Goal: Communication & Community: Answer question/provide support

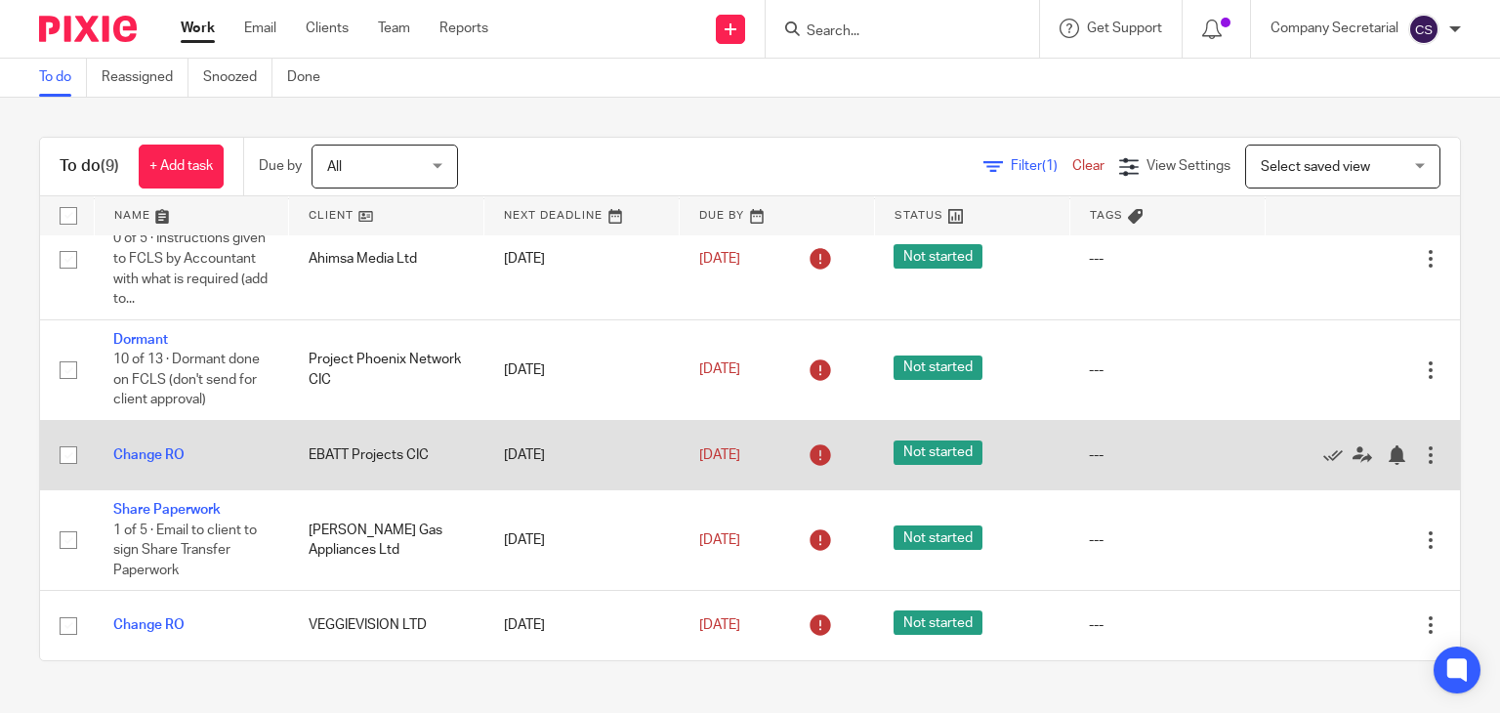
scroll to position [486, 0]
click at [164, 451] on link "Change RO" at bounding box center [148, 455] width 71 height 14
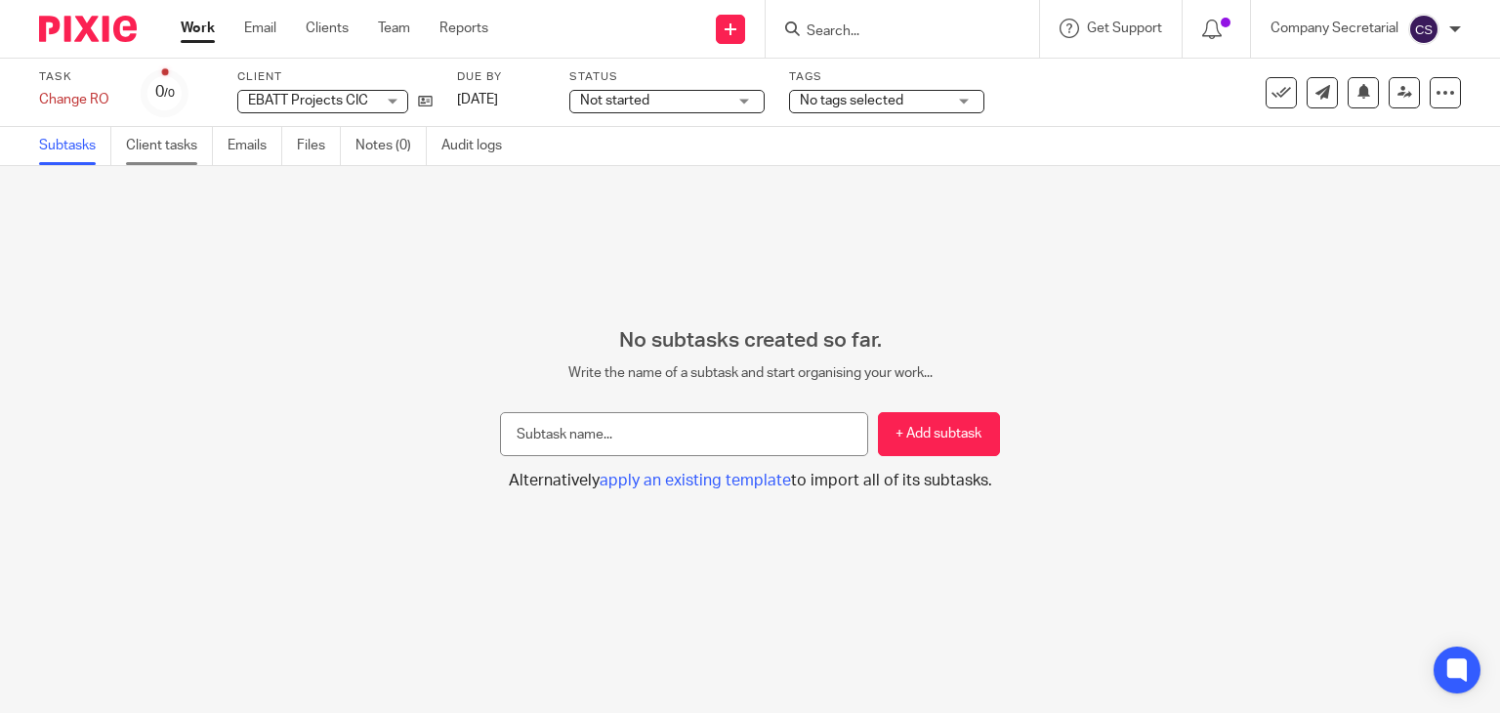
click at [164, 147] on link "Client tasks" at bounding box center [169, 146] width 87 height 38
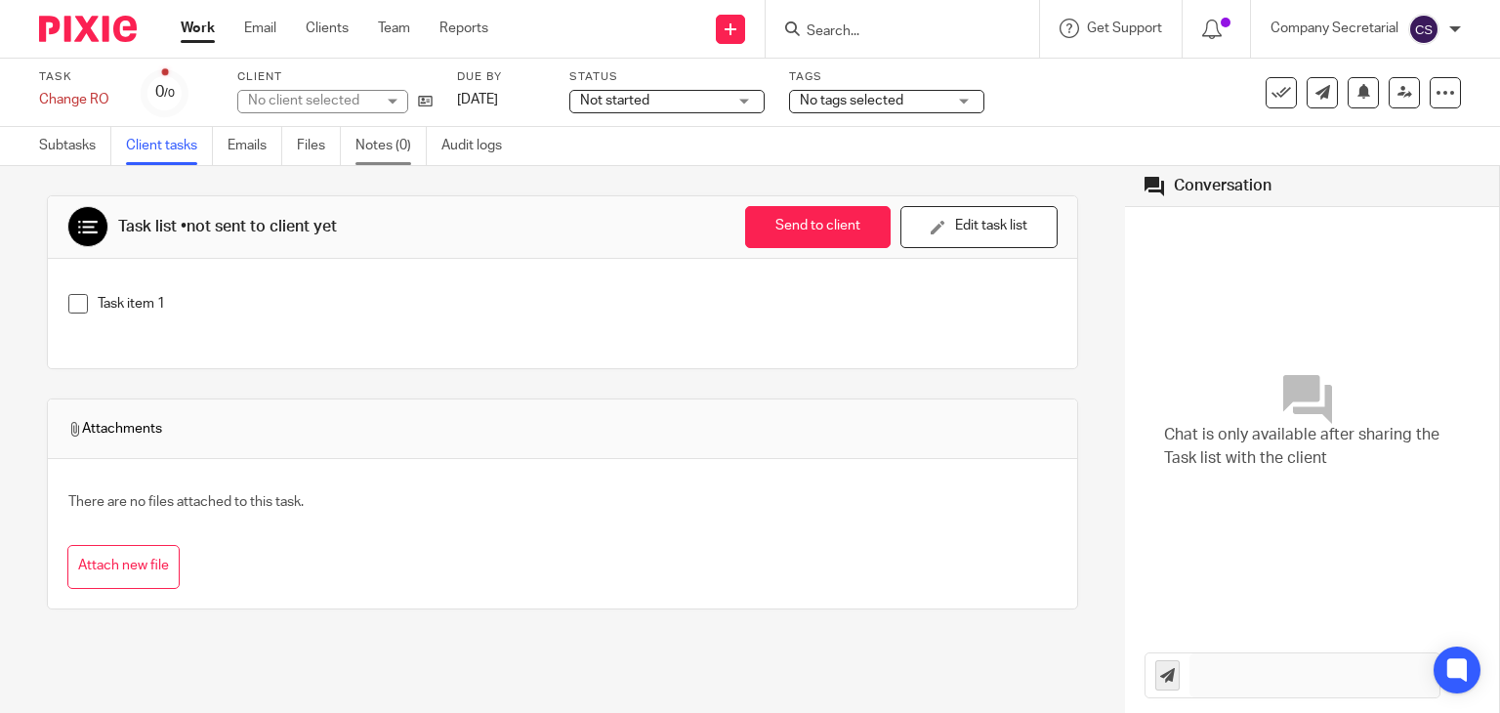
click at [363, 149] on link "Notes (0)" at bounding box center [390, 146] width 71 height 38
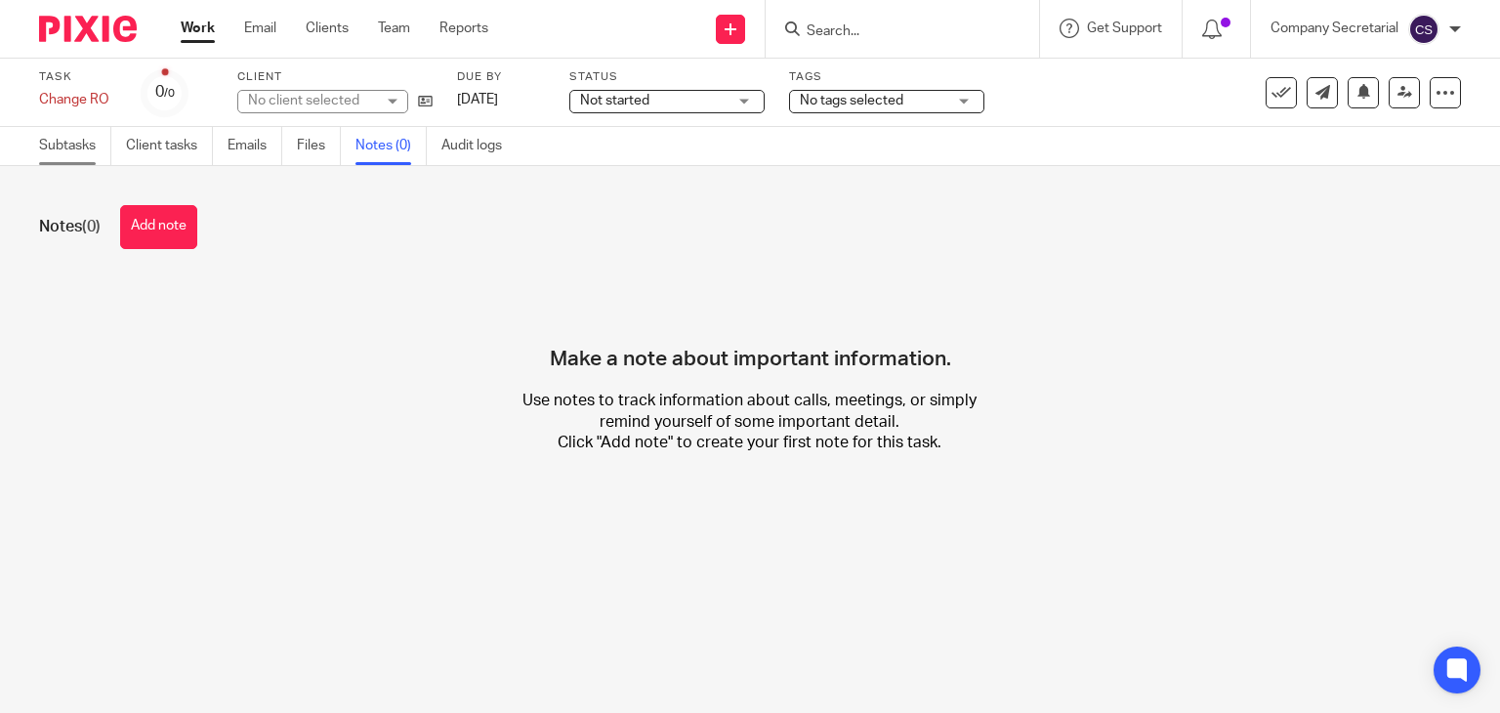
click at [78, 145] on link "Subtasks" at bounding box center [75, 146] width 72 height 38
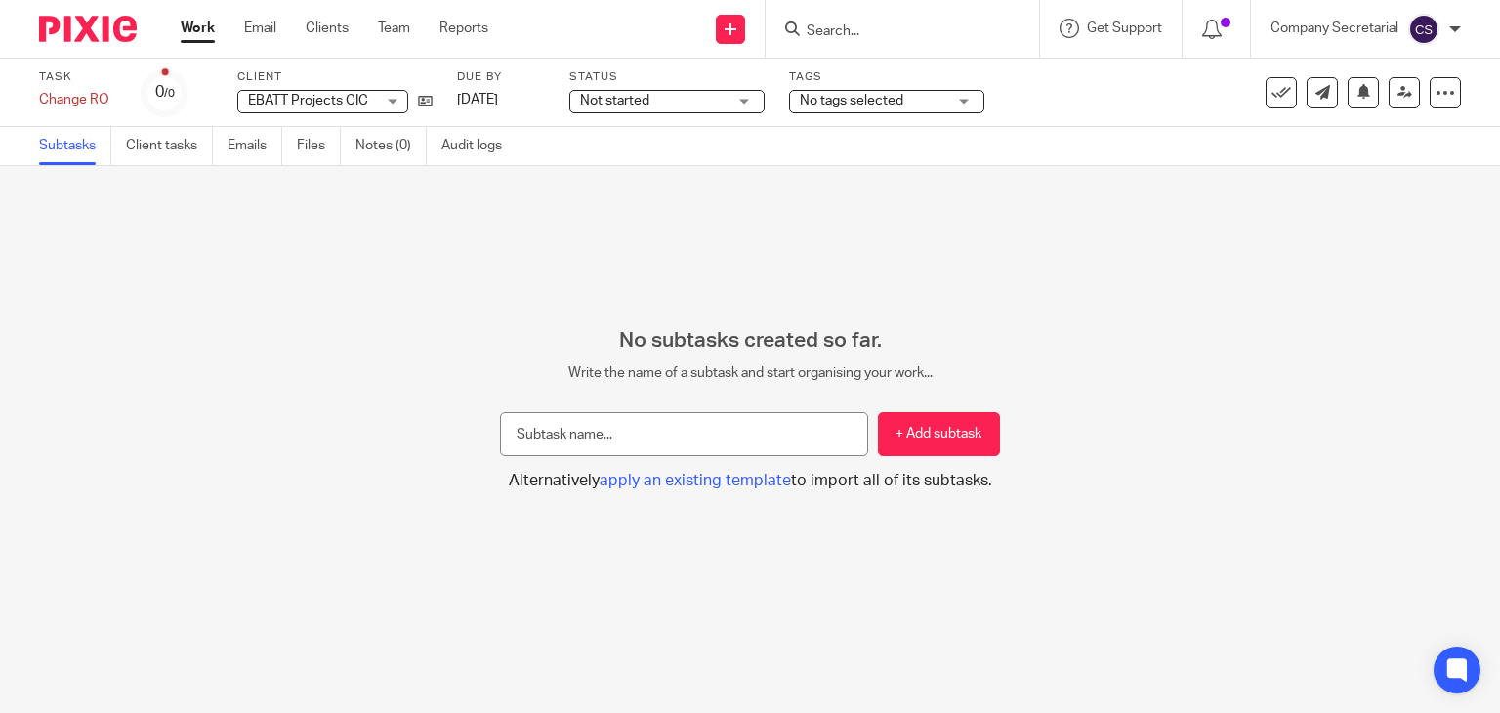
click at [100, 28] on img at bounding box center [88, 29] width 98 height 26
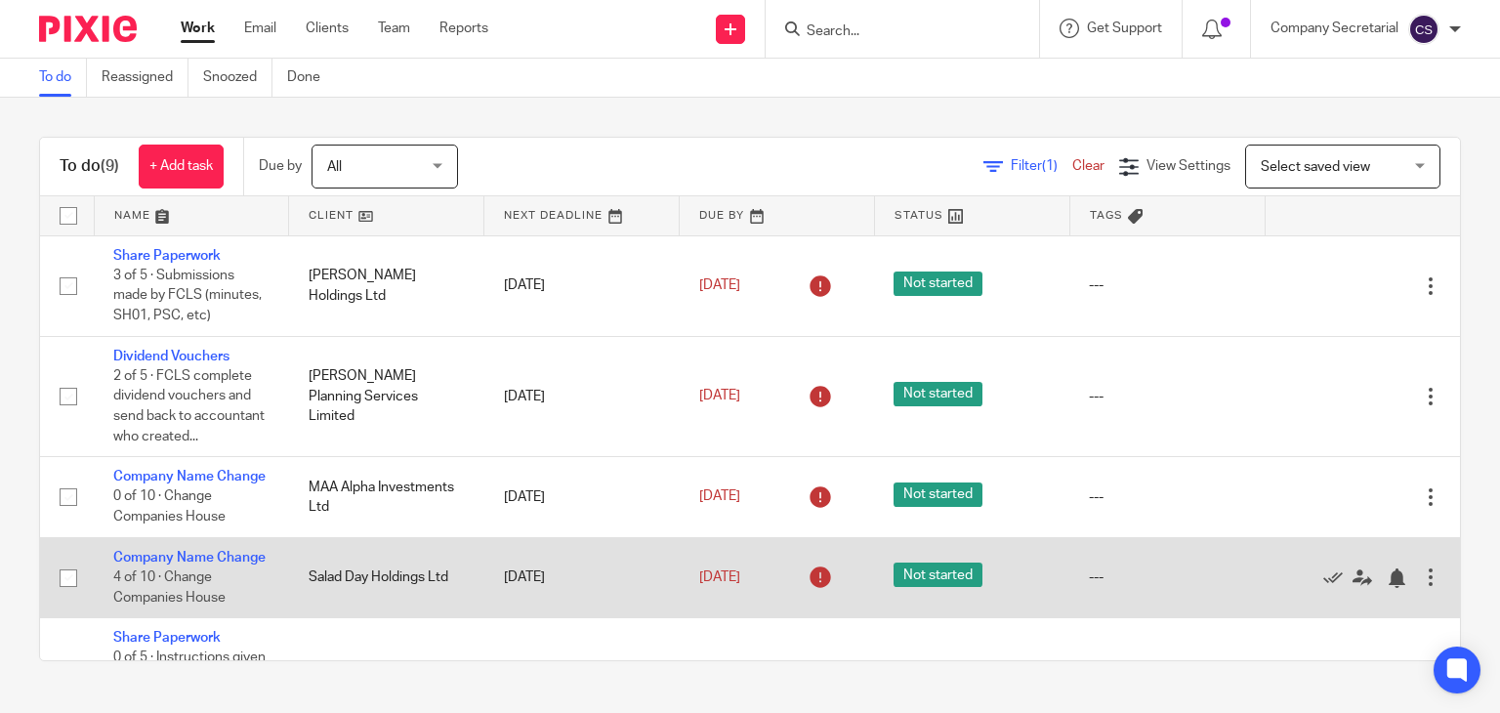
scroll to position [486, 0]
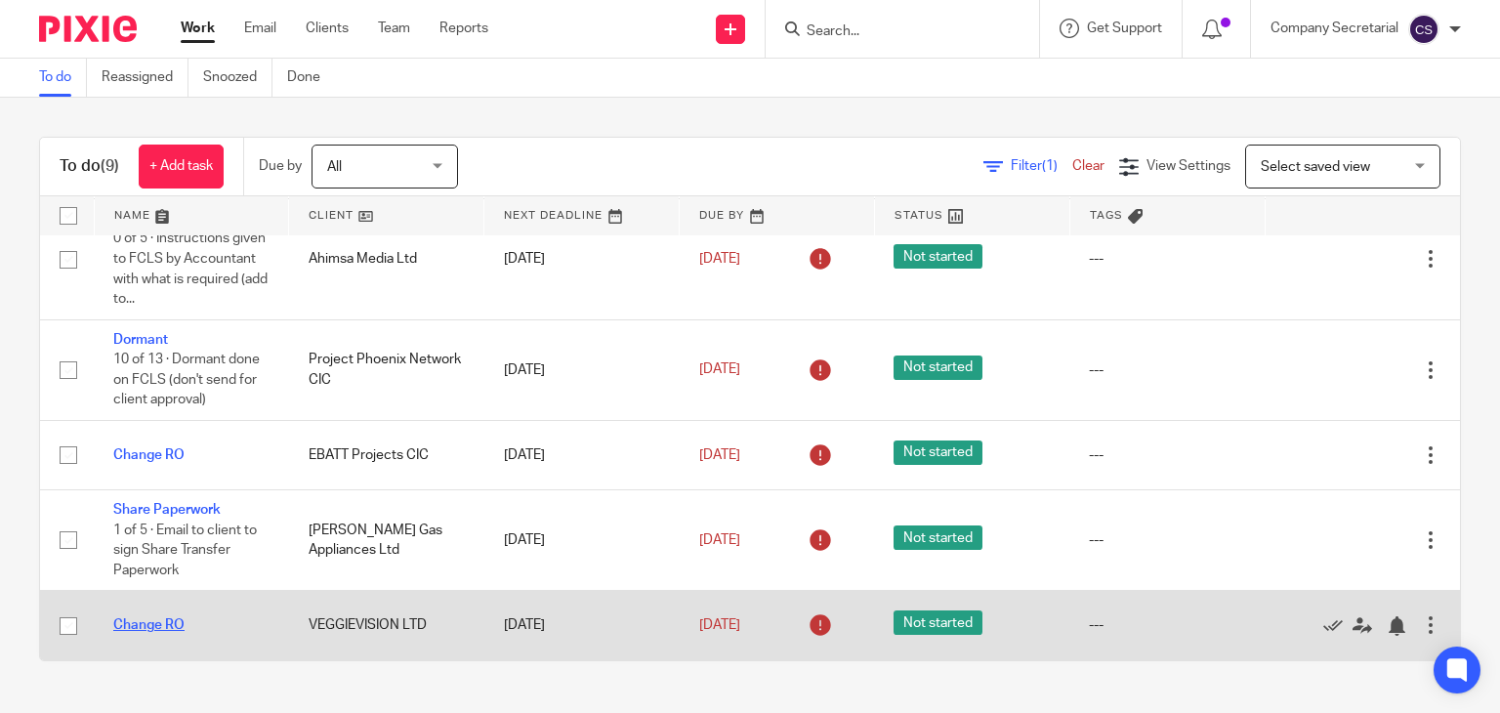
click at [164, 619] on link "Change RO" at bounding box center [148, 625] width 71 height 14
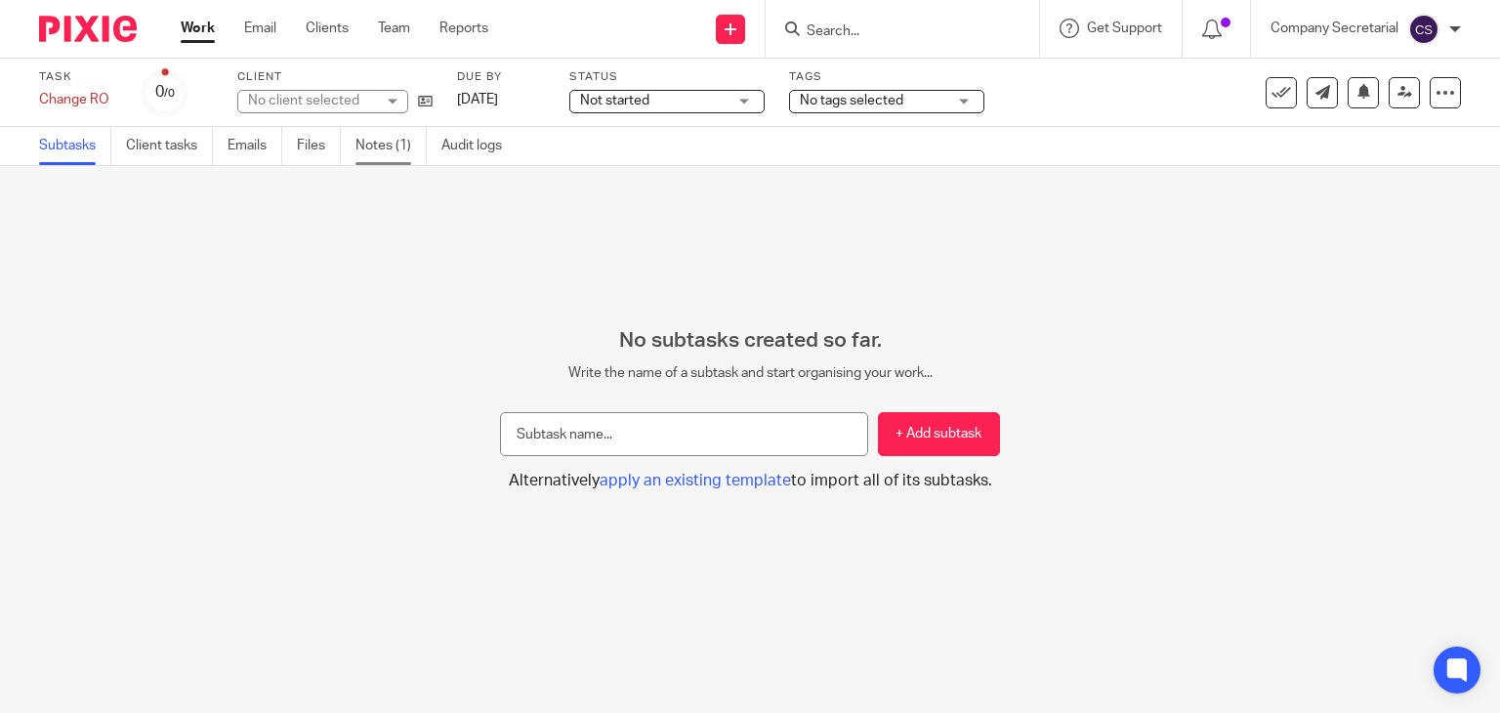
click at [389, 144] on link "Notes (1)" at bounding box center [390, 146] width 71 height 38
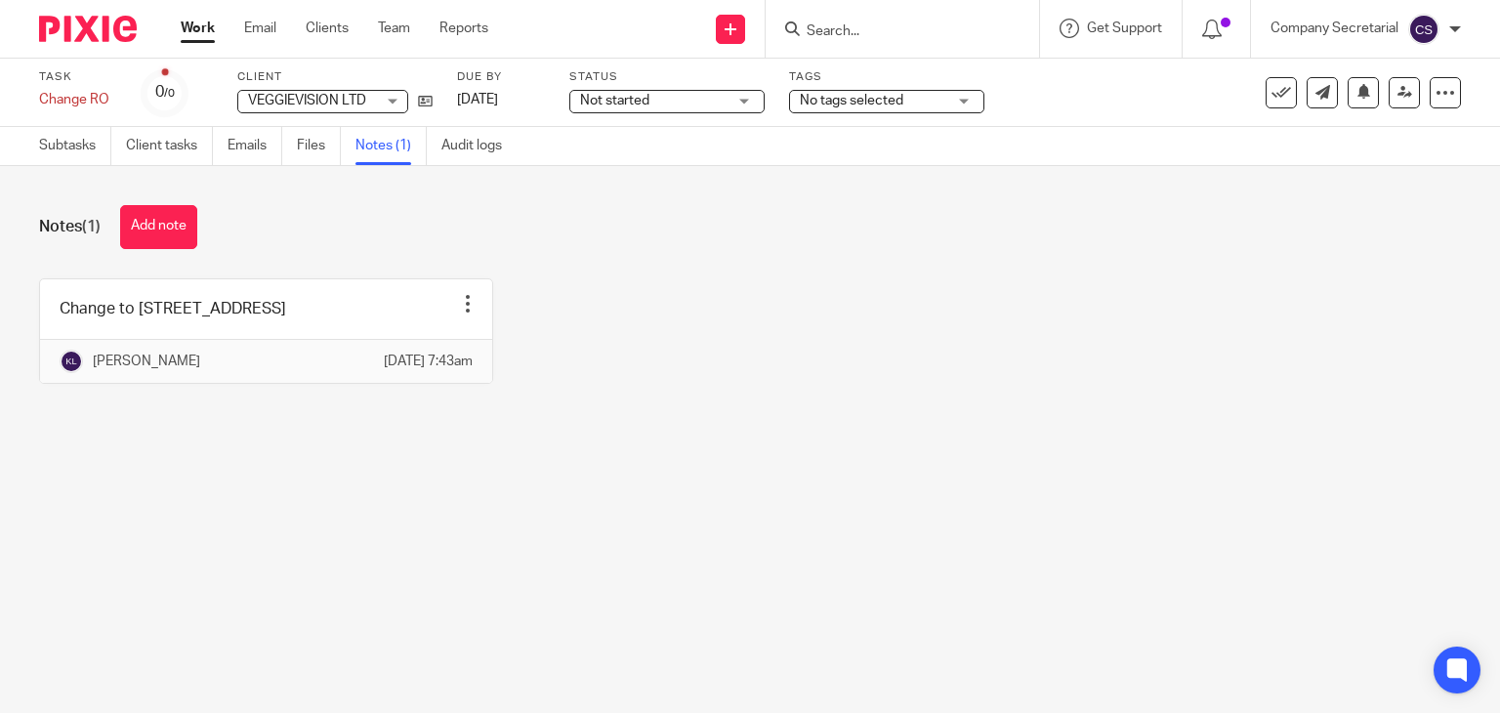
click at [110, 34] on img at bounding box center [88, 29] width 98 height 26
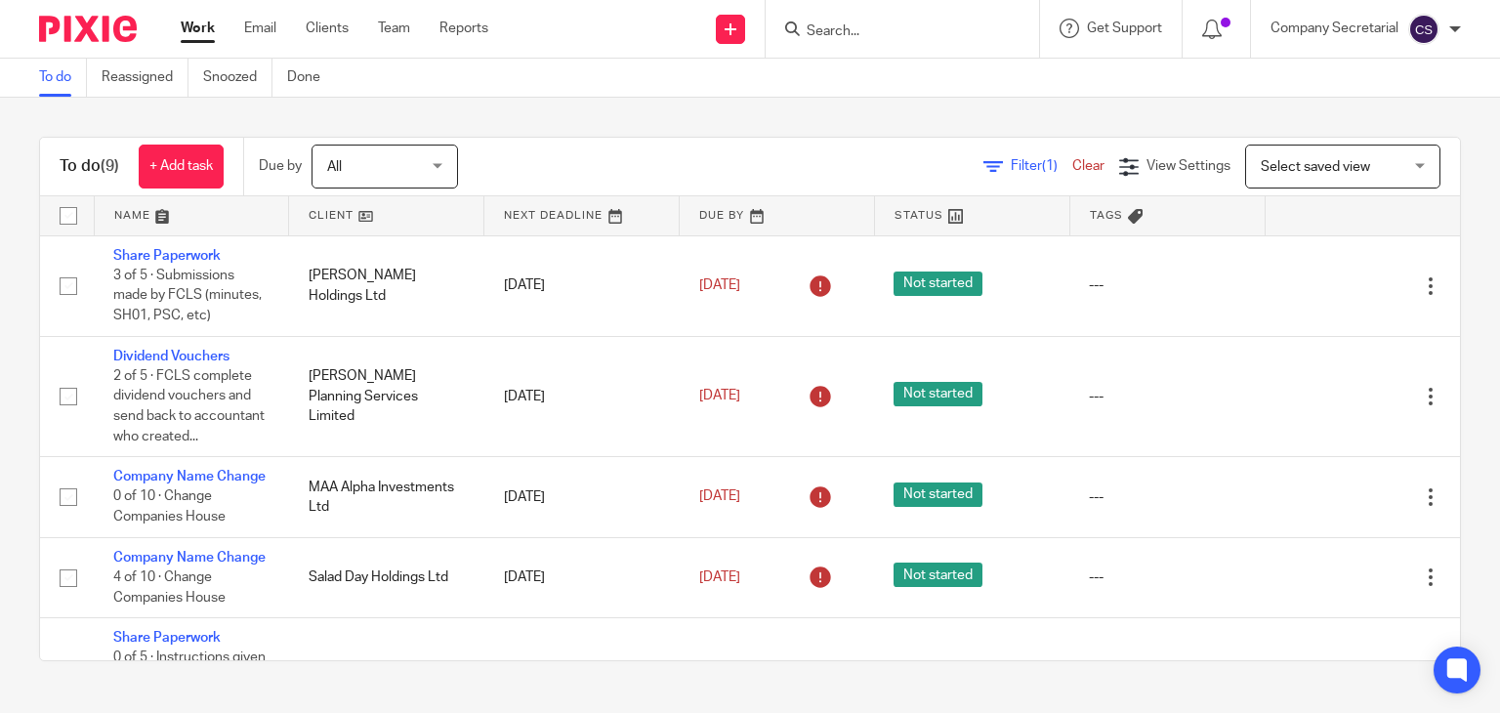
scroll to position [486, 0]
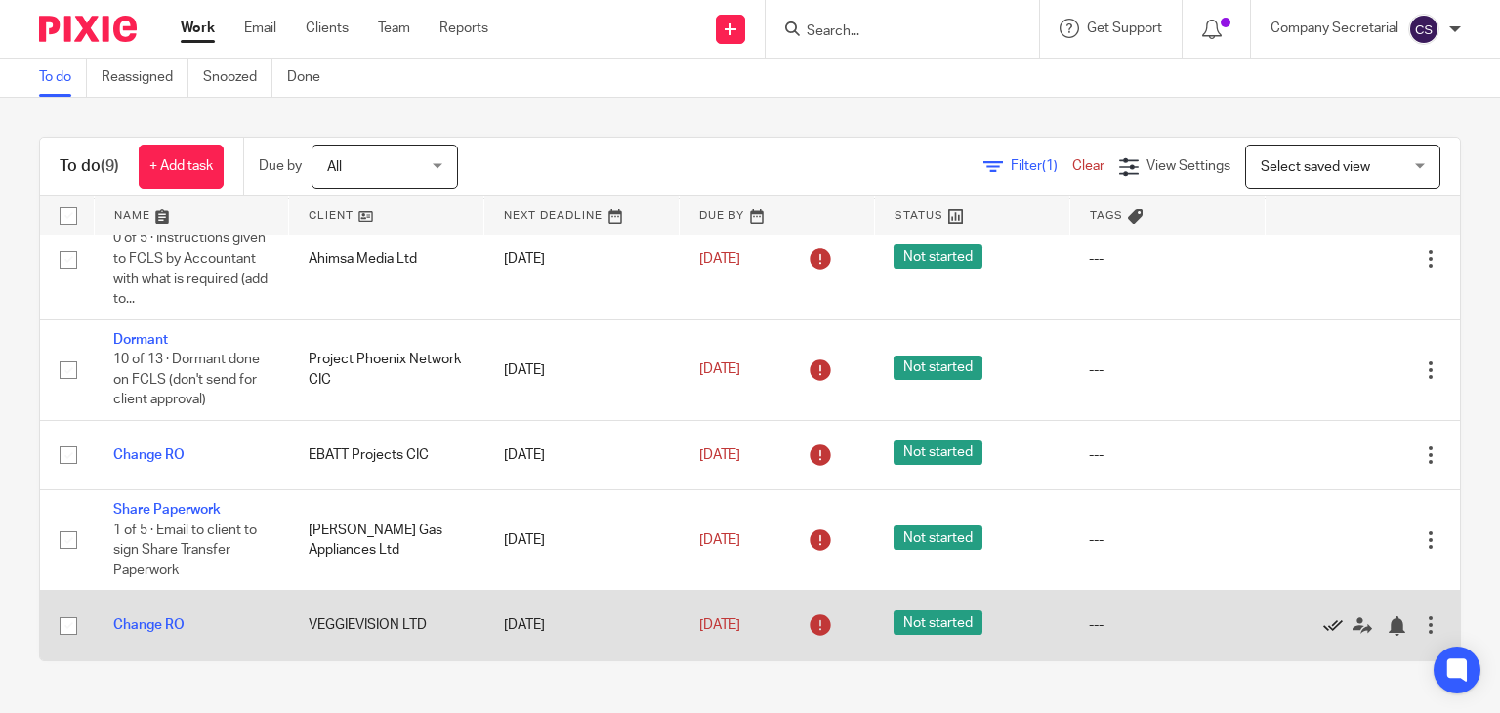
click at [1323, 623] on icon at bounding box center [1333, 626] width 20 height 20
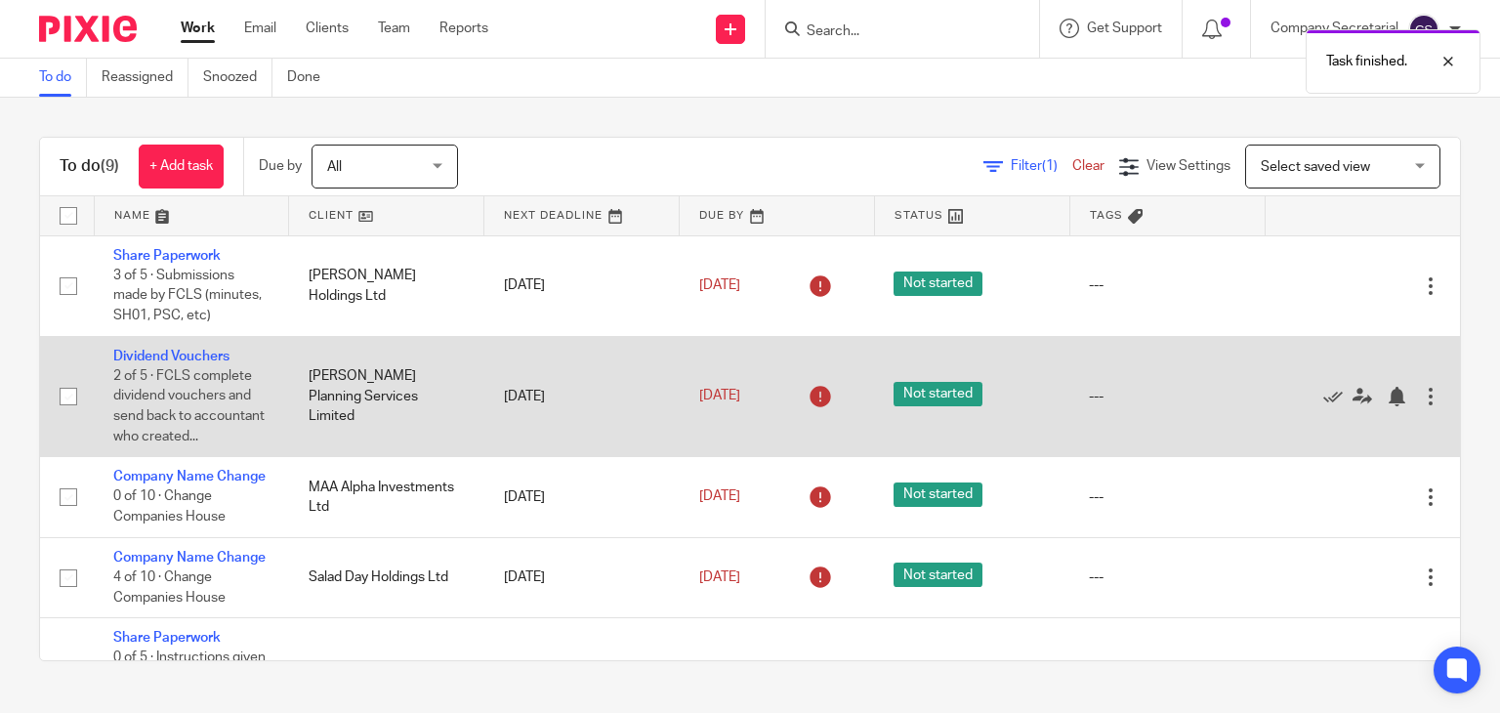
scroll to position [416, 0]
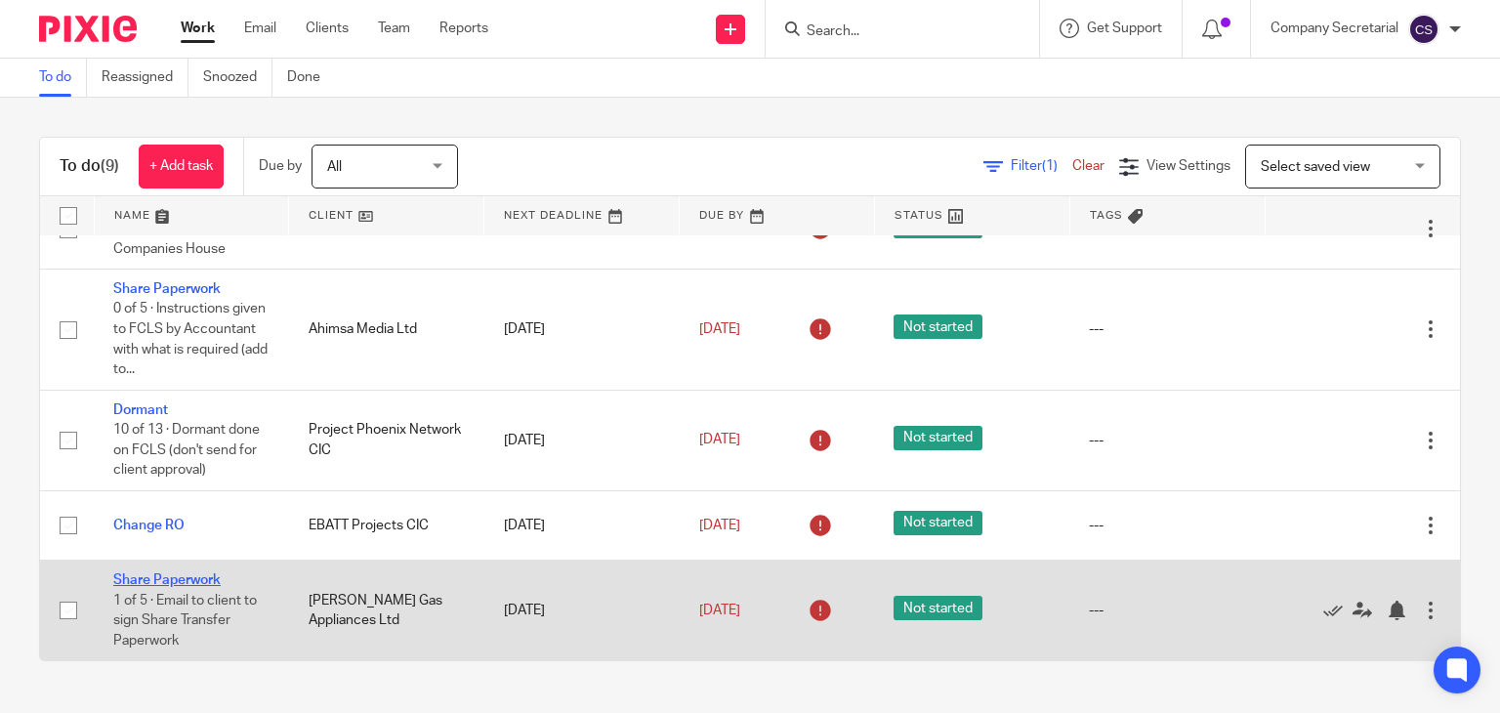
click at [202, 580] on link "Share Paperwork" at bounding box center [166, 580] width 107 height 14
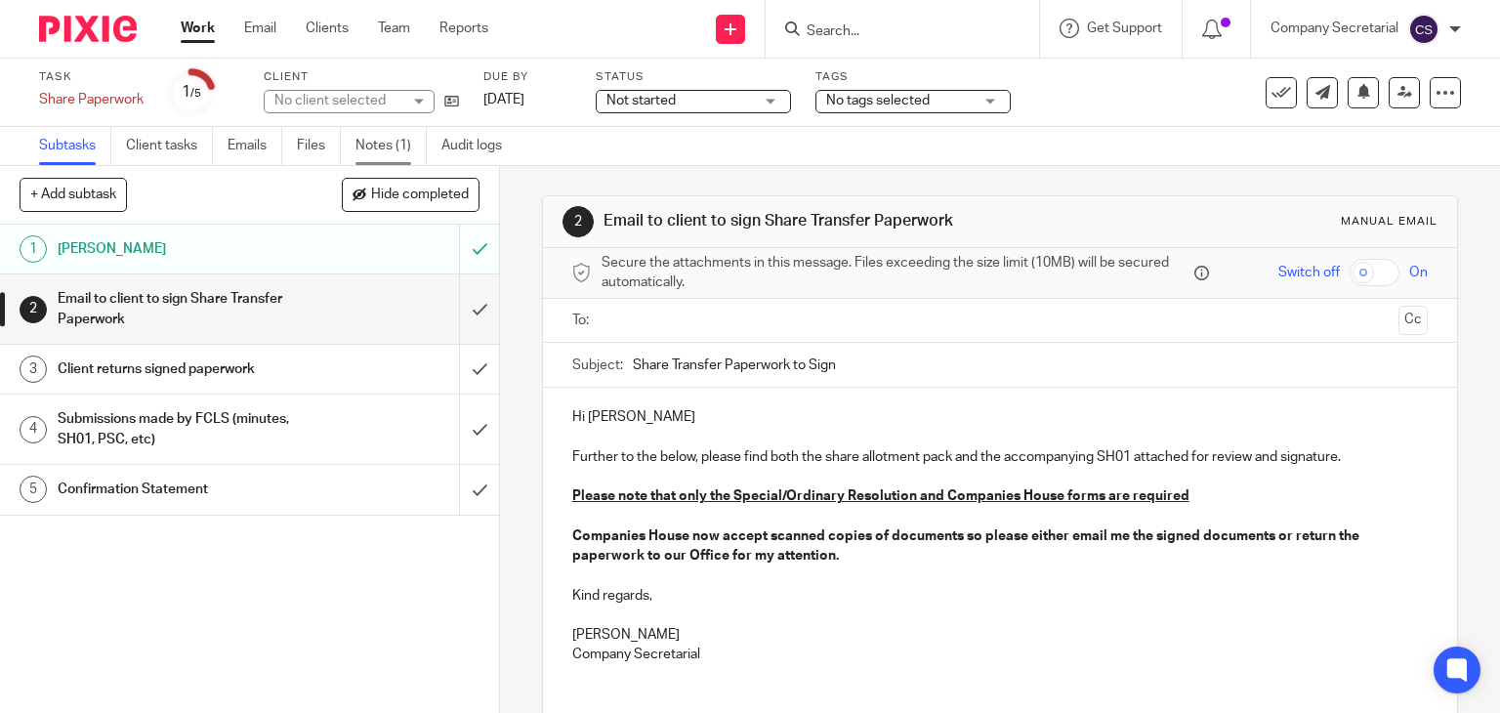
click at [378, 141] on link "Notes (1)" at bounding box center [390, 146] width 71 height 38
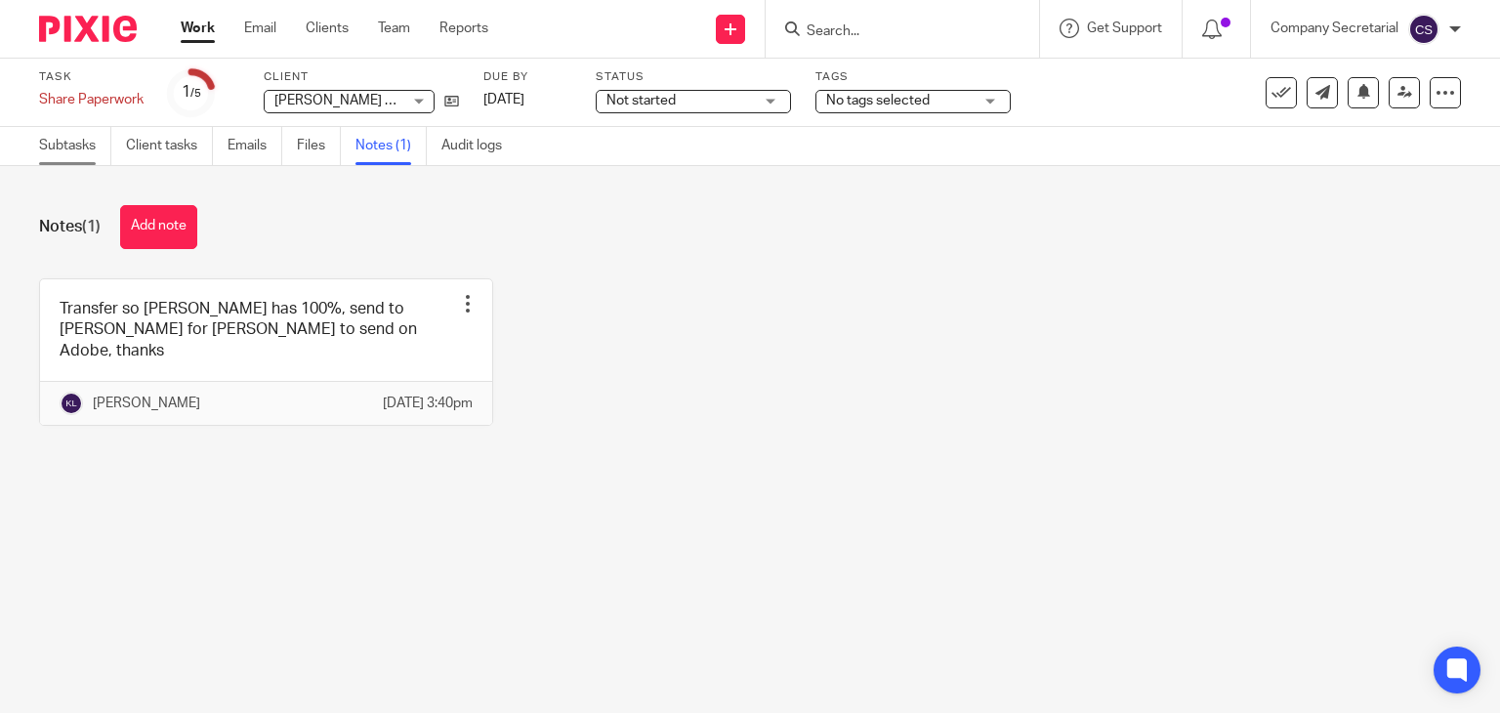
click at [74, 144] on link "Subtasks" at bounding box center [75, 146] width 72 height 38
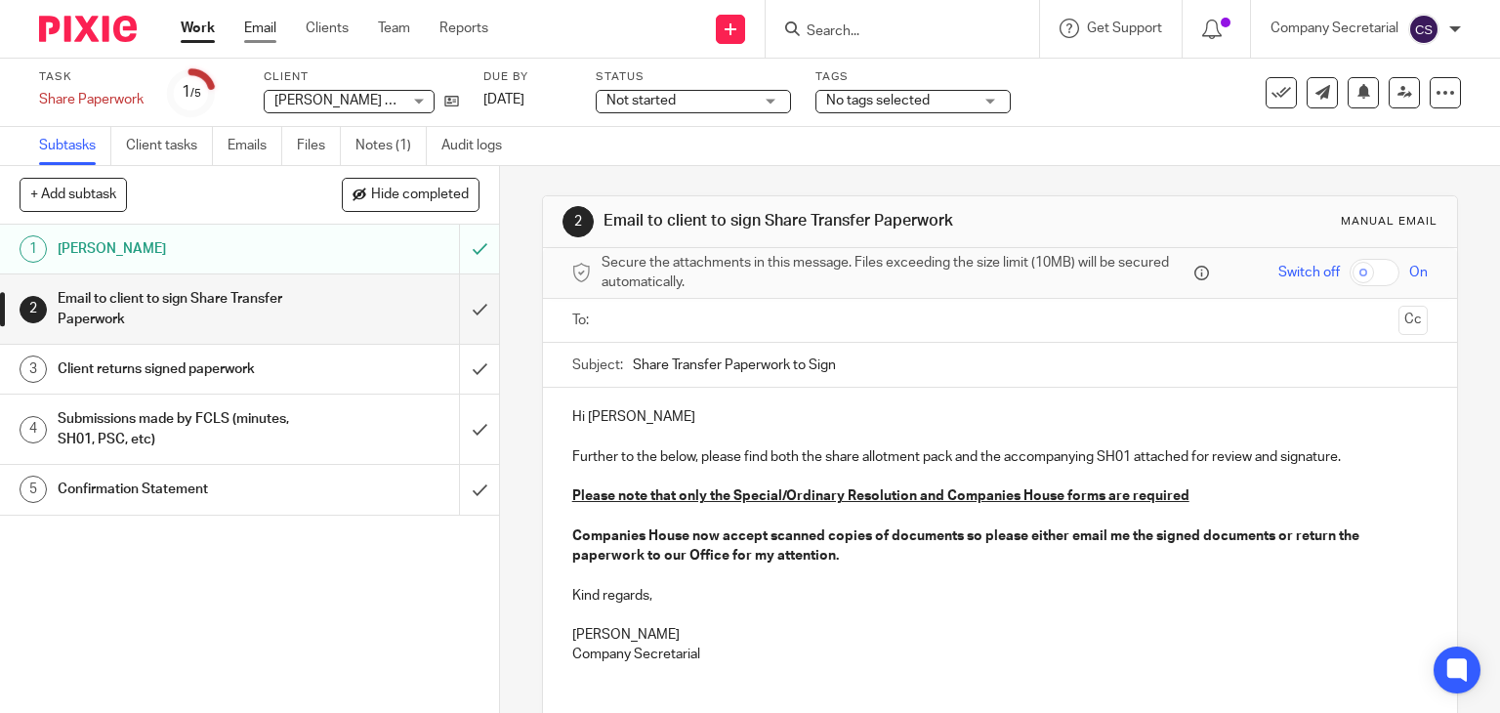
click at [271, 29] on link "Email" at bounding box center [260, 29] width 32 height 20
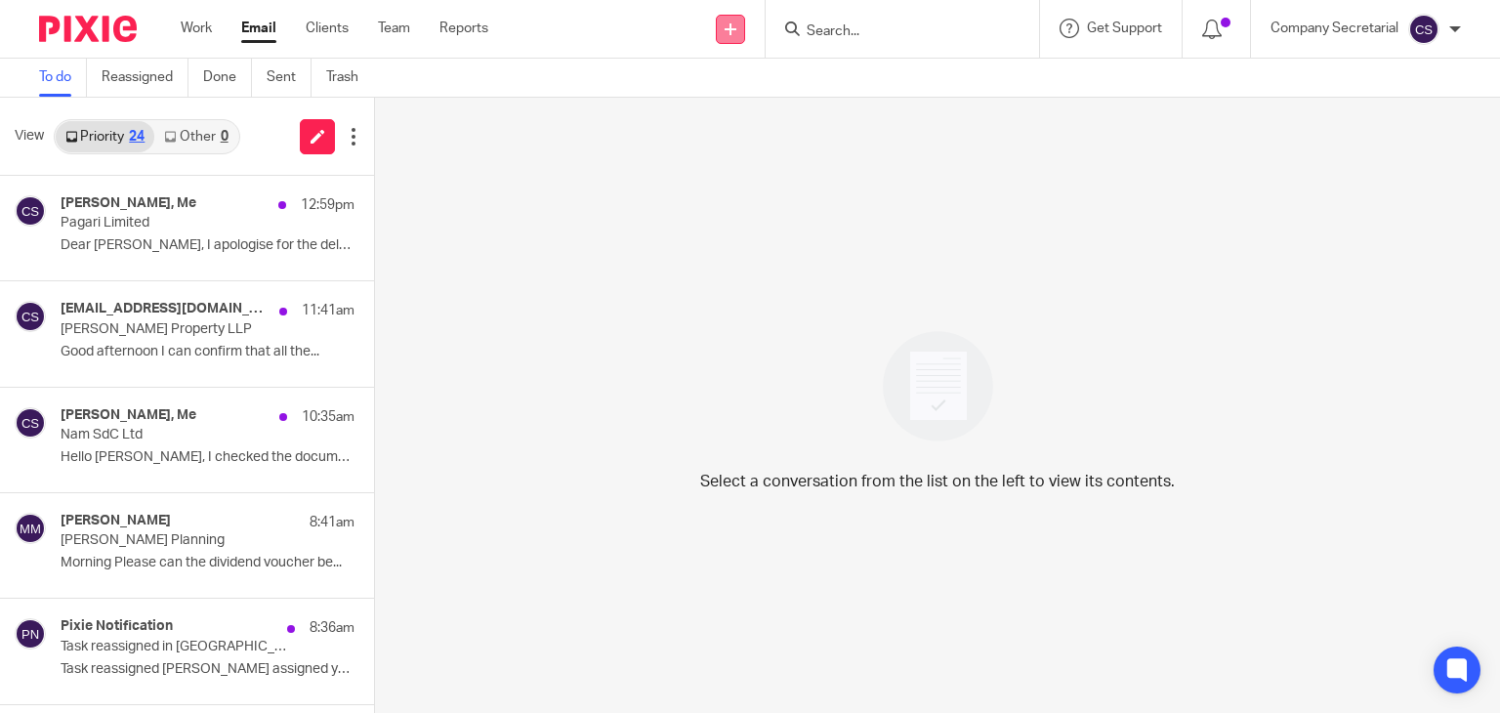
click at [727, 34] on icon at bounding box center [730, 29] width 12 height 12
click at [736, 81] on link "Send new email" at bounding box center [729, 91] width 120 height 28
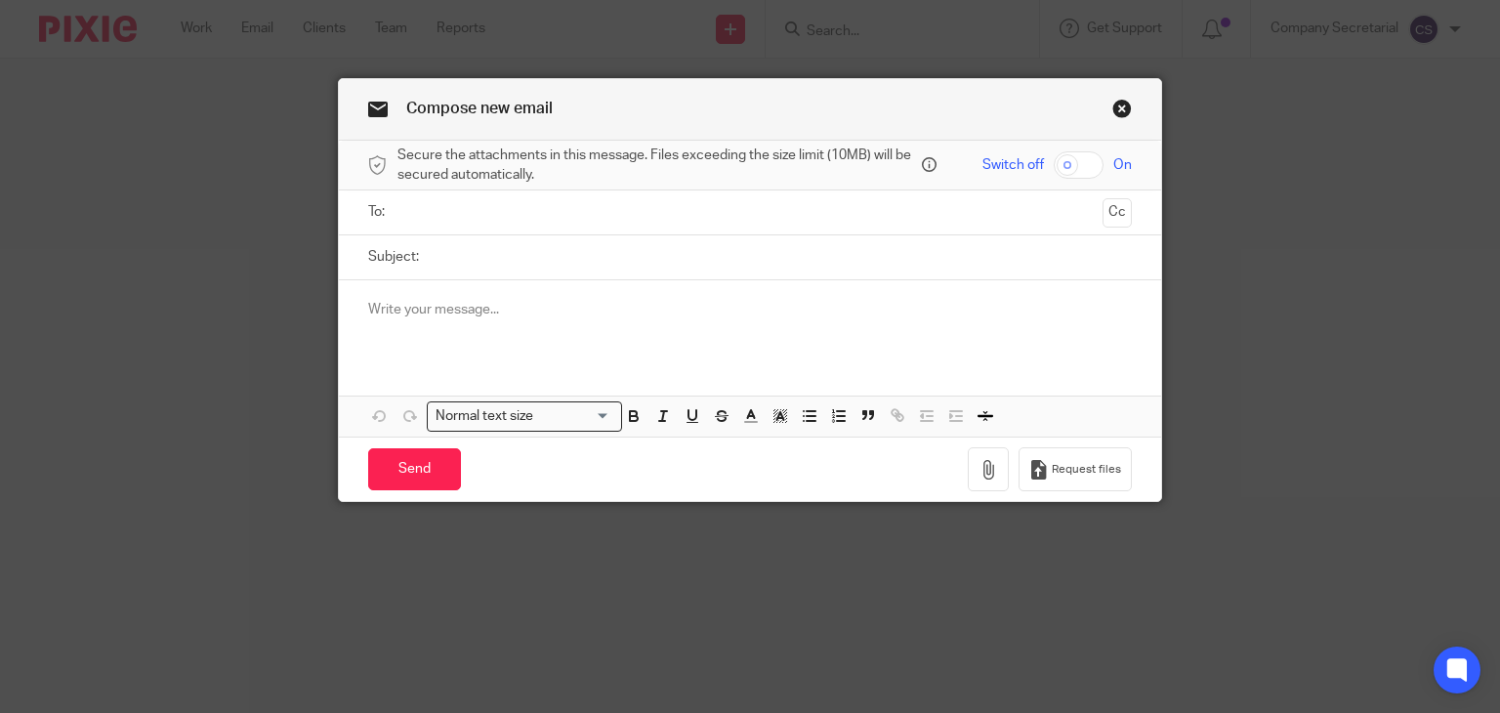
click at [531, 211] on input "text" at bounding box center [749, 212] width 690 height 22
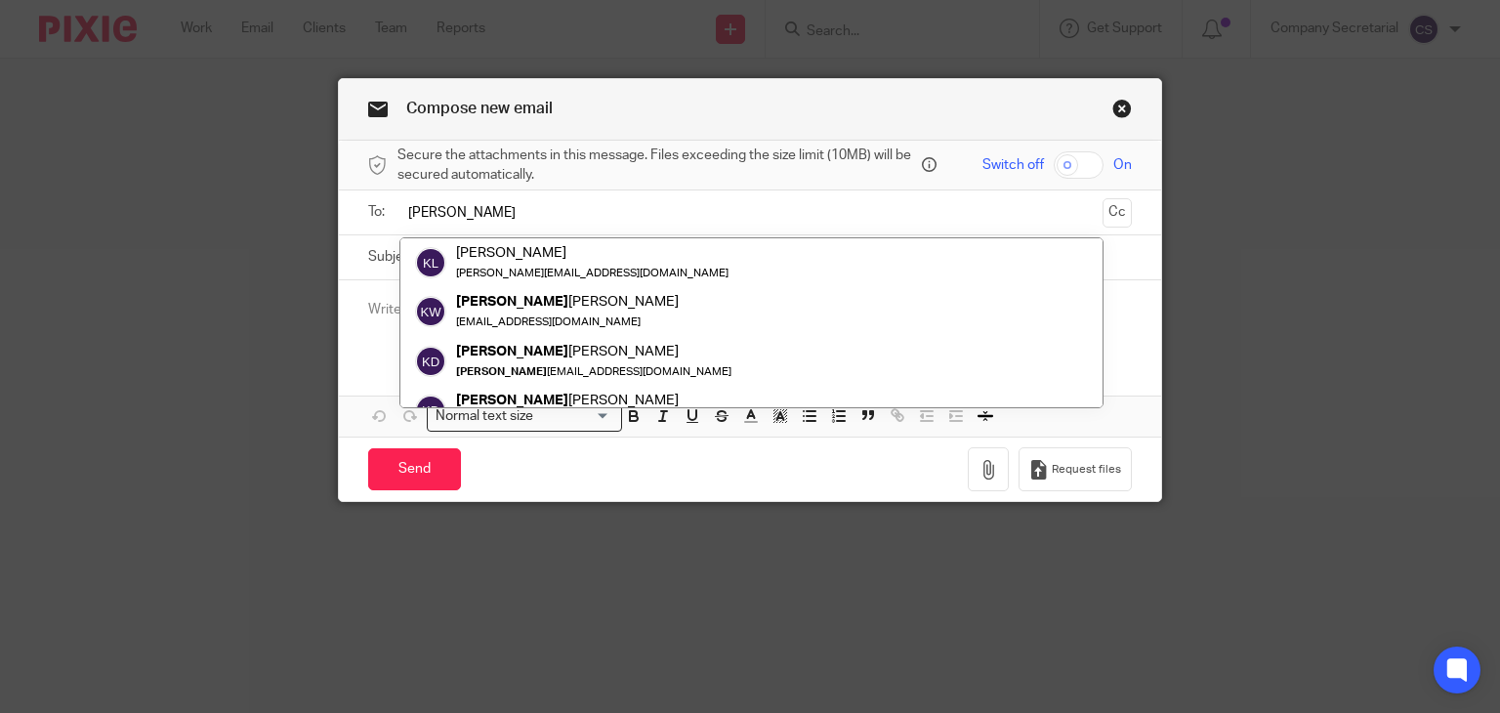
click at [531, 217] on input "keith" at bounding box center [749, 212] width 690 height 22
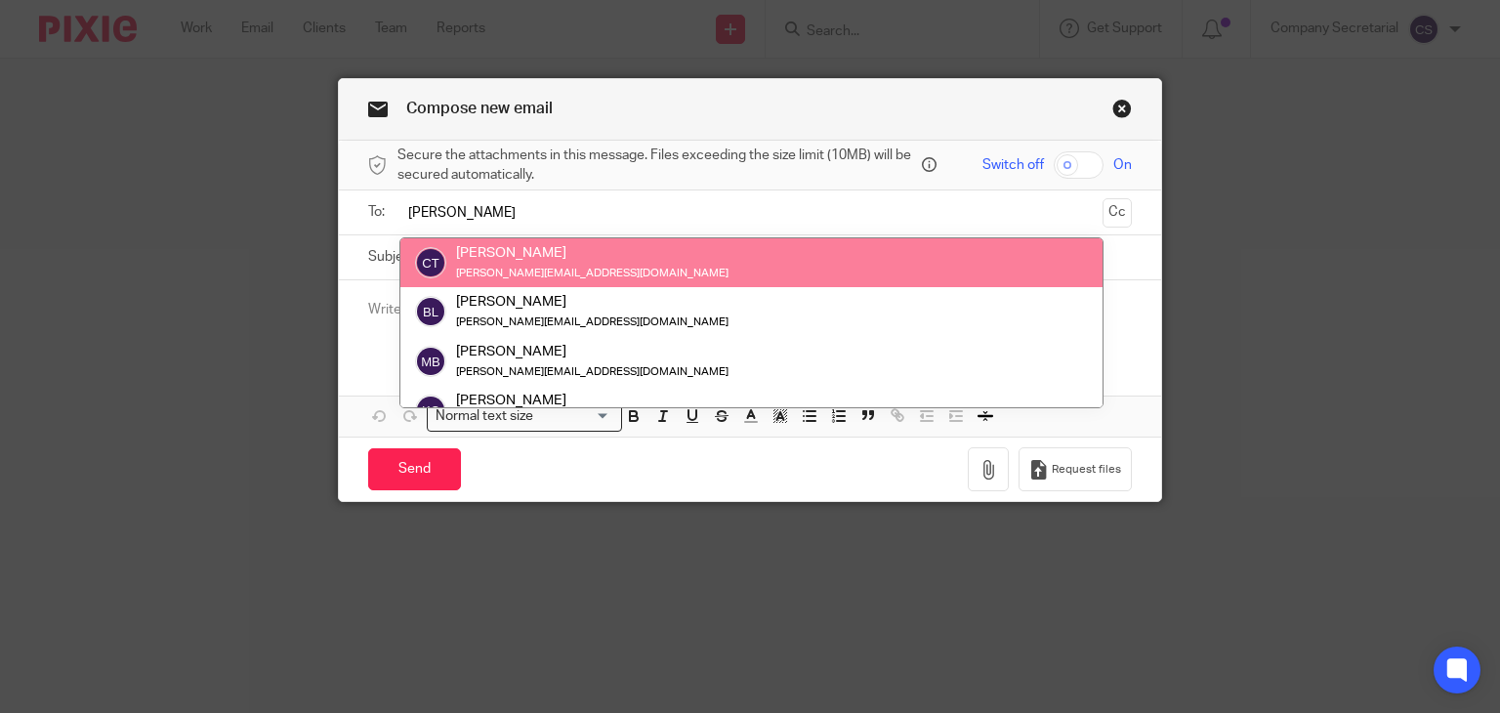
type input "keith"
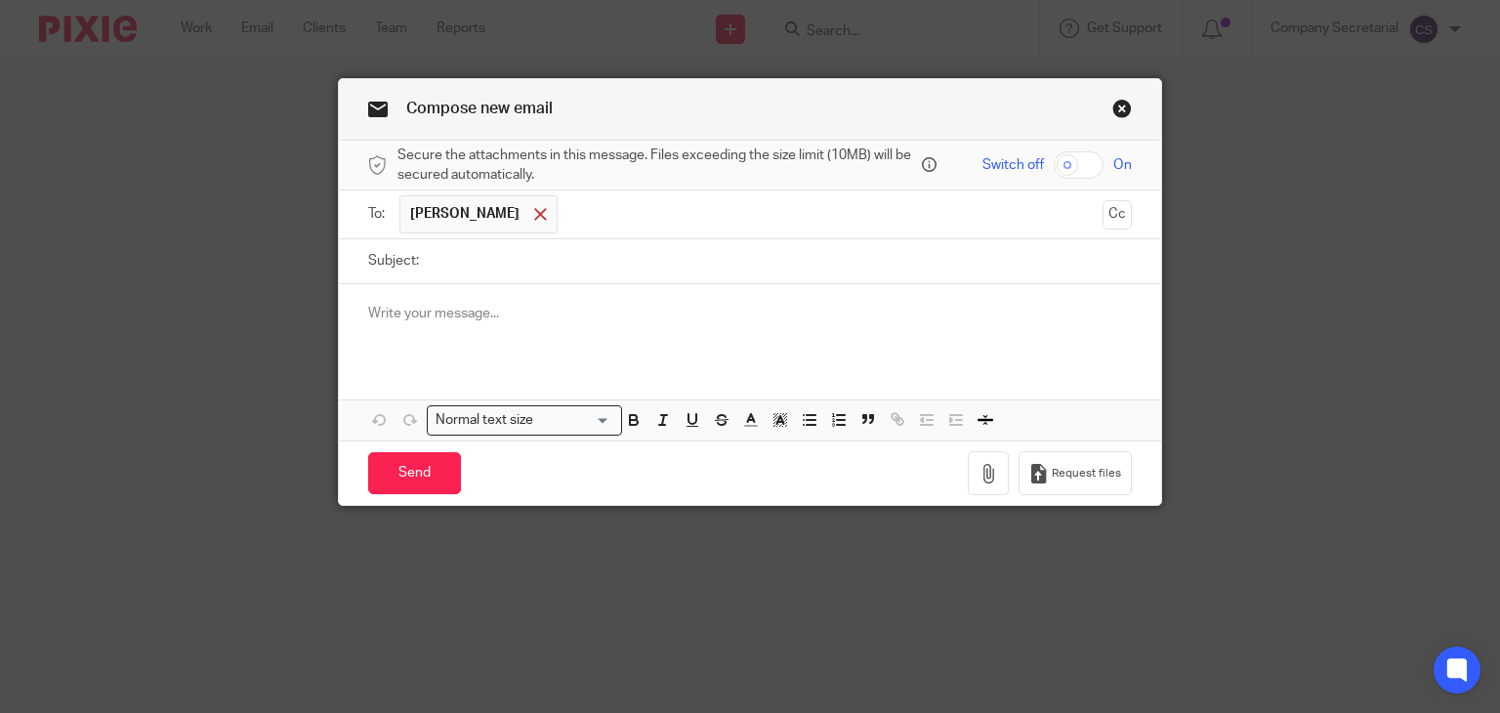
click at [529, 214] on div at bounding box center [540, 214] width 22 height 29
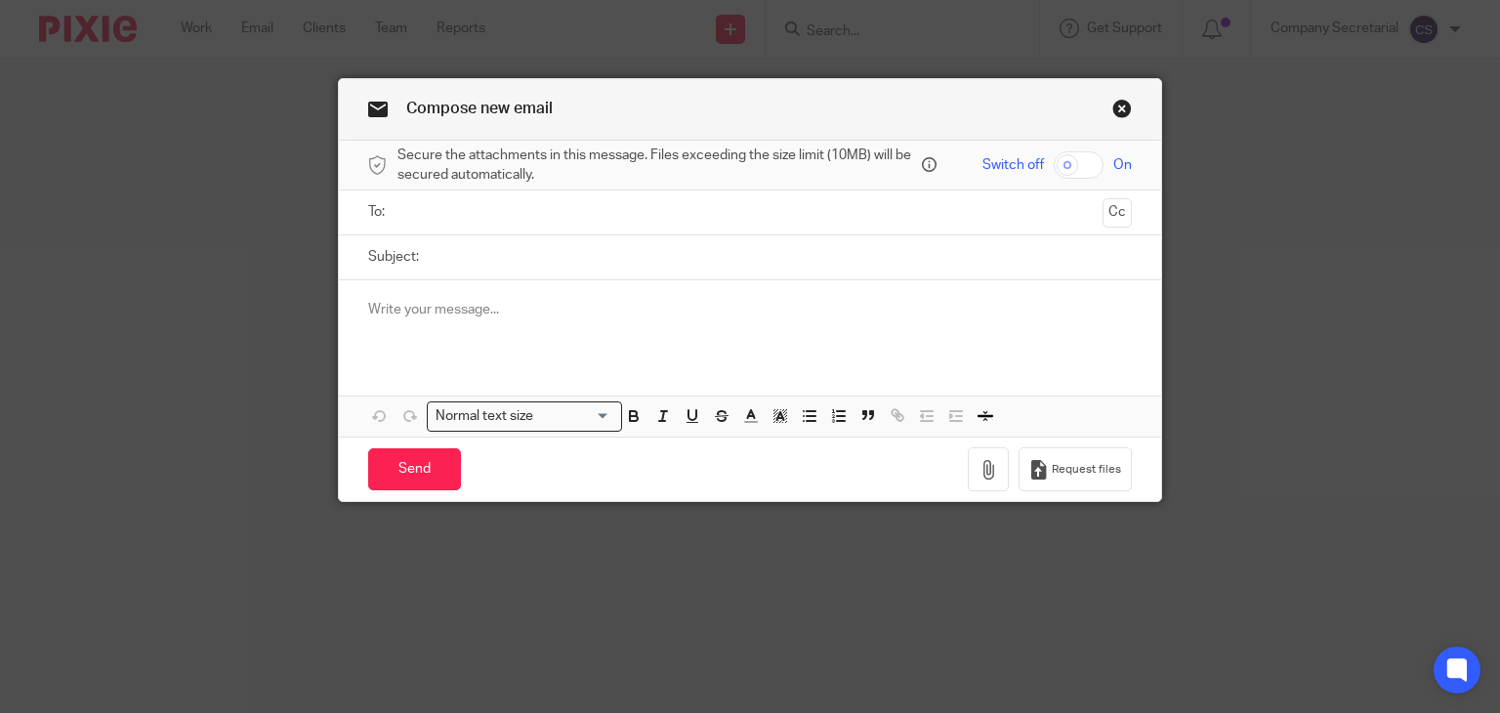
click at [517, 222] on input "text" at bounding box center [749, 212] width 690 height 22
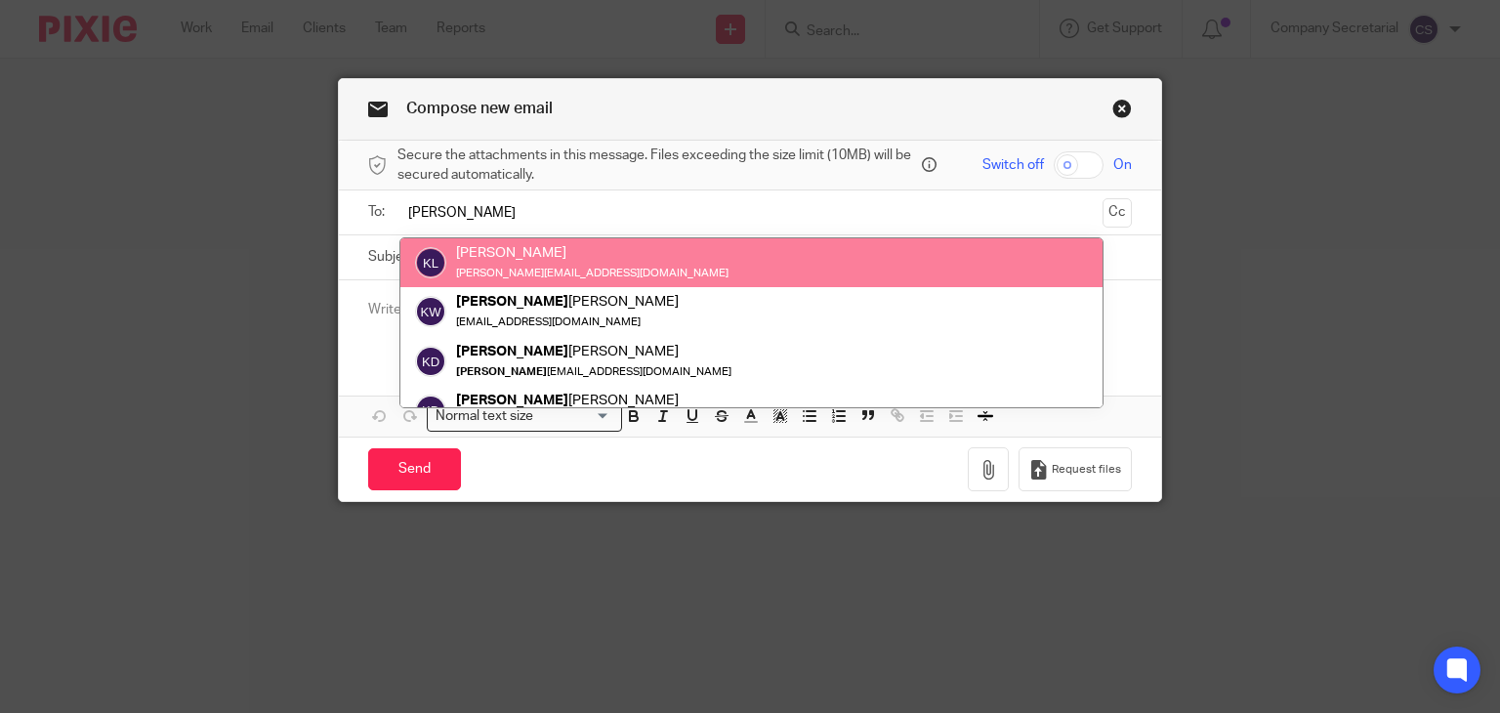
type input "keith"
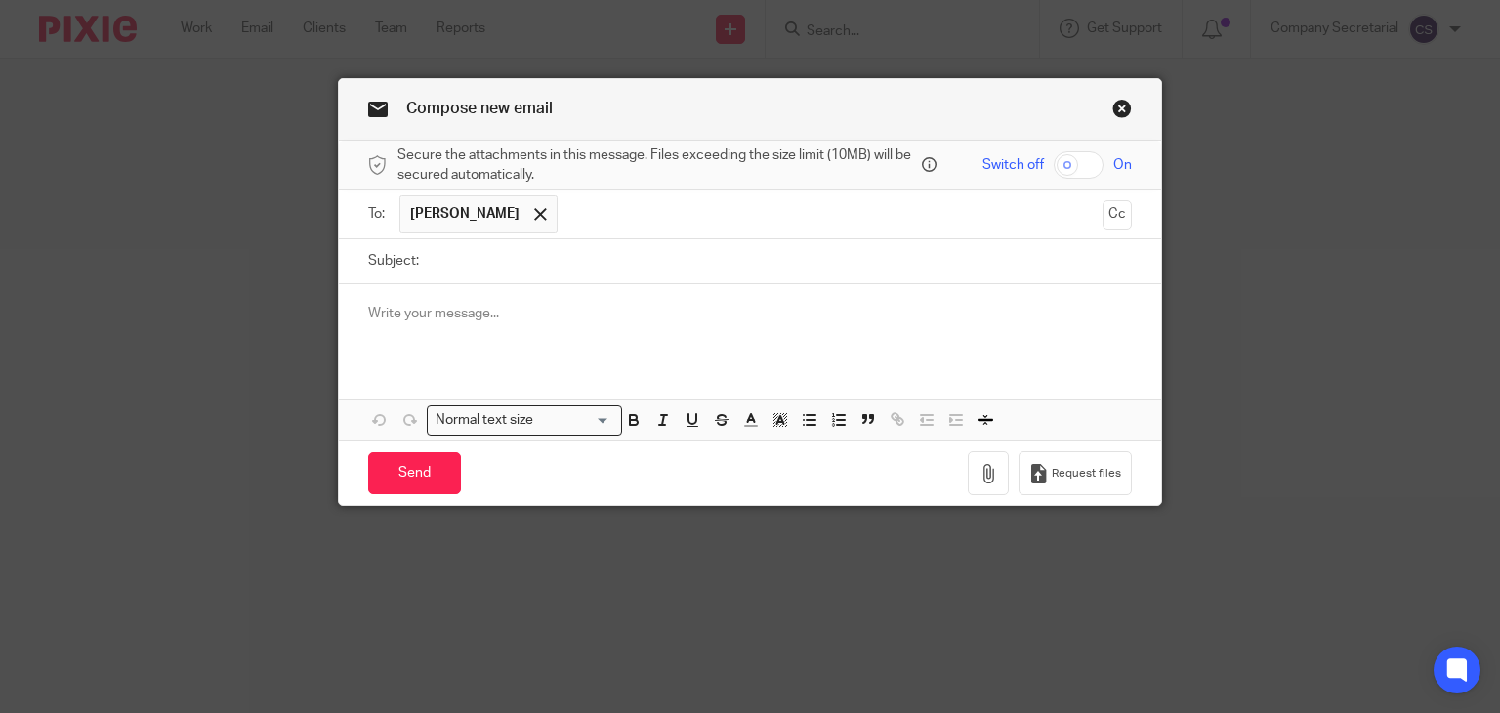
click at [502, 256] on input "Subject:" at bounding box center [781, 261] width 704 height 44
paste input "R.J. GAS APPLIANCES LIMITED"
type input "R.J. GAS APPLIANCES LIMITED"
click at [495, 313] on p at bounding box center [750, 314] width 764 height 20
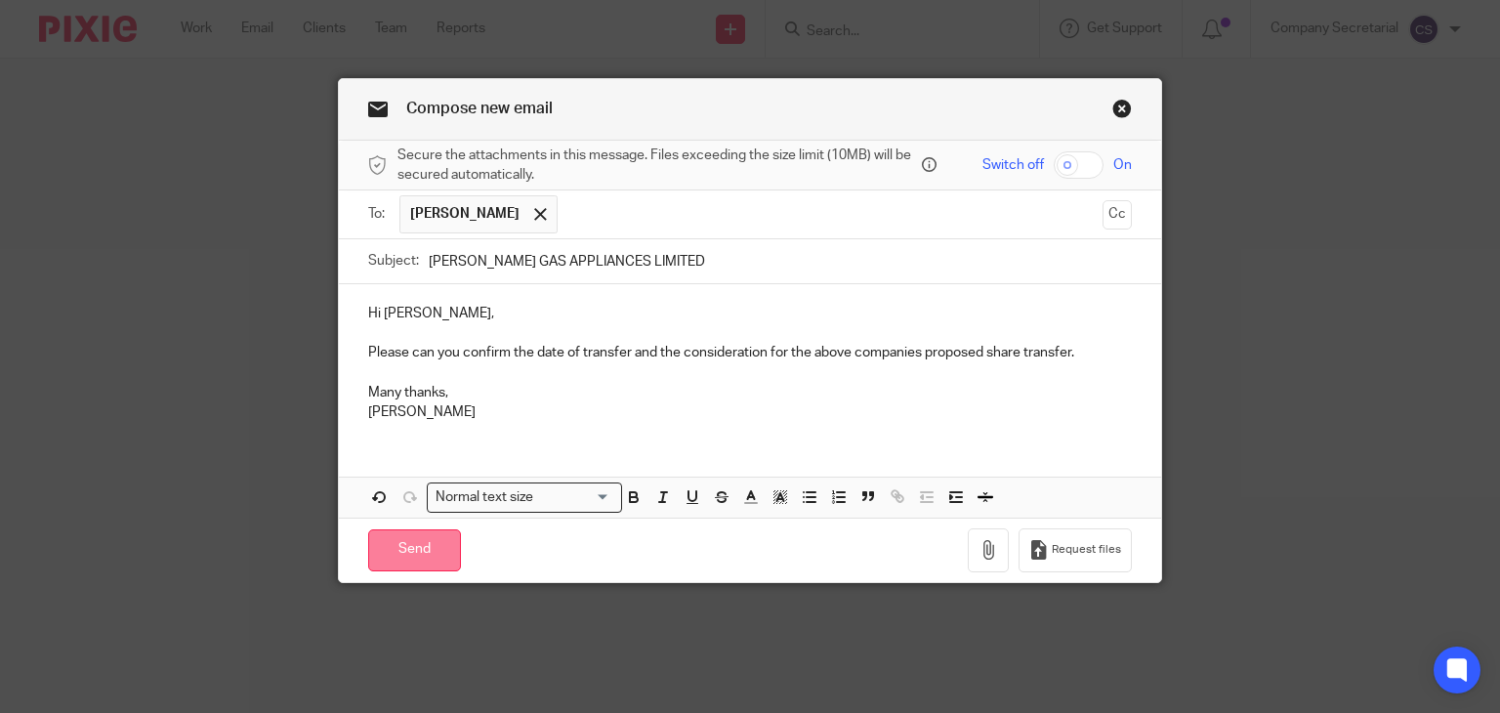
click at [445, 544] on input "Send" at bounding box center [414, 550] width 93 height 42
click at [472, 392] on p "Many thanks," at bounding box center [750, 393] width 764 height 20
click at [430, 411] on p "Sam" at bounding box center [750, 412] width 764 height 20
click at [474, 363] on p at bounding box center [750, 373] width 764 height 20
click at [1112, 106] on link "Close this dialog window" at bounding box center [1122, 112] width 20 height 26
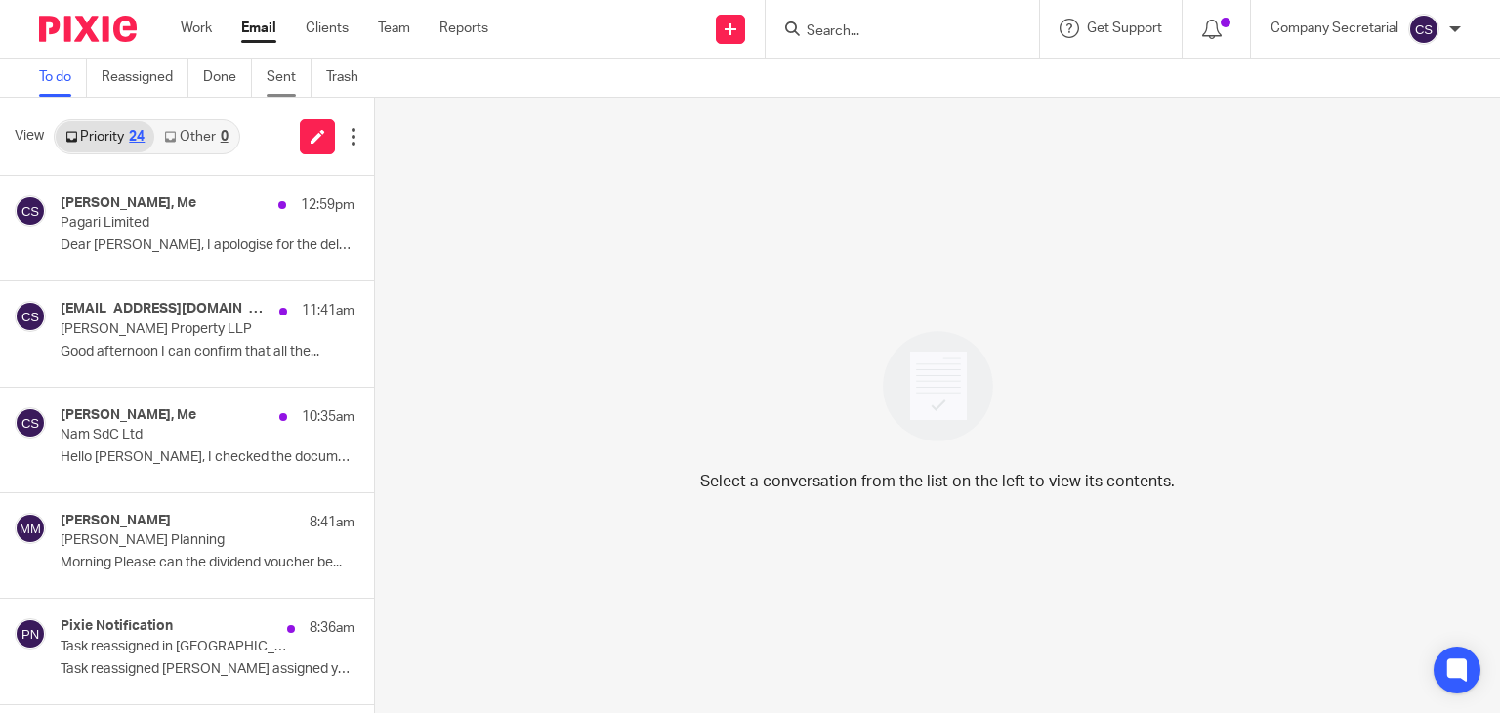
click at [285, 72] on link "Sent" at bounding box center [289, 78] width 45 height 38
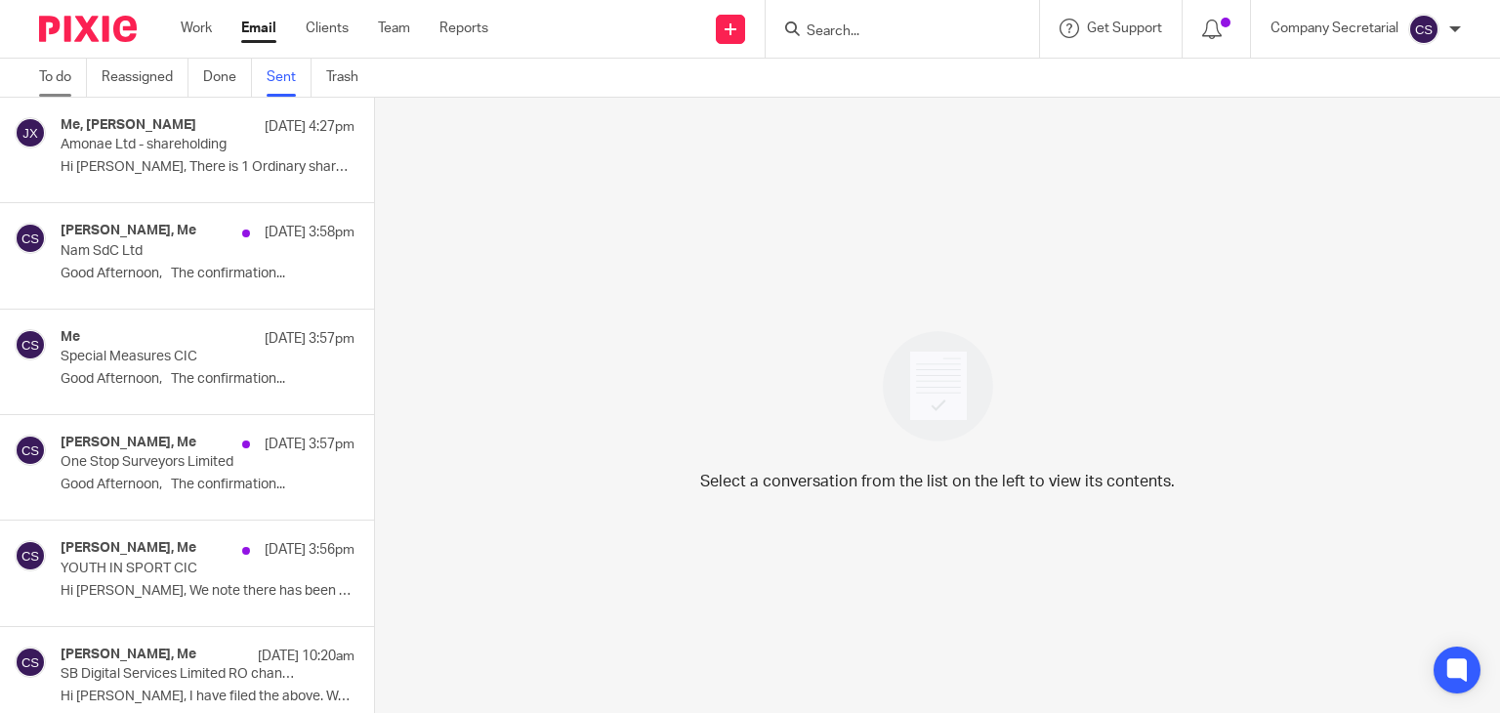
click at [62, 75] on link "To do" at bounding box center [63, 78] width 48 height 38
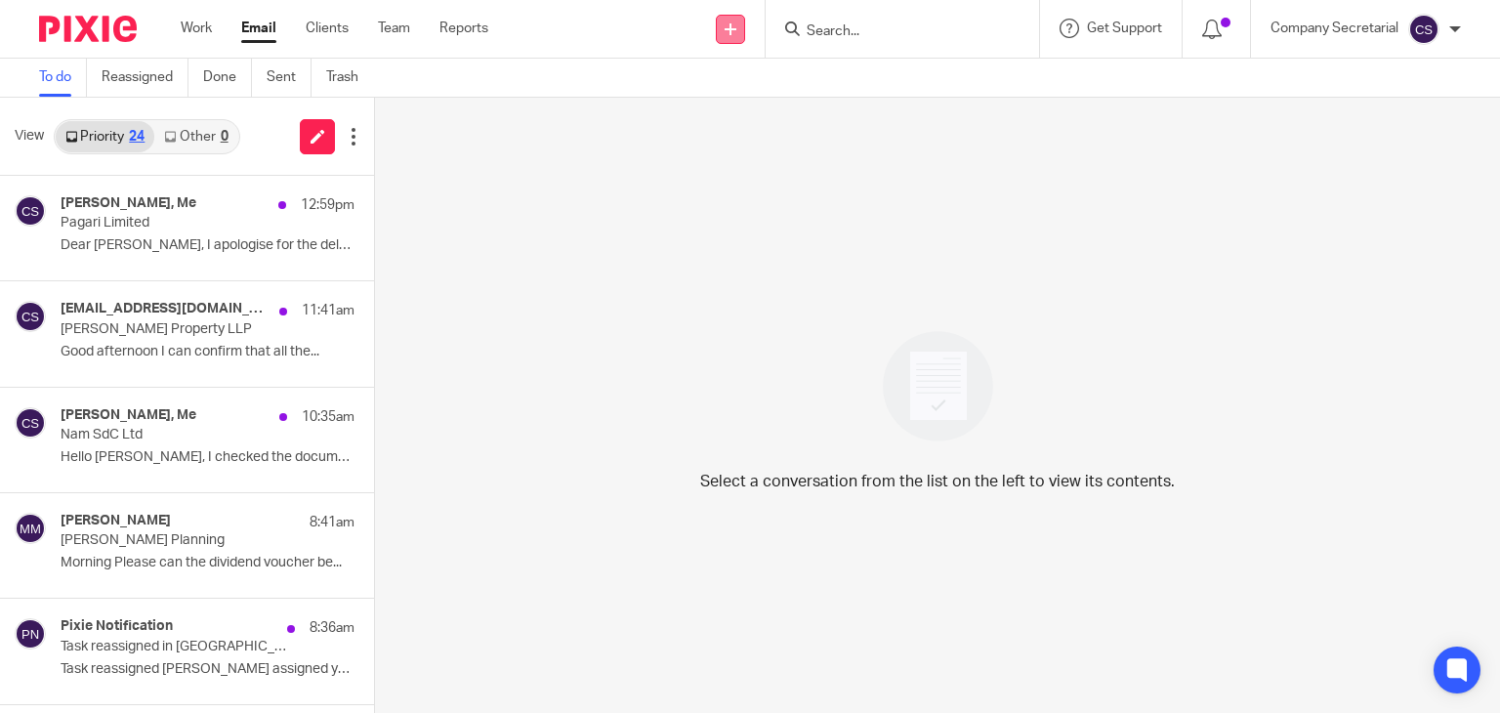
click at [734, 19] on link at bounding box center [730, 29] width 29 height 29
click at [753, 92] on link "Send new email" at bounding box center [729, 91] width 120 height 28
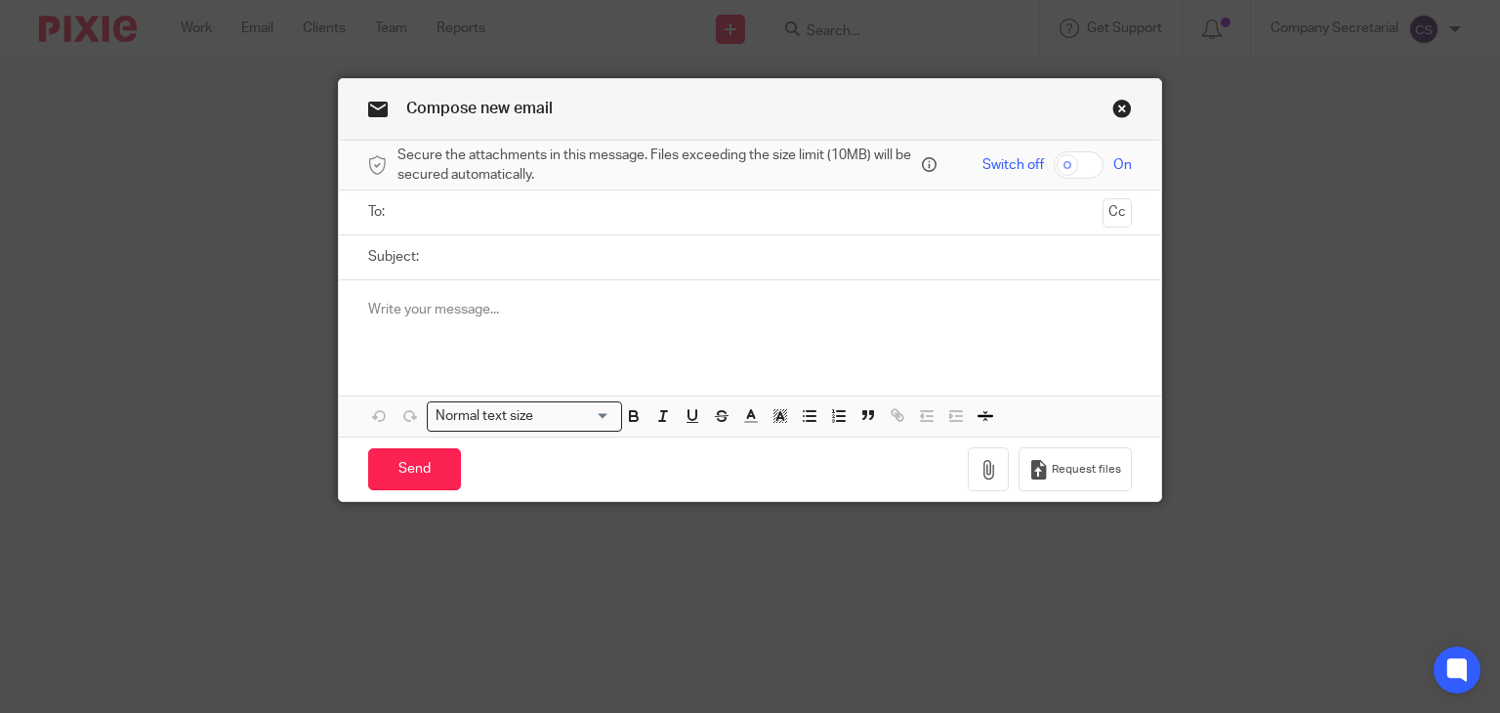
click at [688, 224] on ul at bounding box center [751, 212] width 704 height 32
click at [643, 212] on input "text" at bounding box center [749, 212] width 690 height 22
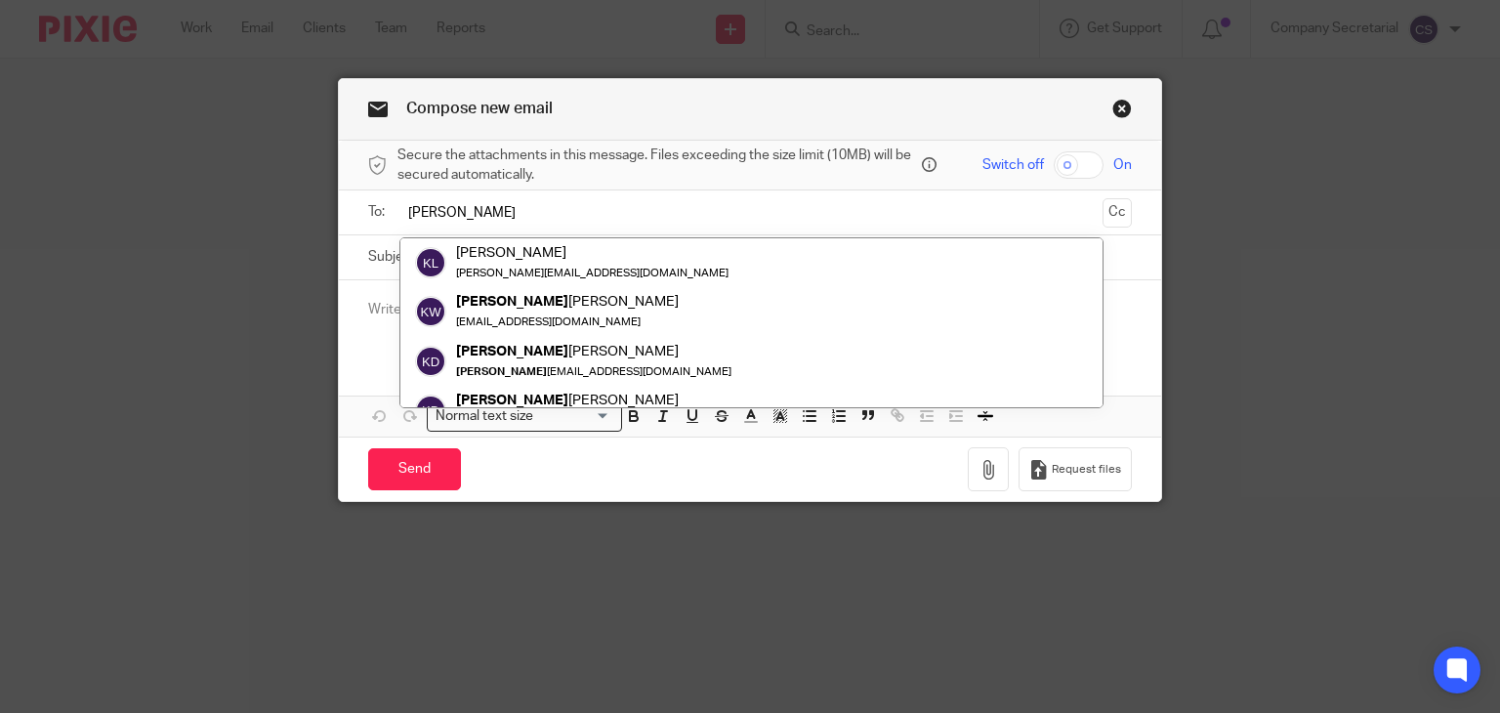
type input "keith"
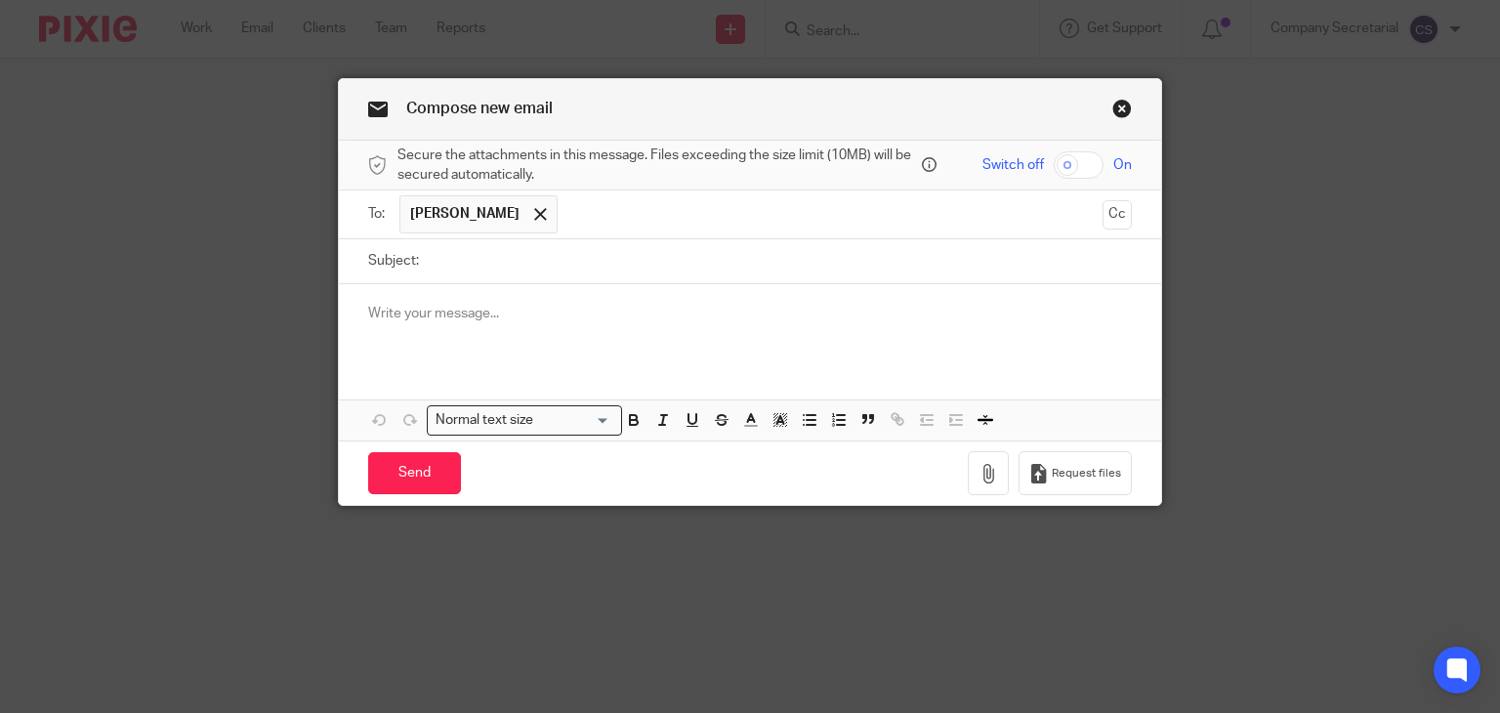
click at [564, 263] on input "Subject:" at bounding box center [781, 261] width 704 height 44
paste input "R.J. GAS APPLIANCES LIMITED"
type input "R.J. GAS APPLIANCES LIMITED Share Transfer"
click at [545, 302] on div at bounding box center [750, 322] width 823 height 76
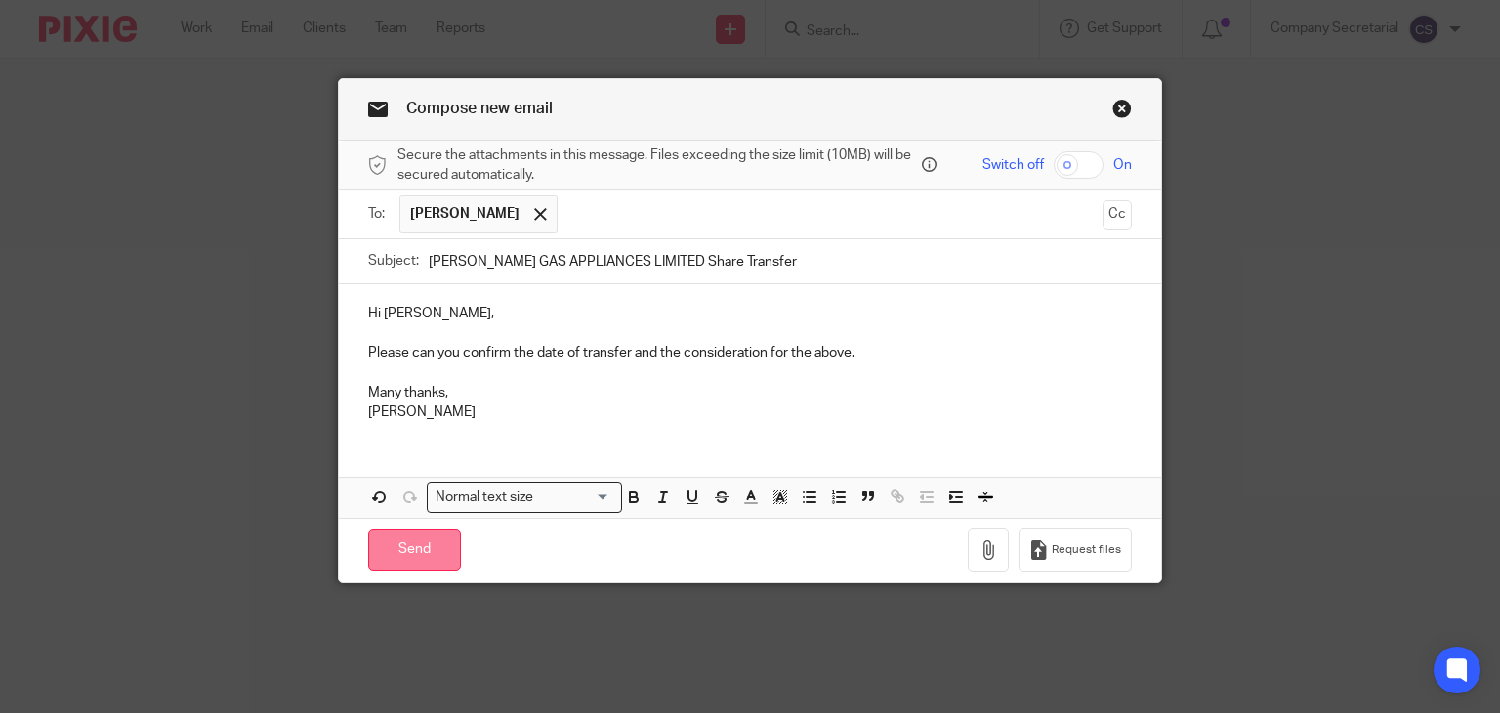
click at [426, 540] on input "Send" at bounding box center [414, 550] width 93 height 42
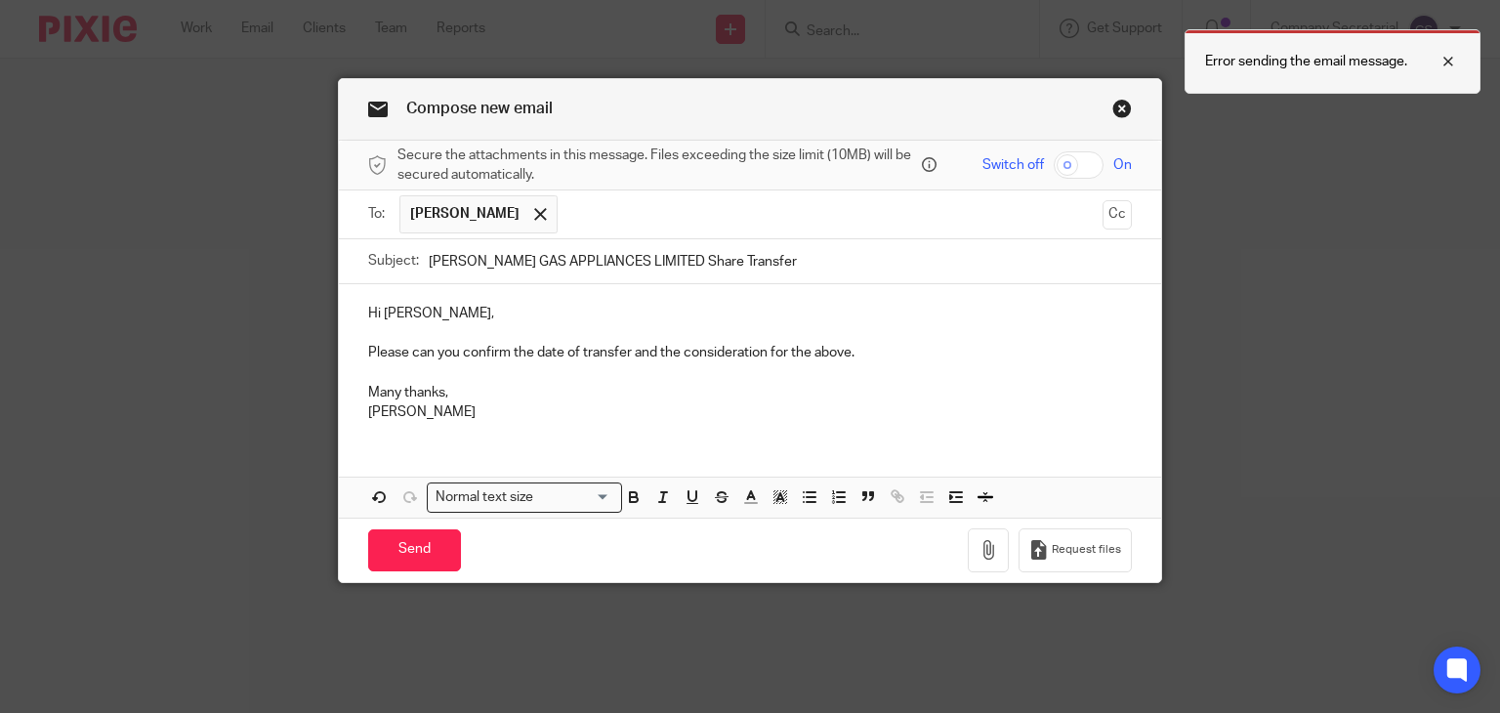
click at [1449, 56] on div at bounding box center [1433, 61] width 53 height 23
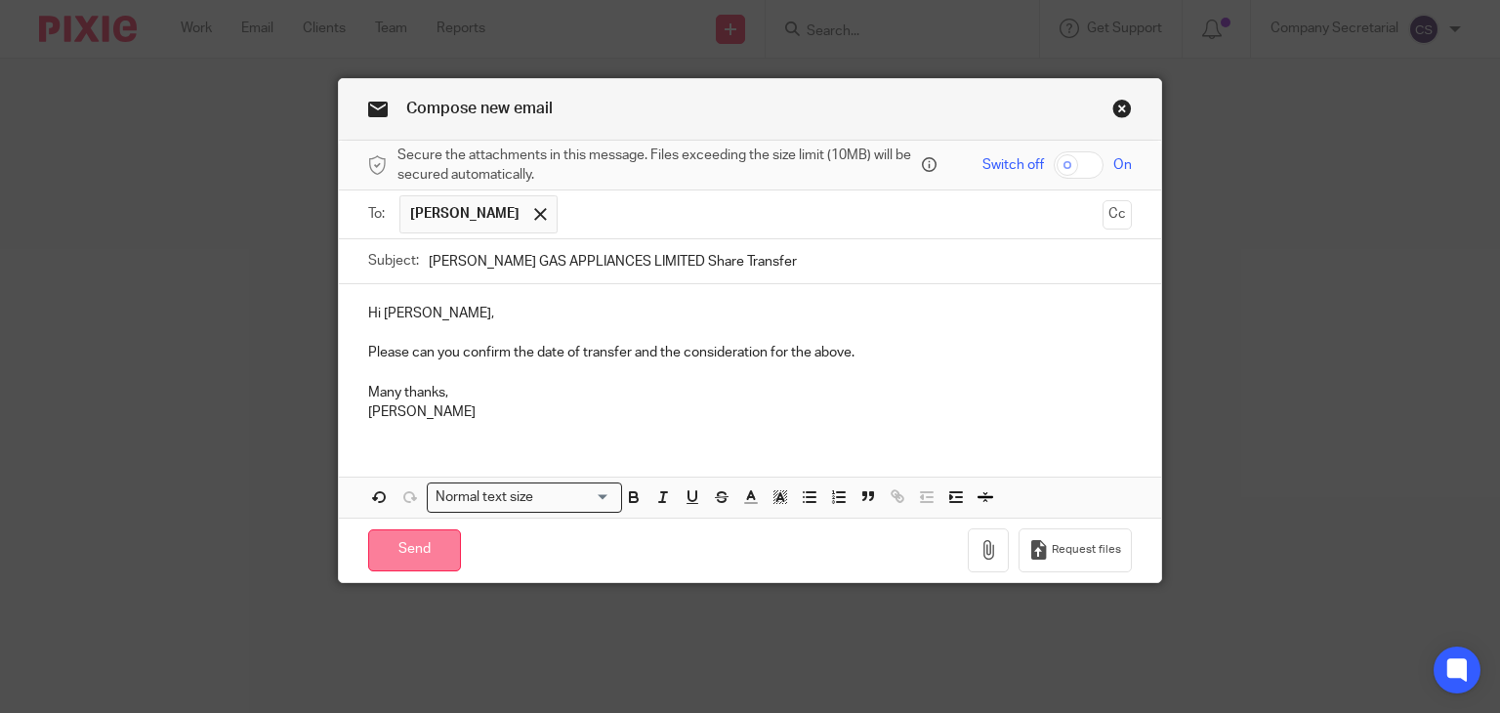
click at [431, 542] on input "Send" at bounding box center [414, 550] width 93 height 42
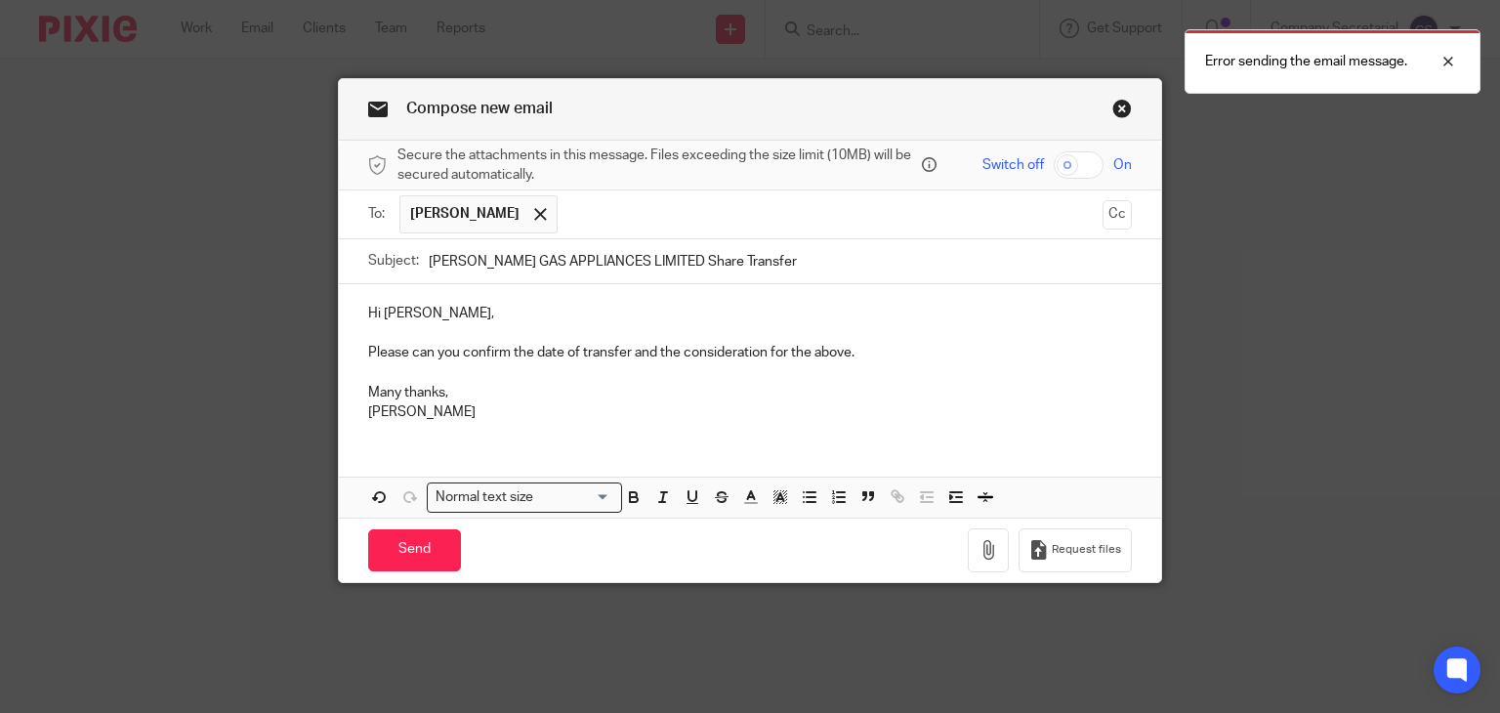
click at [1115, 111] on link "Close this dialog window" at bounding box center [1122, 112] width 20 height 26
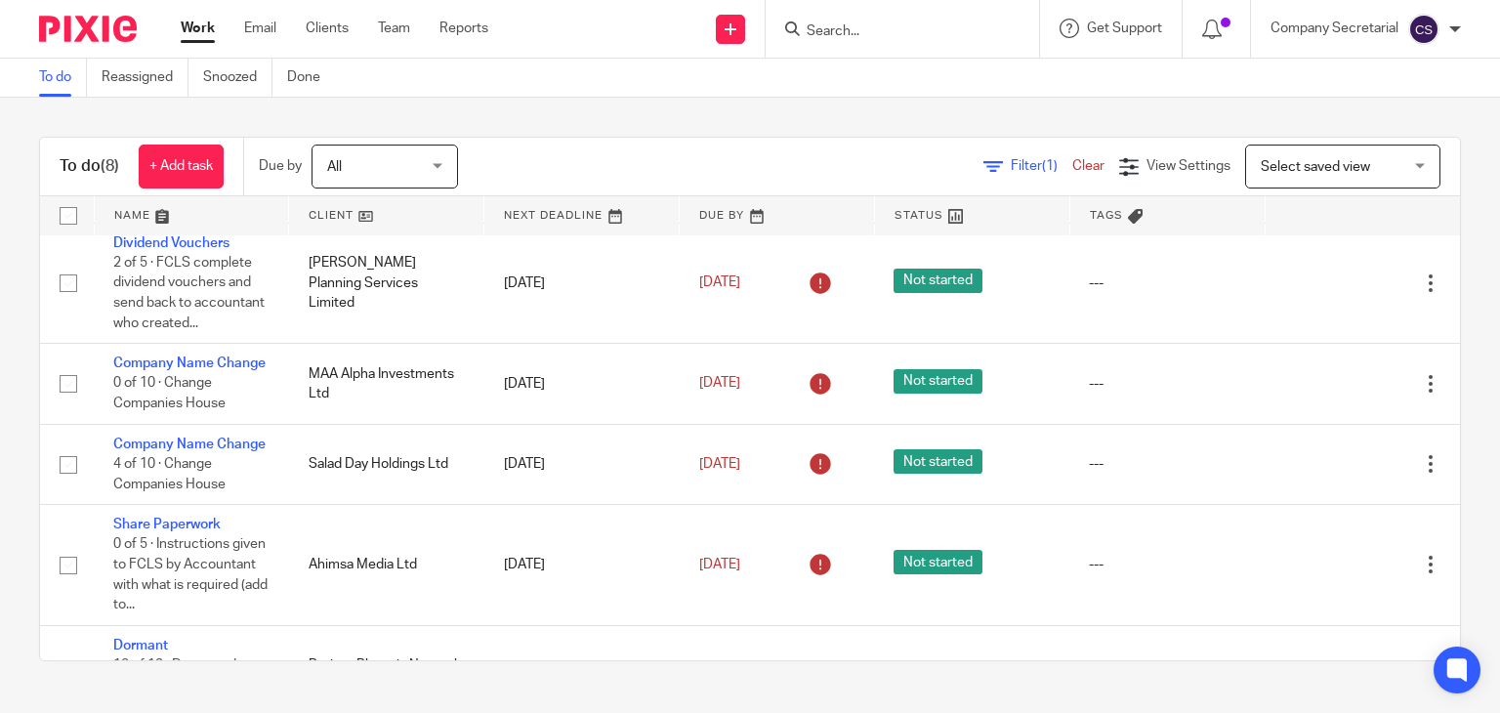
scroll to position [118, 0]
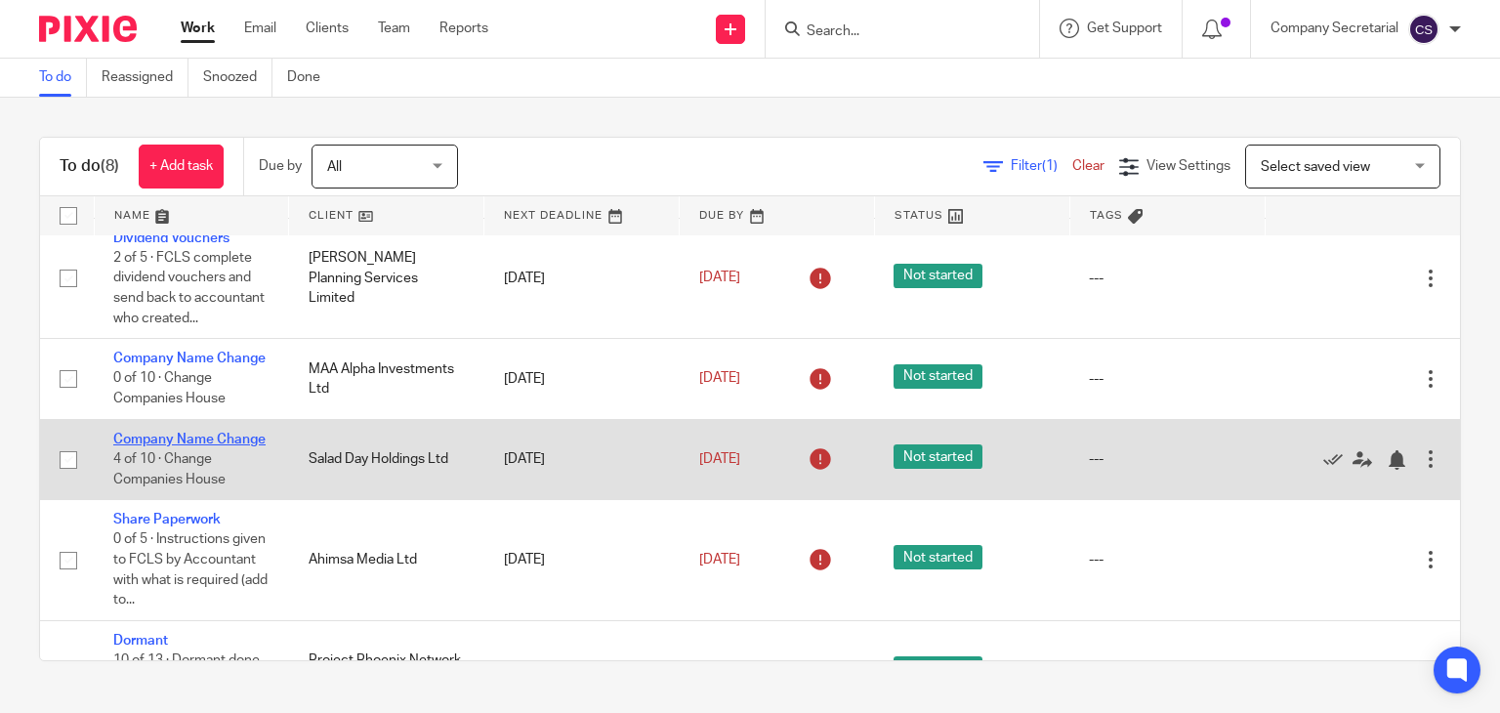
click at [170, 446] on link "Company Name Change" at bounding box center [189, 440] width 152 height 14
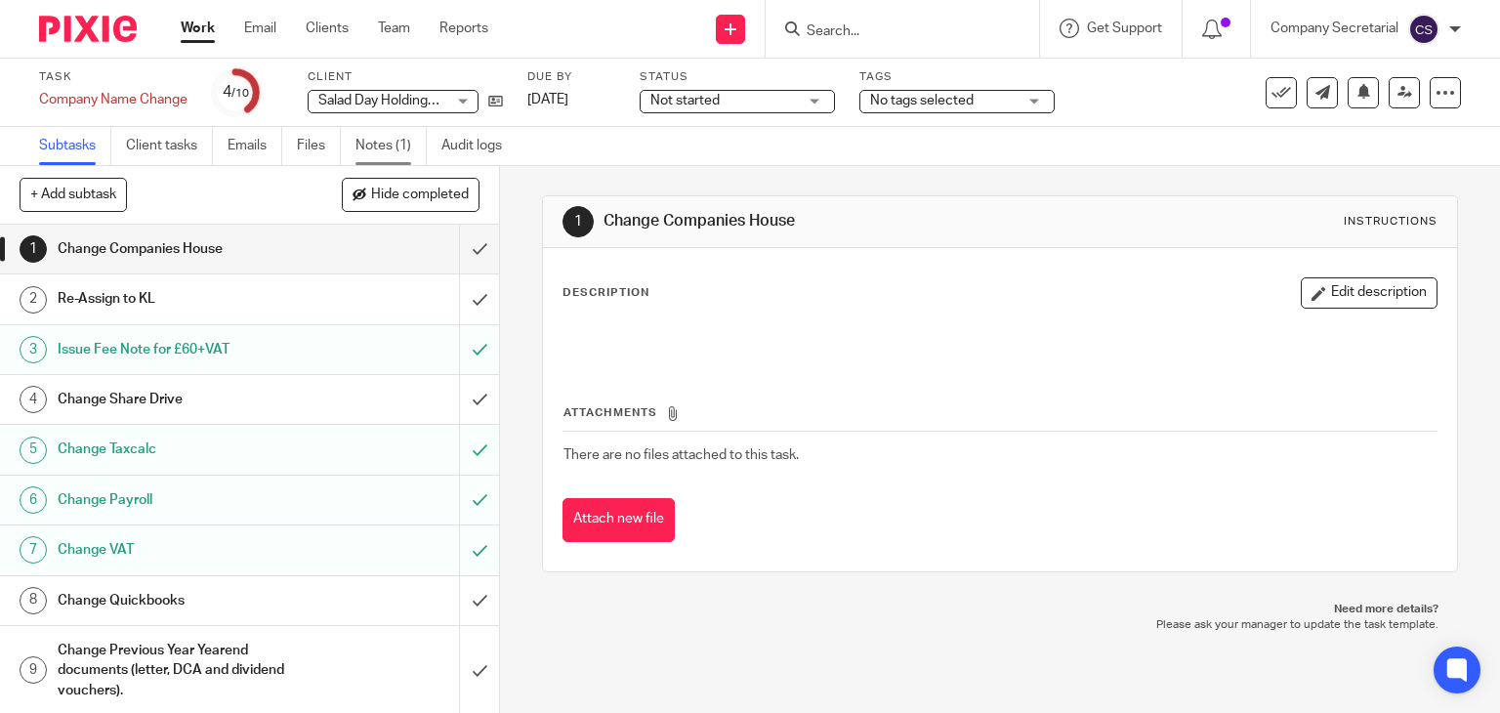
click at [378, 157] on link "Notes (1)" at bounding box center [390, 146] width 71 height 38
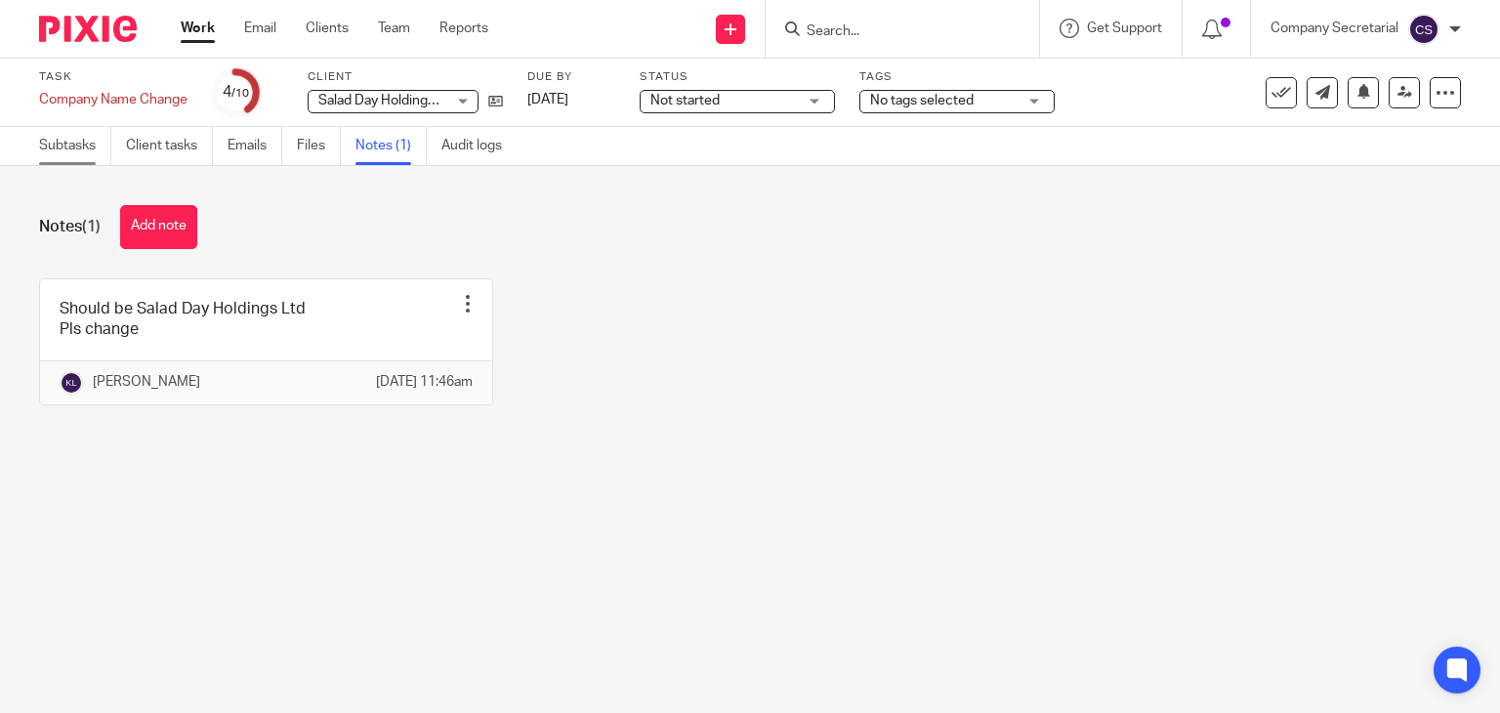
click at [80, 153] on link "Subtasks" at bounding box center [75, 146] width 72 height 38
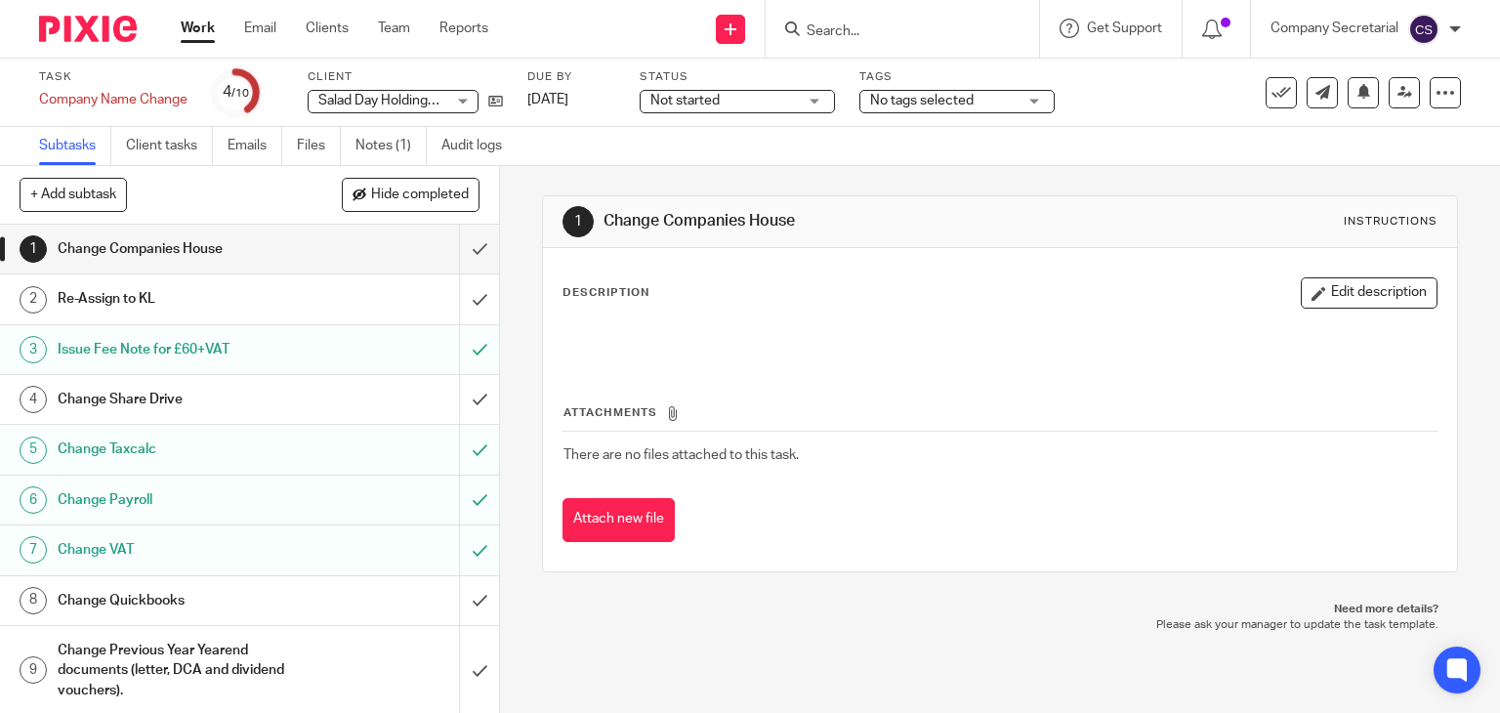
click at [466, 92] on div "Salad Day Holdings Ltd Salad Day Holdings Ltd" at bounding box center [393, 101] width 171 height 23
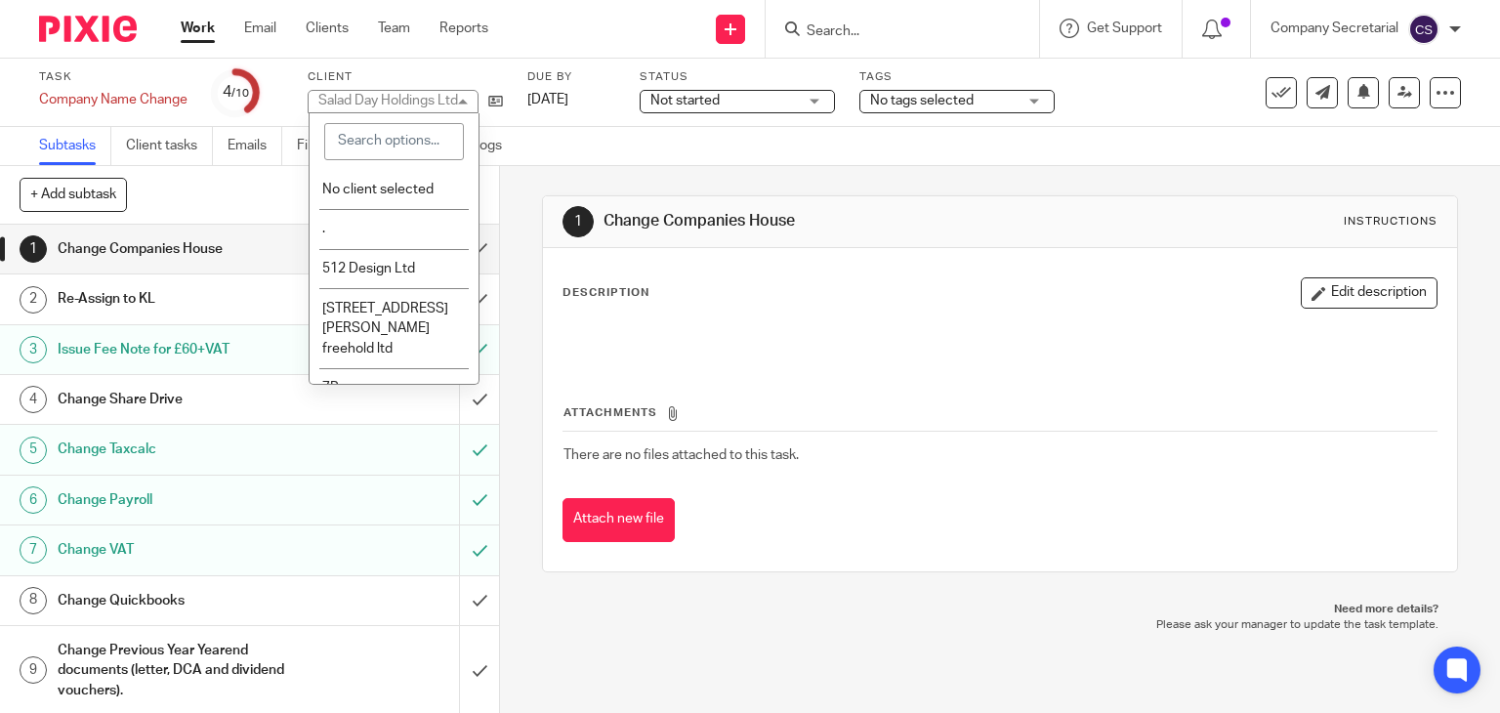
click at [467, 99] on div "Salad Day Holdings Ltd Salad Day Holdings Ltd" at bounding box center [393, 101] width 171 height 23
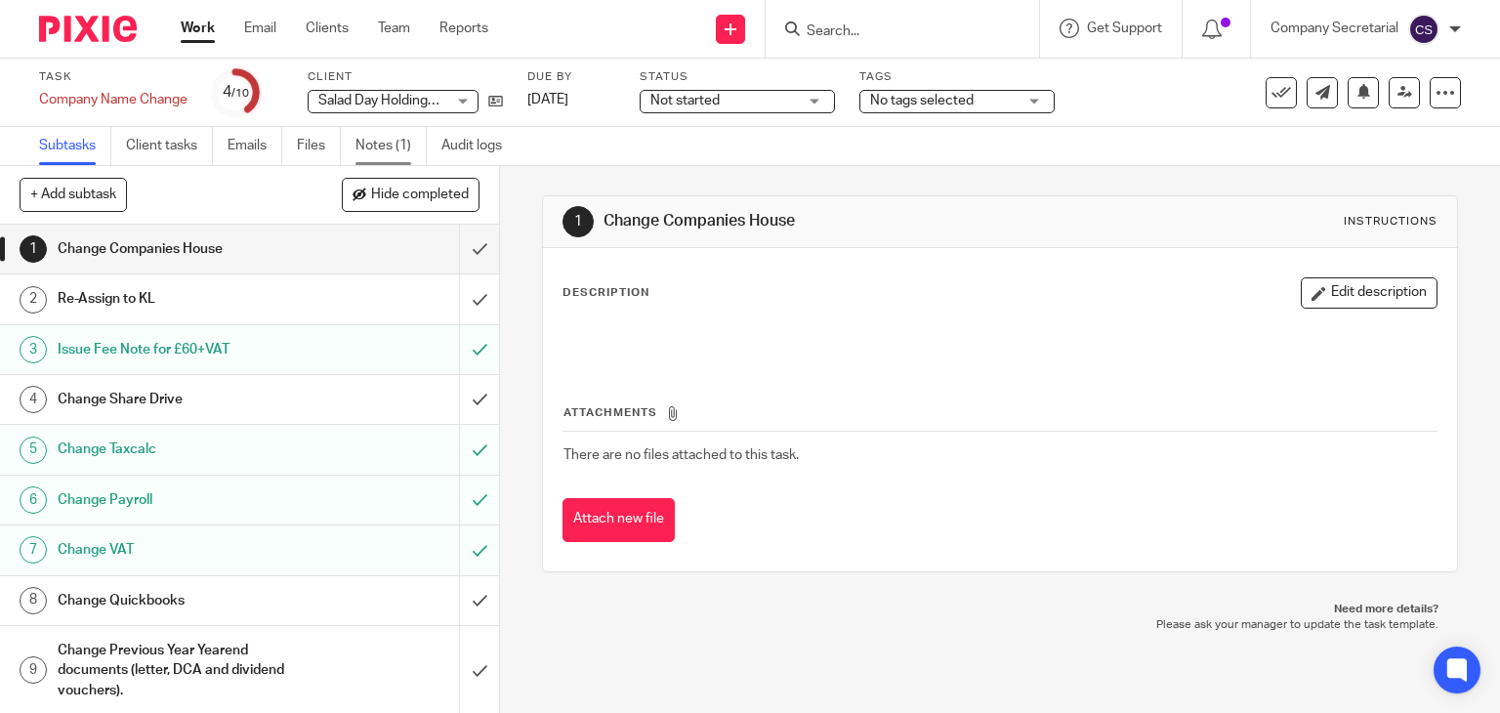
click at [376, 143] on link "Notes (1)" at bounding box center [390, 146] width 71 height 38
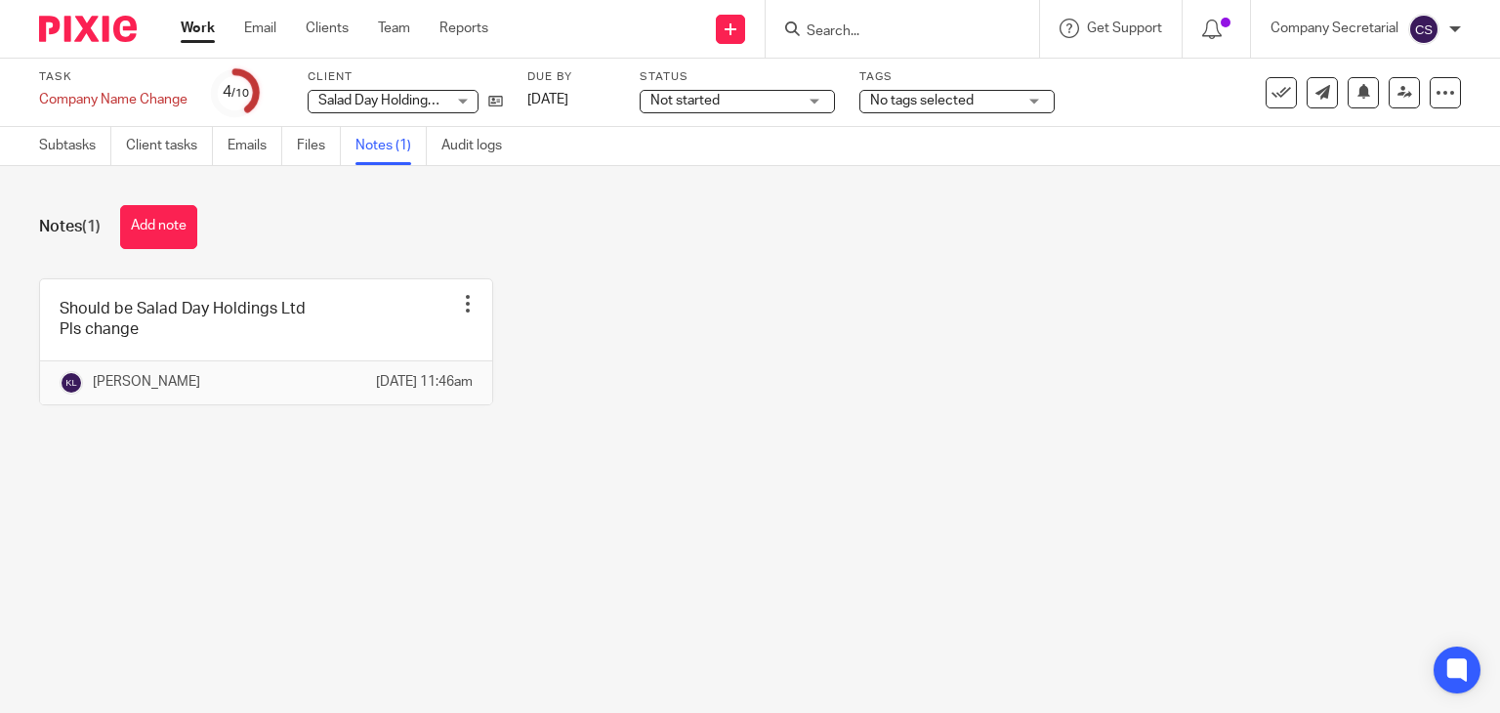
click at [465, 103] on div "Salad Day Holdings Ltd Salad Day Holdings Ltd" at bounding box center [393, 101] width 171 height 23
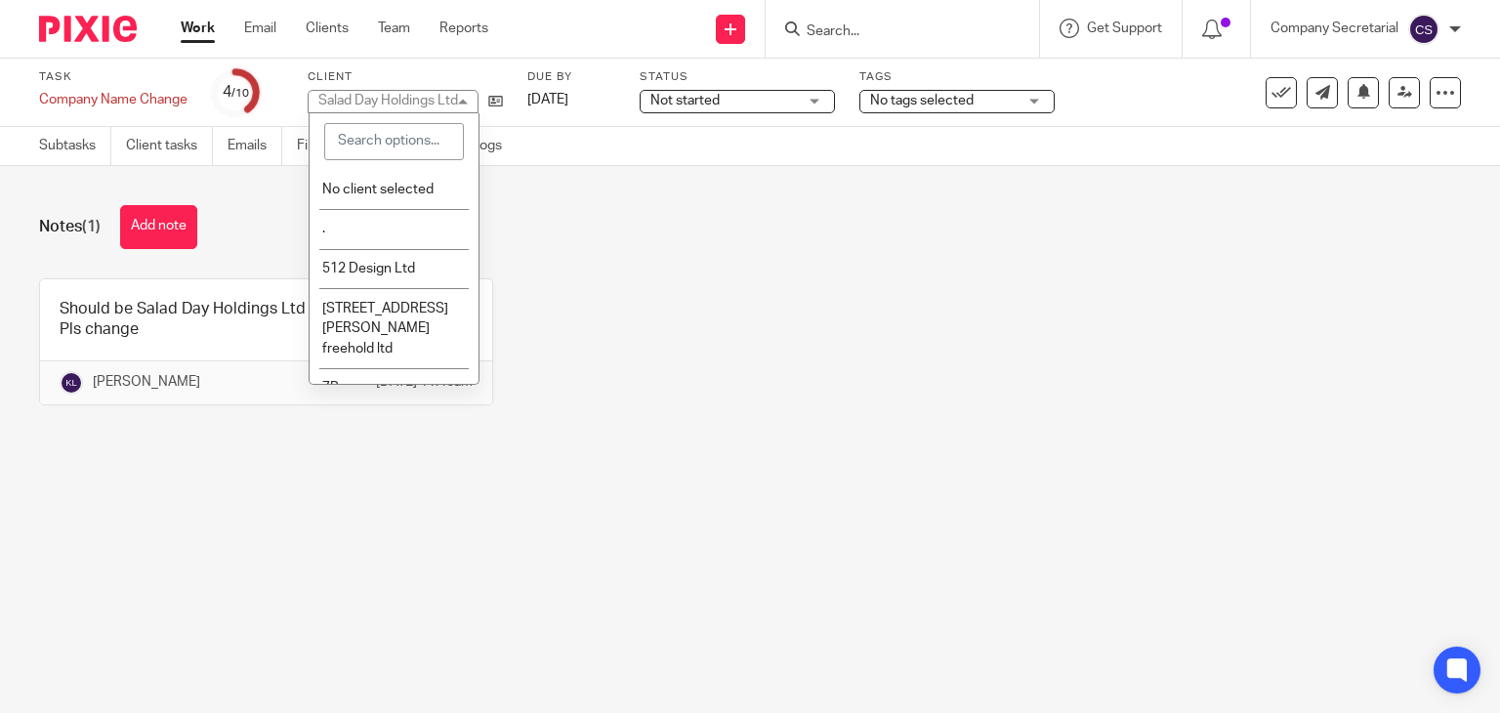
click at [465, 103] on div "Salad Day Holdings Ltd Salad Day Holdings Ltd" at bounding box center [393, 101] width 171 height 23
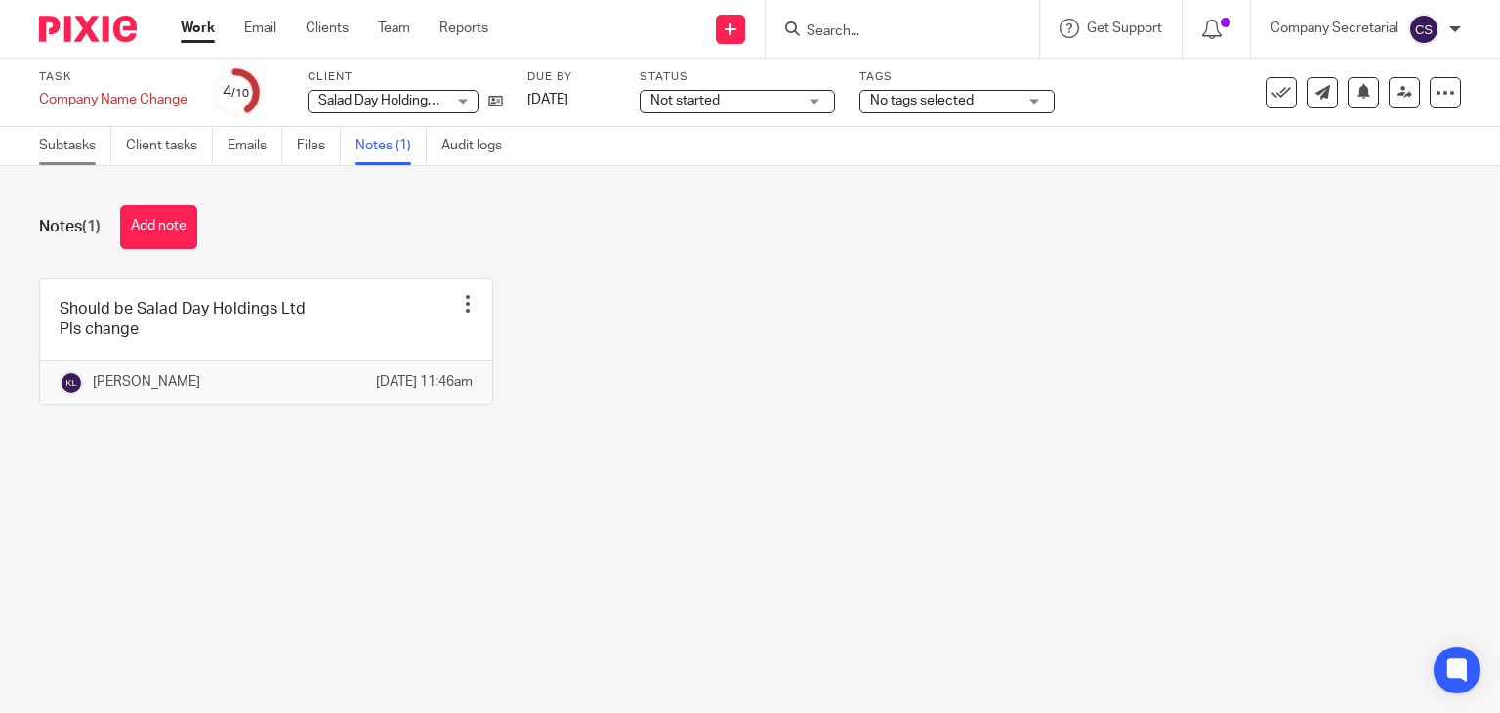
click at [66, 149] on link "Subtasks" at bounding box center [75, 146] width 72 height 38
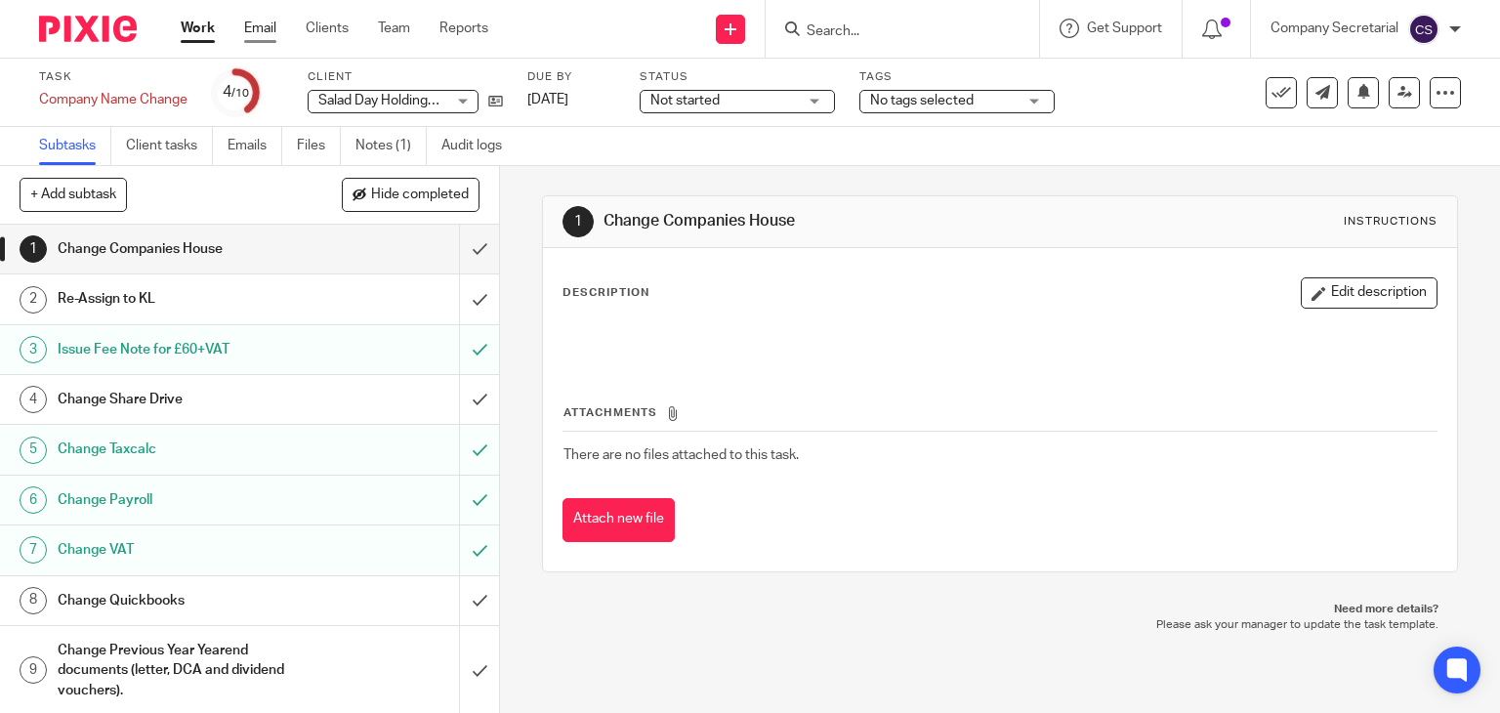
click at [258, 32] on link "Email" at bounding box center [260, 29] width 32 height 20
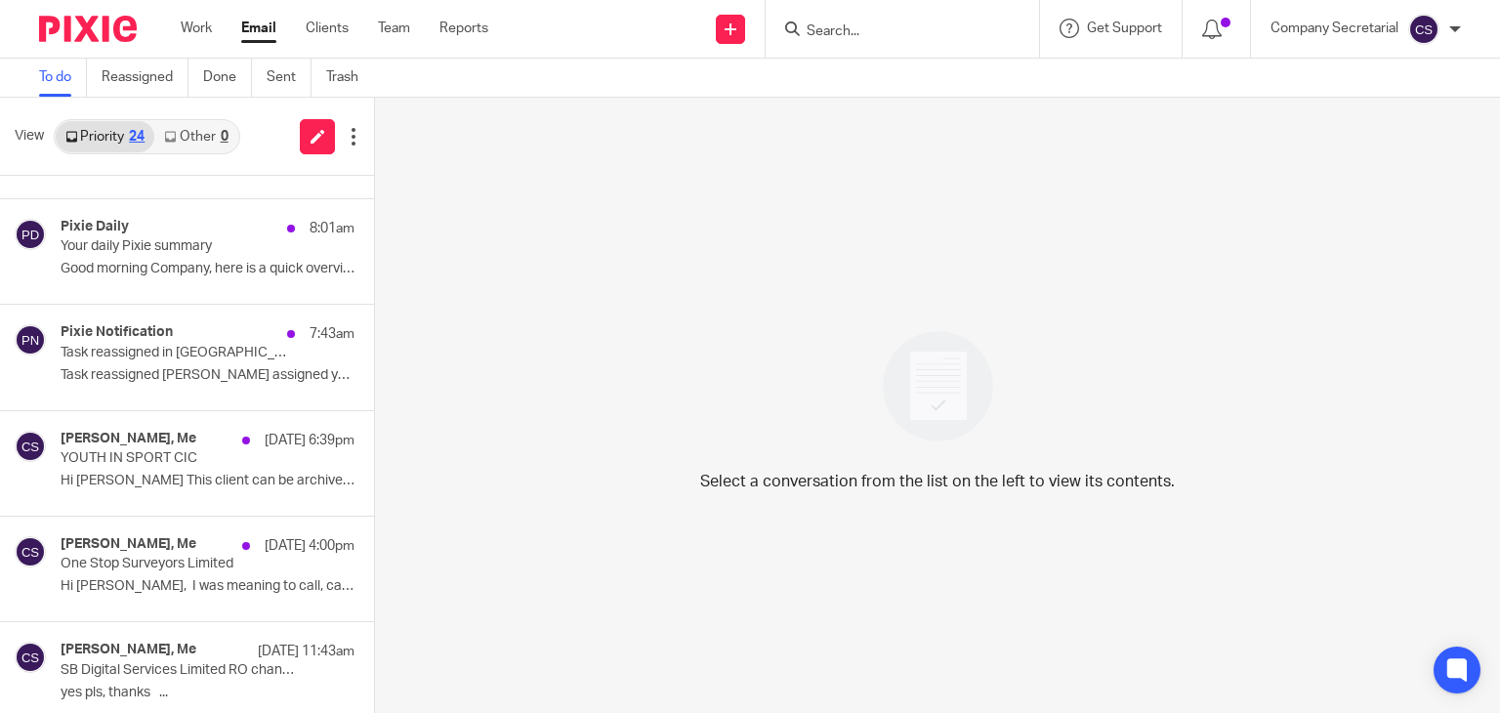
scroll to position [504, 0]
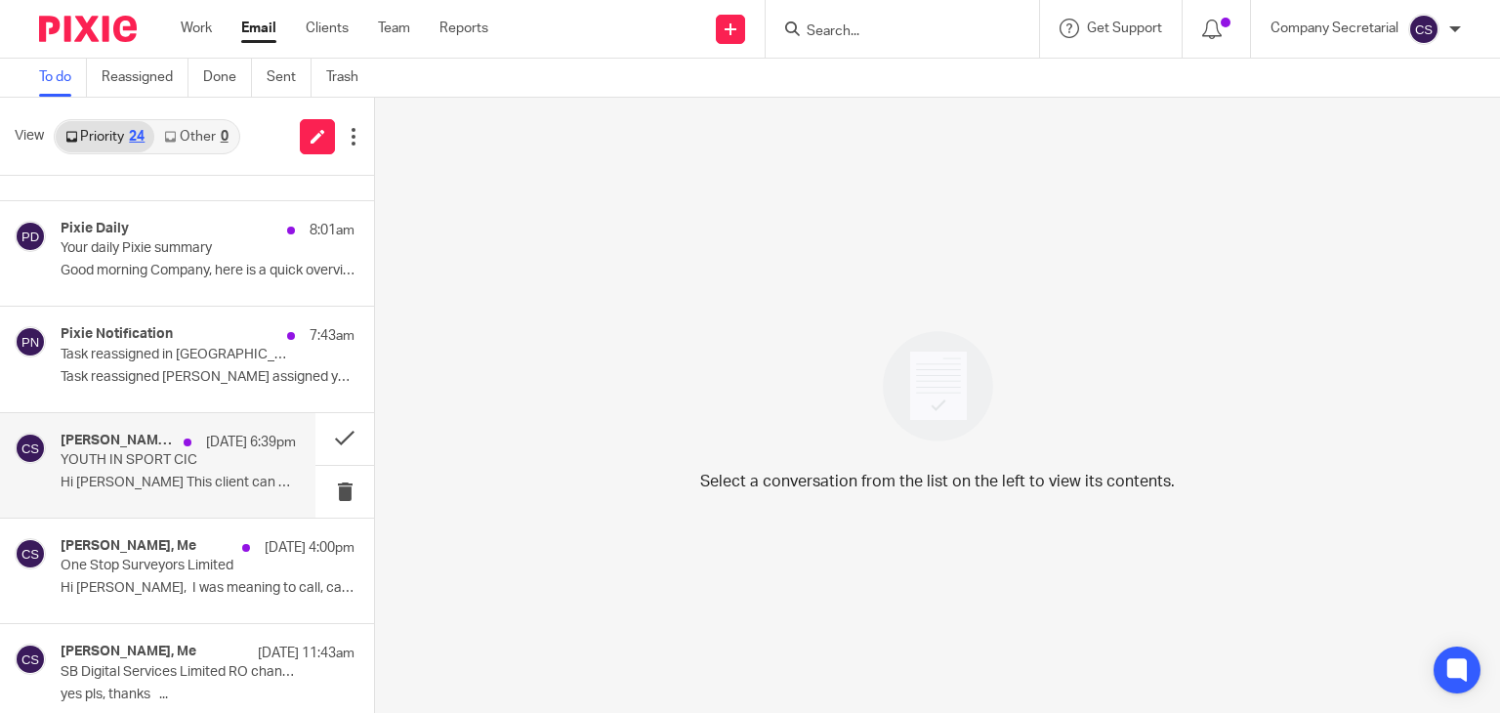
click at [224, 493] on div "[PERSON_NAME], Me [DATE] 6:39pm YOUTH IN SPORT CIC Hi [PERSON_NAME] This client…" at bounding box center [178, 465] width 235 height 65
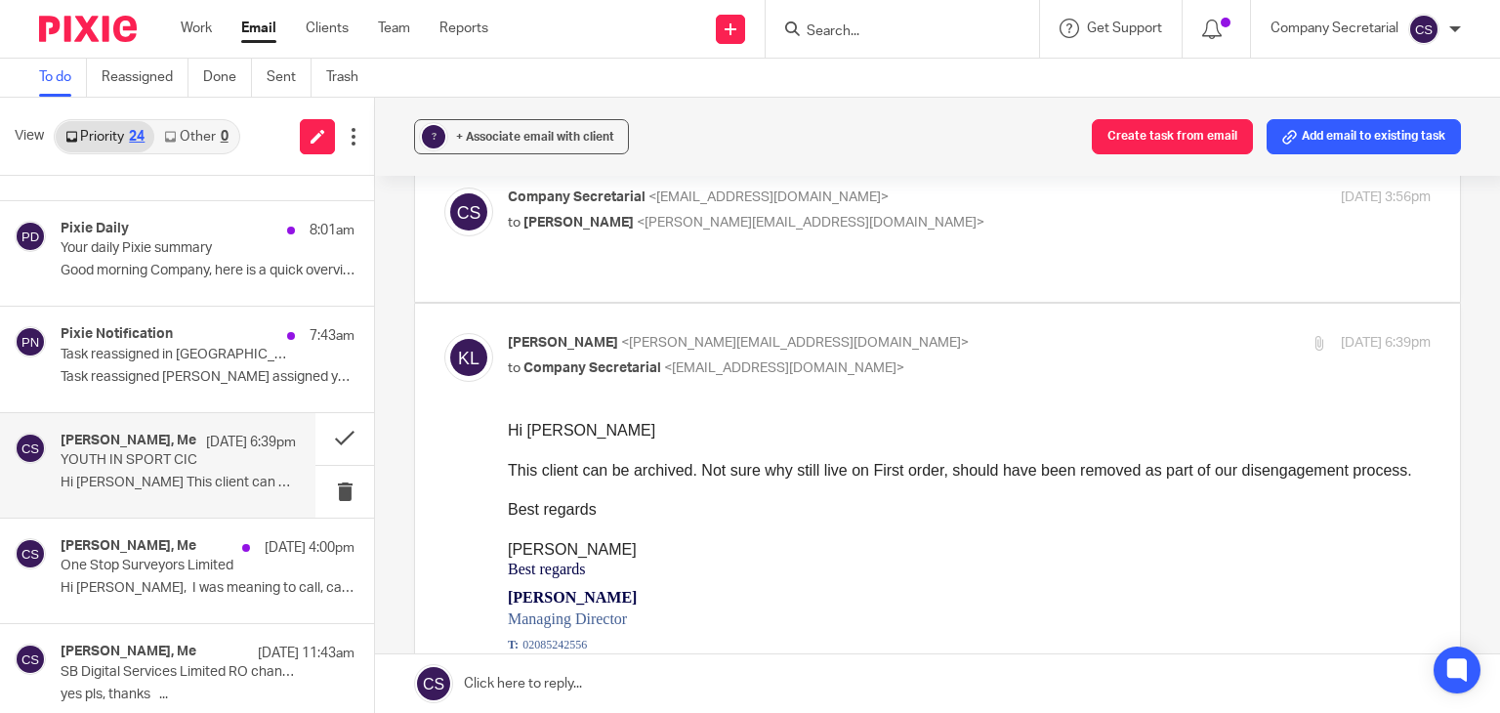
scroll to position [98, 0]
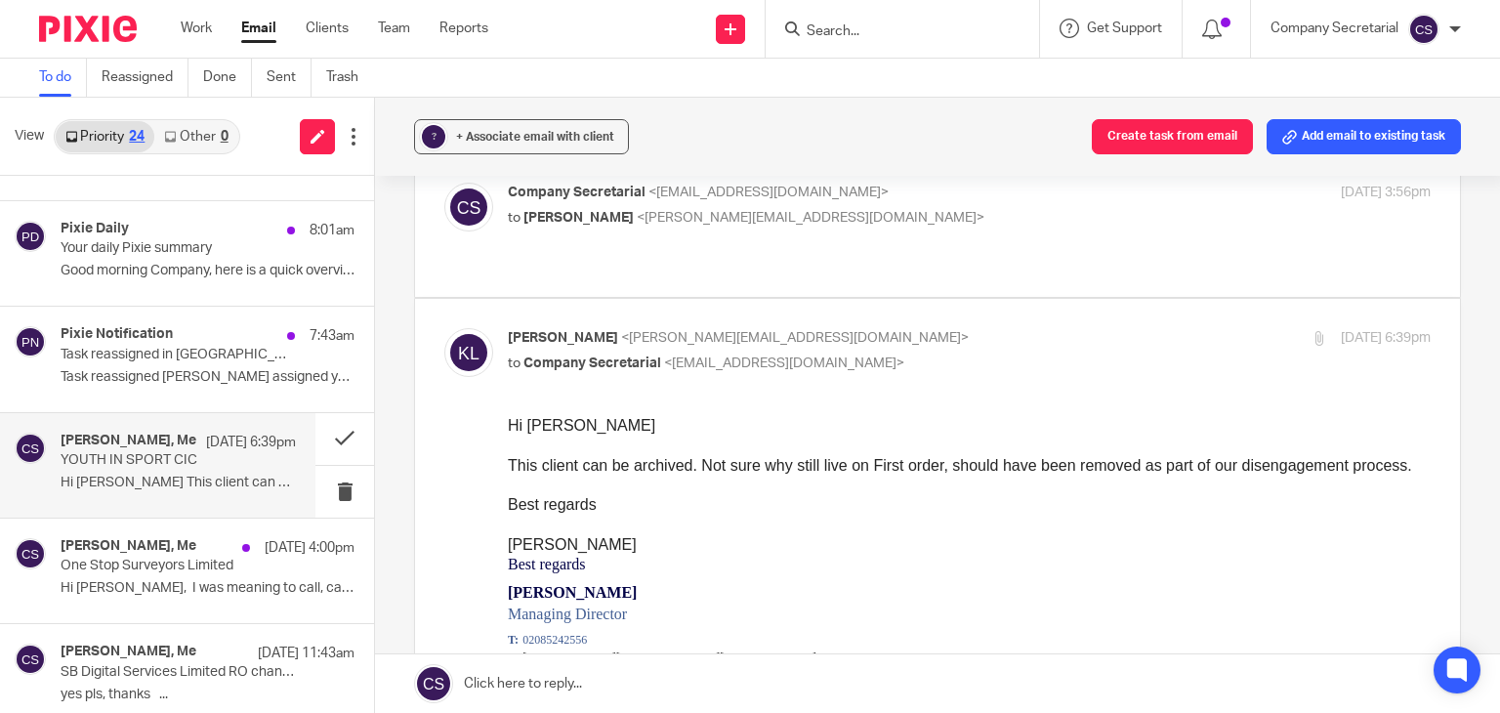
click at [522, 675] on link at bounding box center [937, 683] width 1125 height 59
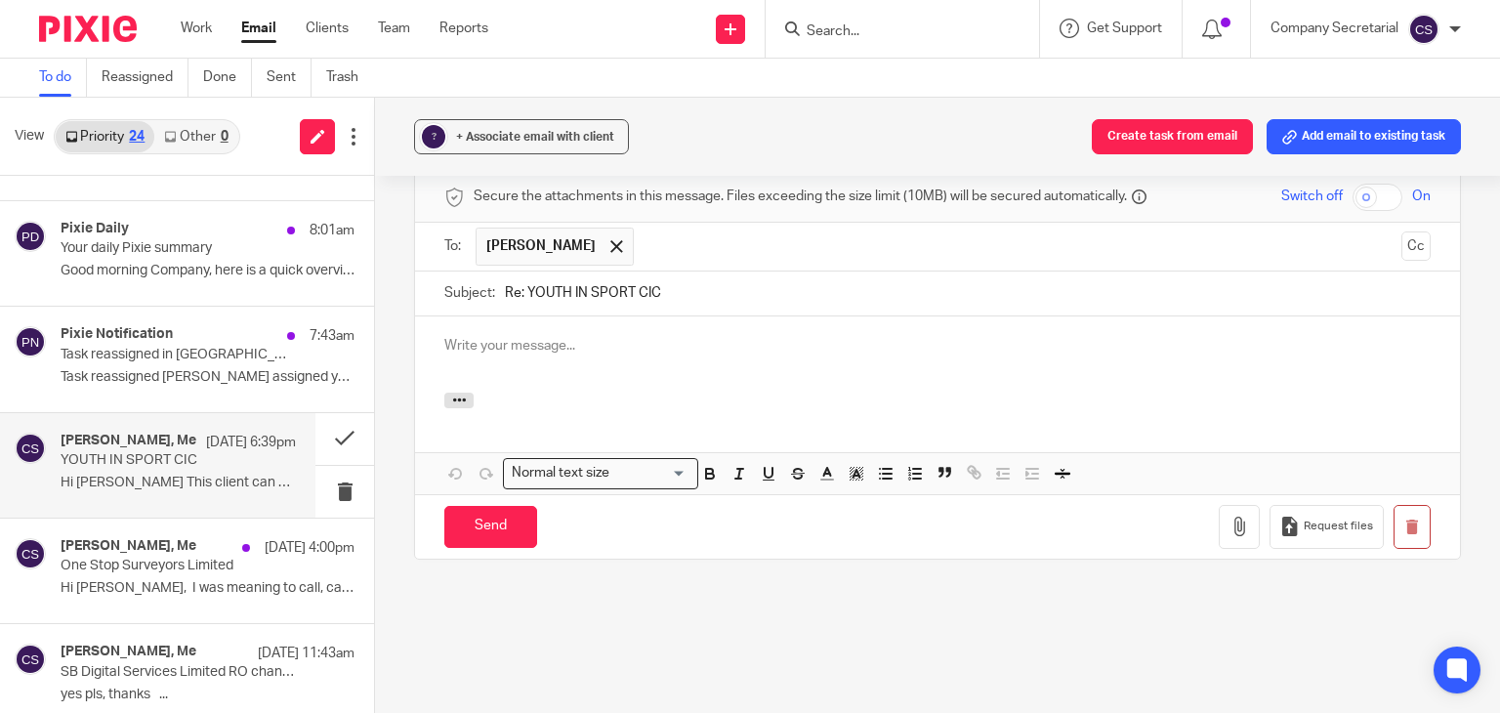
scroll to position [0, 0]
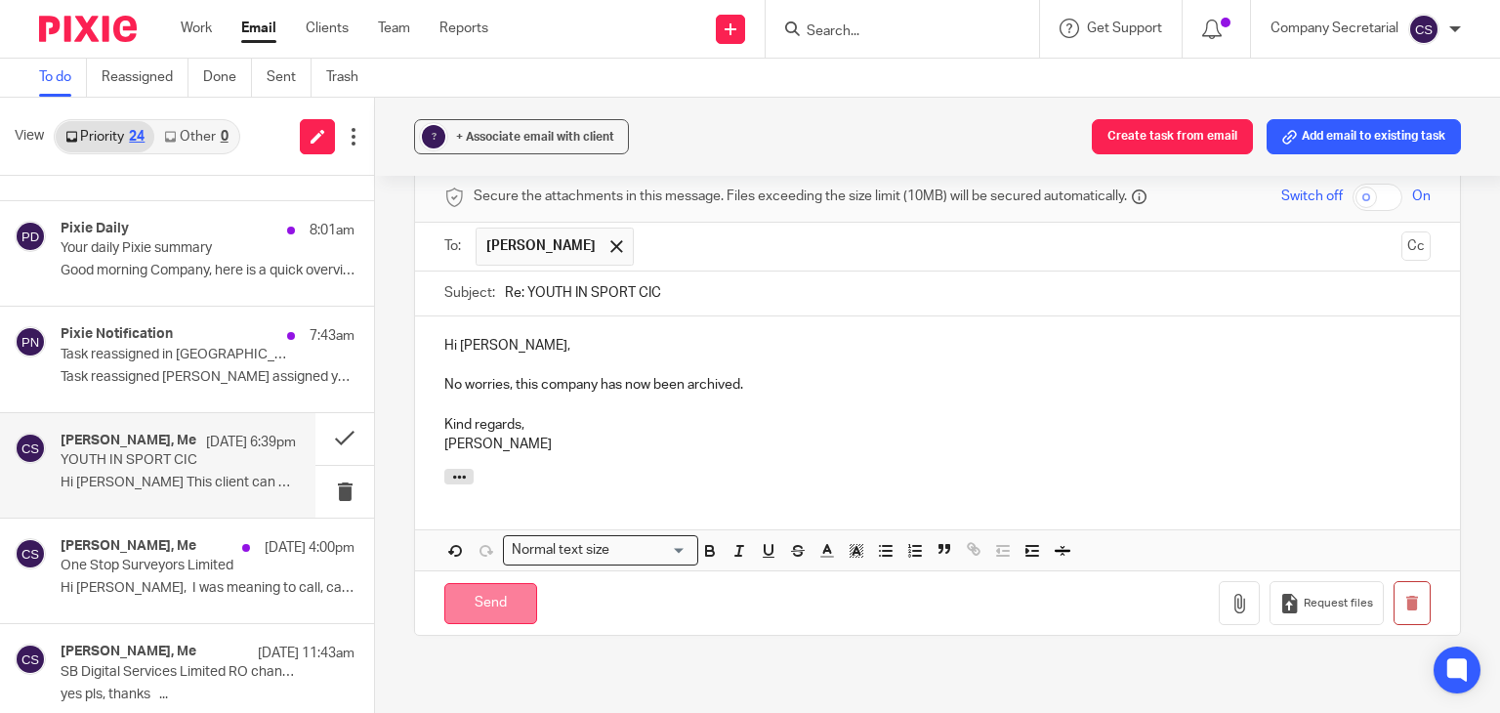
click at [514, 583] on input "Send" at bounding box center [490, 604] width 93 height 42
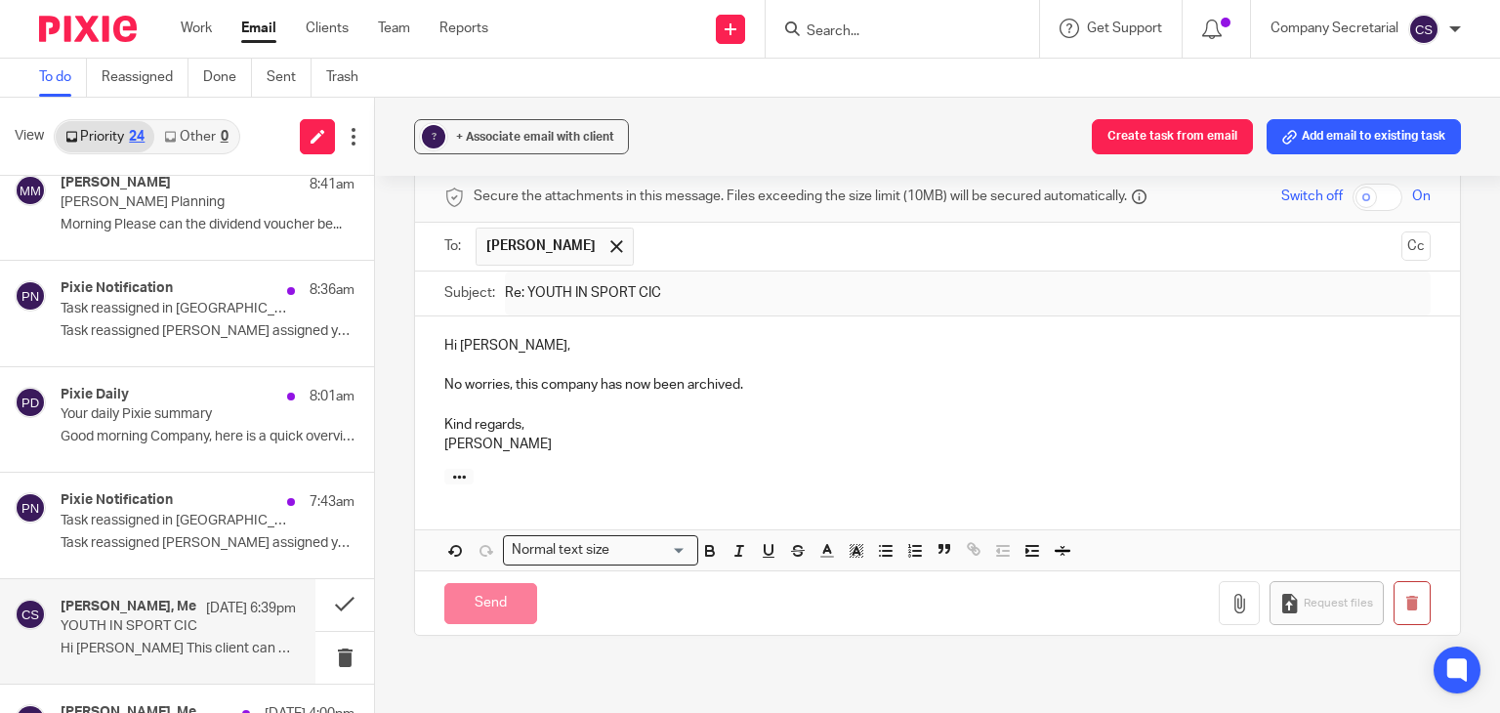
scroll to position [335, 0]
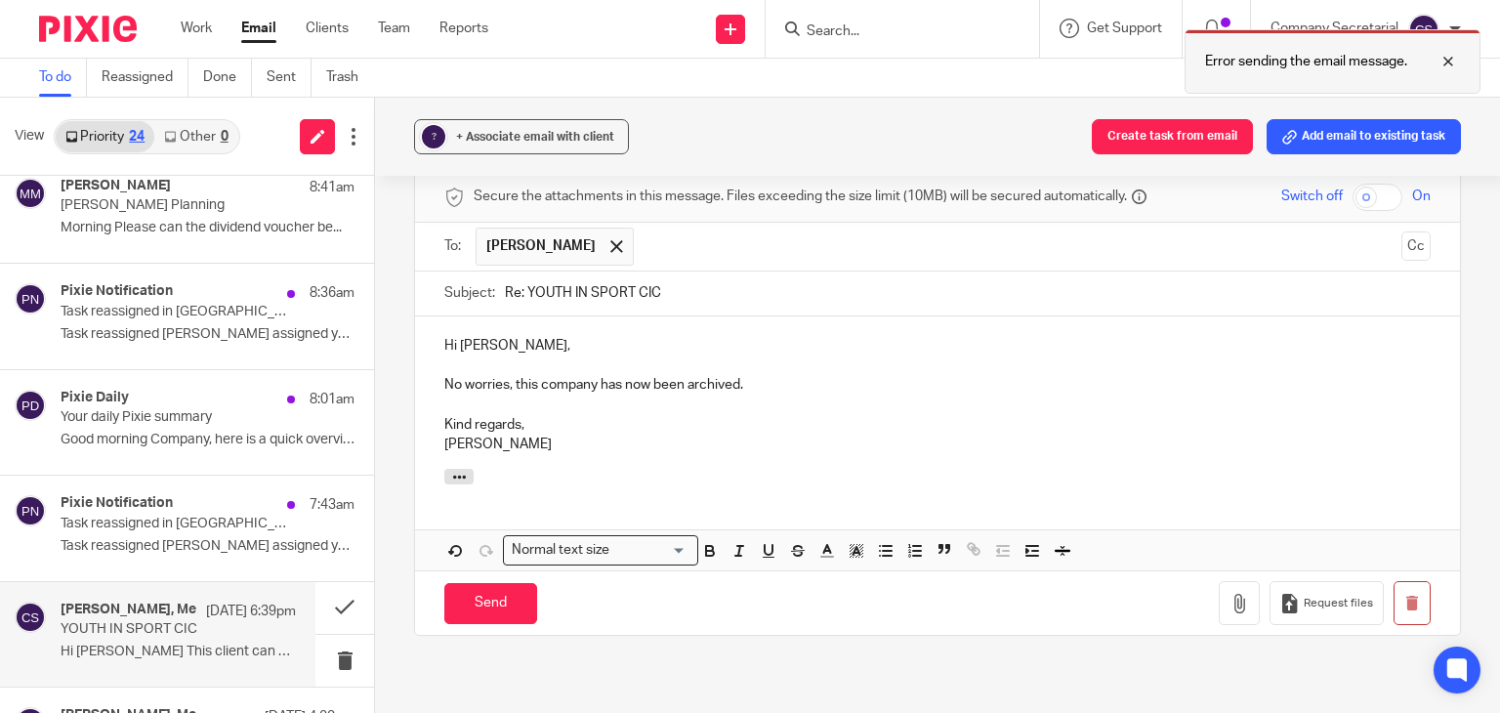
click at [1453, 63] on div at bounding box center [1433, 61] width 53 height 23
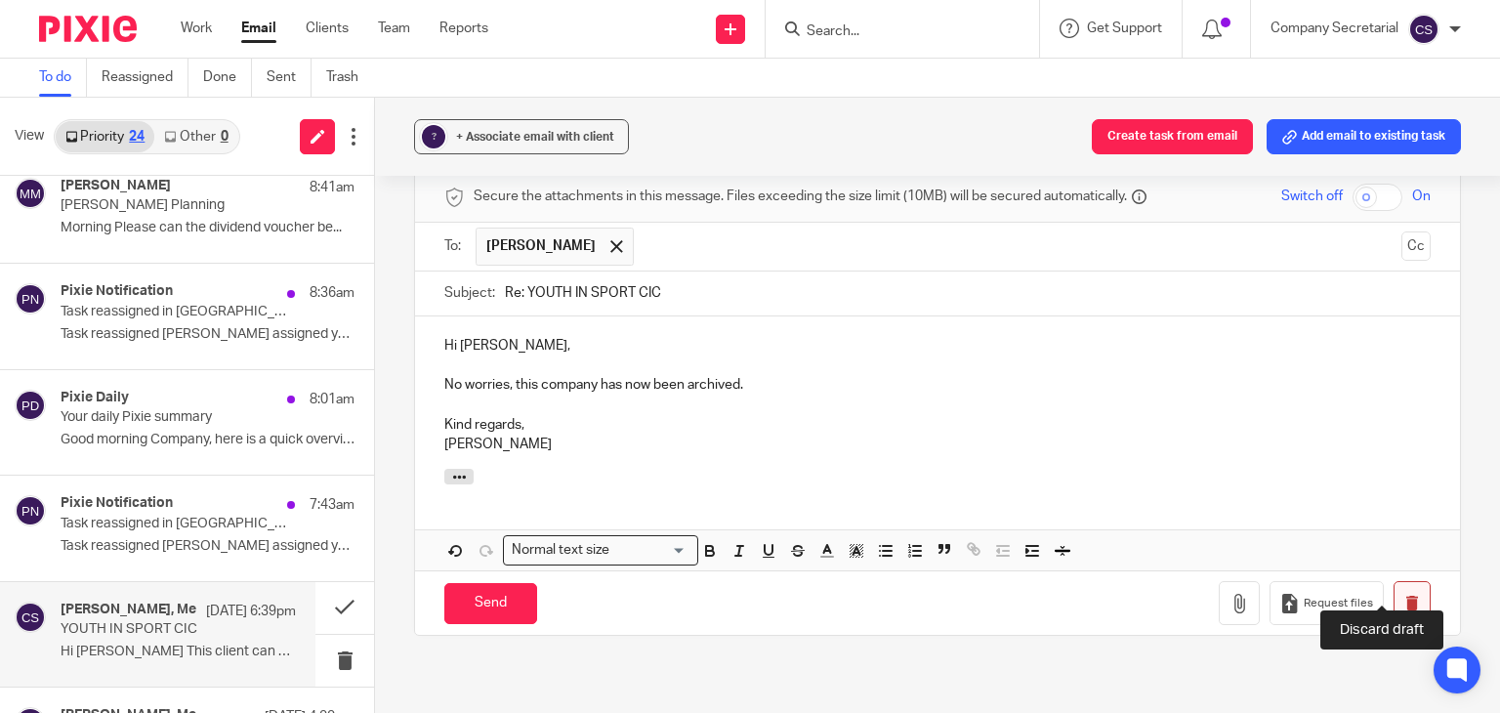
click at [1393, 581] on button "button" at bounding box center [1411, 603] width 37 height 44
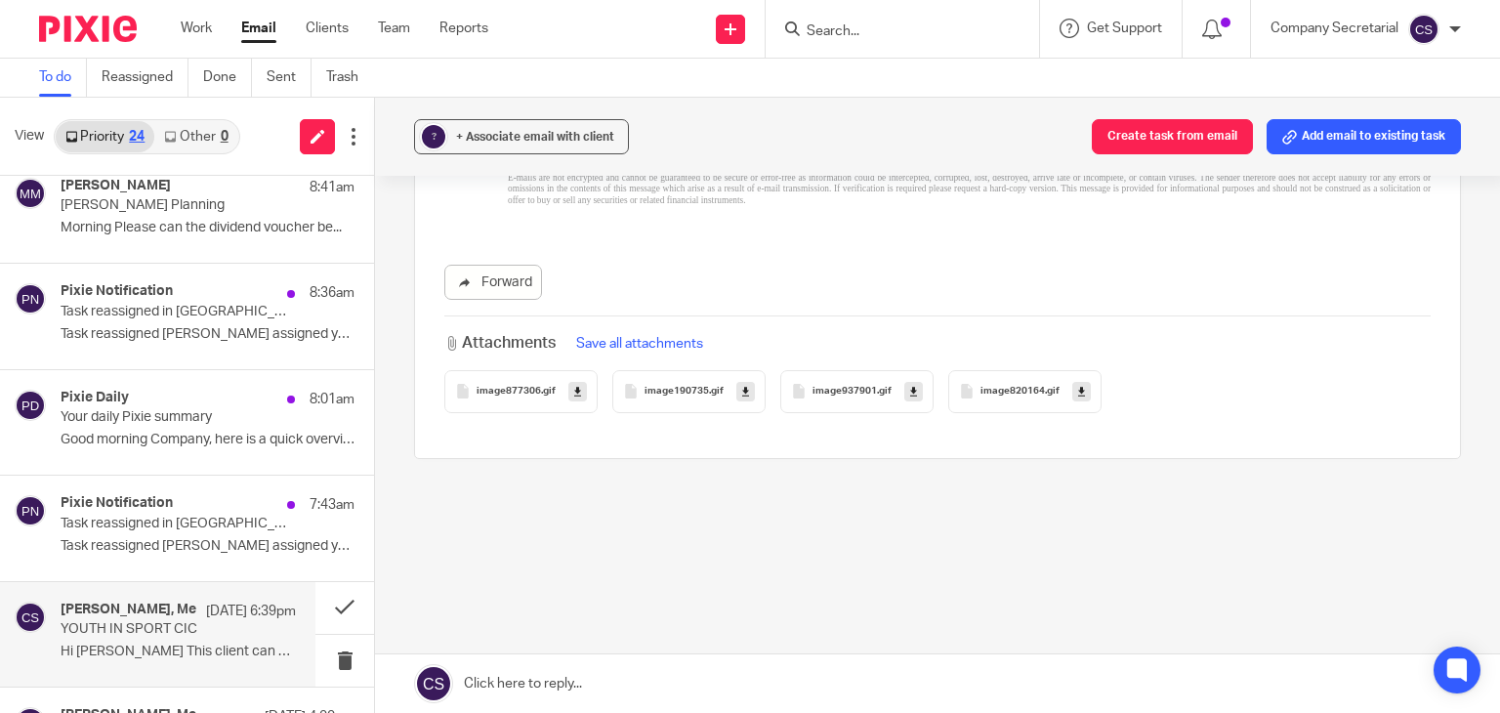
scroll to position [1406, 0]
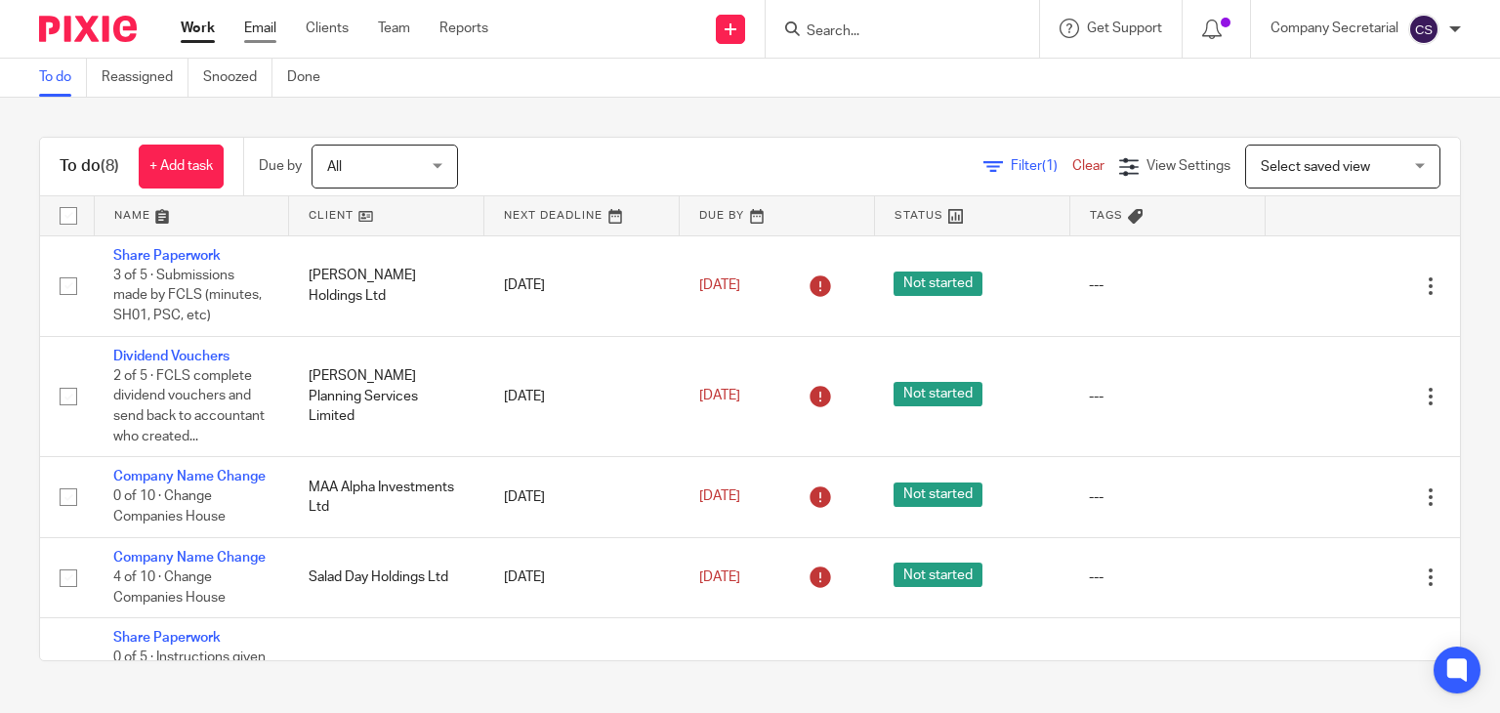
click at [266, 35] on link "Email" at bounding box center [260, 29] width 32 height 20
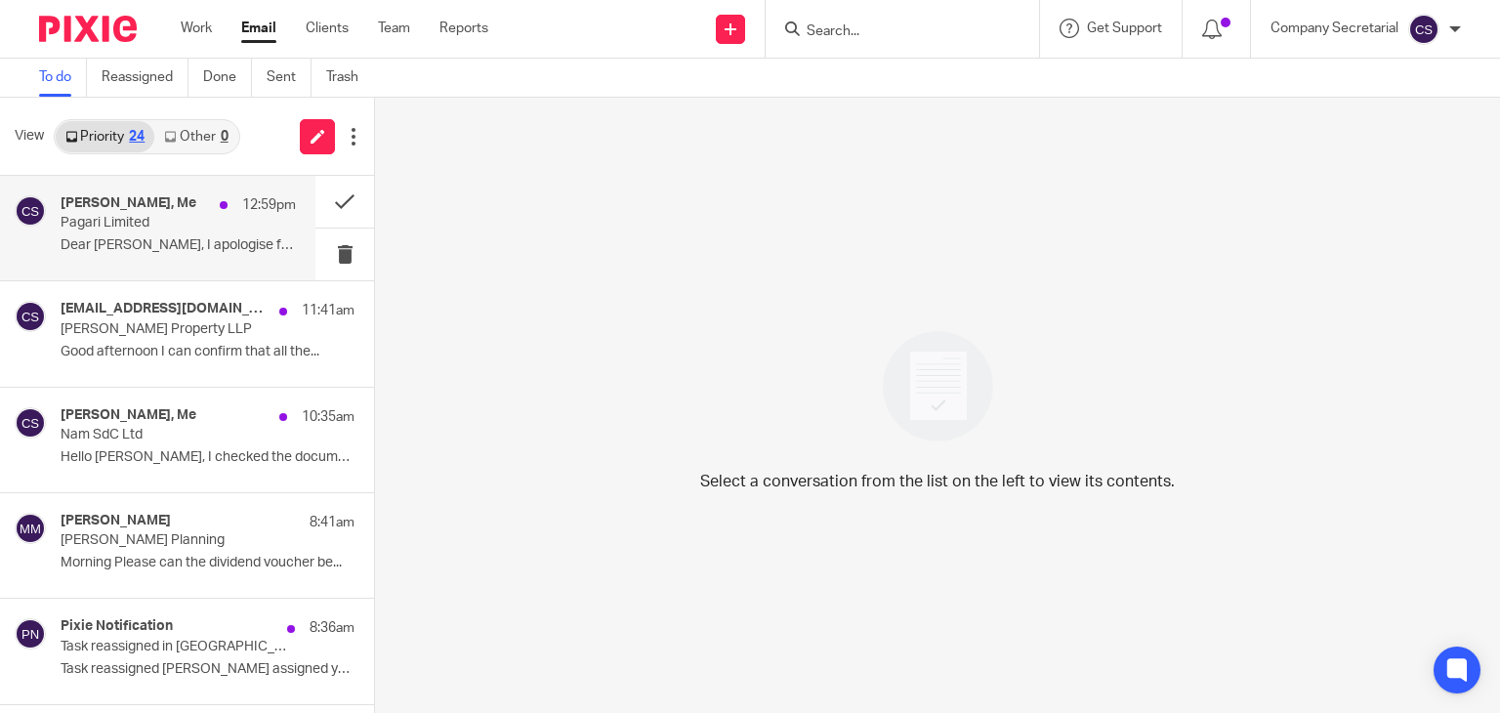
click at [195, 264] on div "[PERSON_NAME], Me 12:59pm Pagari Limited Dear [PERSON_NAME], I apologise for th…" at bounding box center [157, 228] width 315 height 104
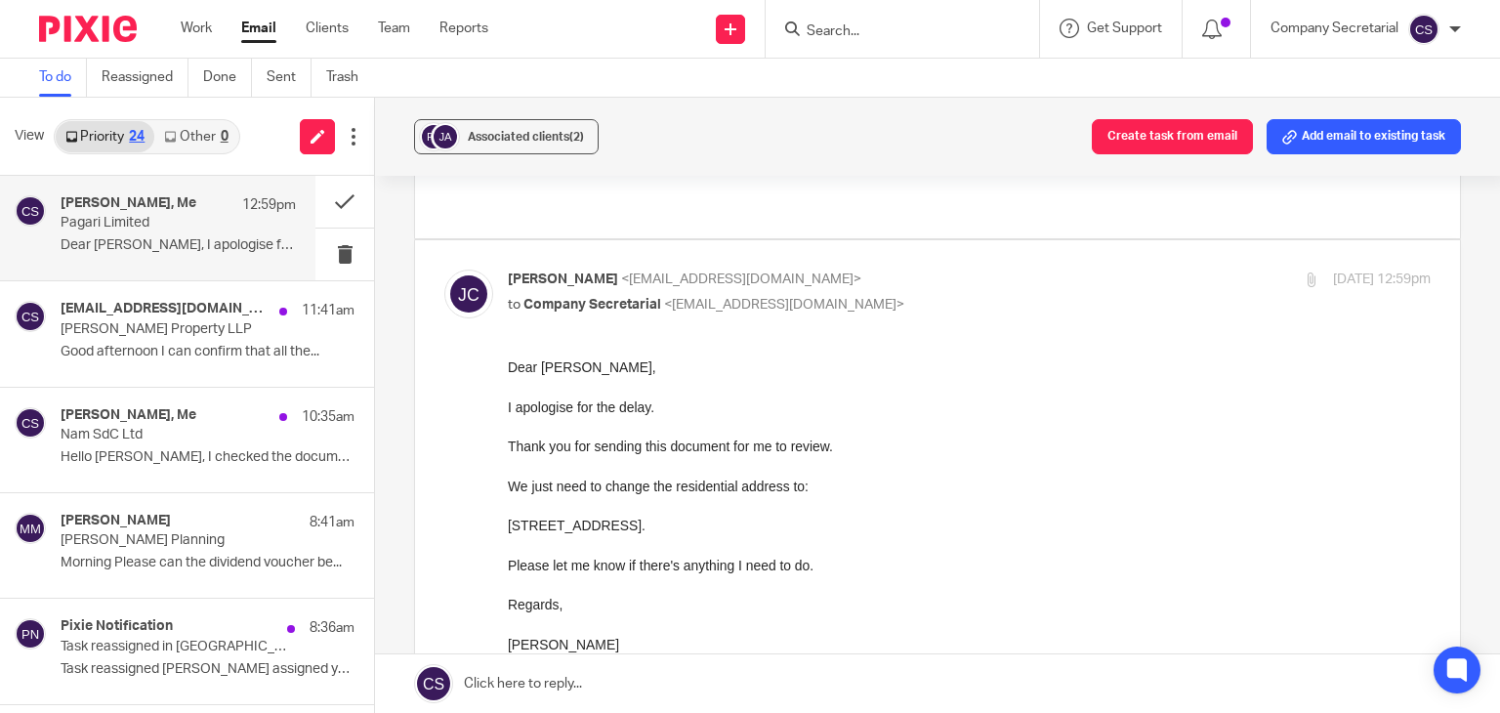
scroll to position [160, 0]
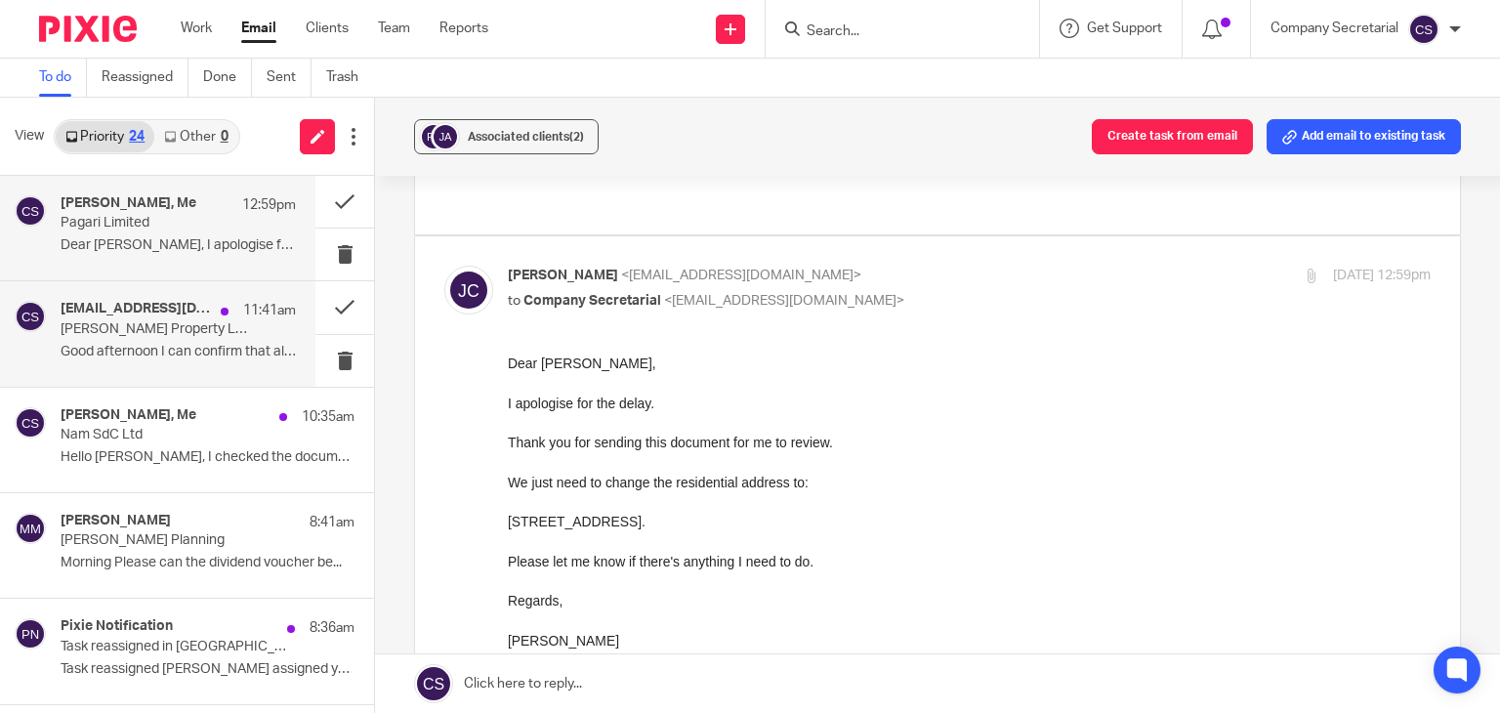
click at [201, 350] on p "Good afternoon I can confirm that all the..." at bounding box center [178, 352] width 235 height 17
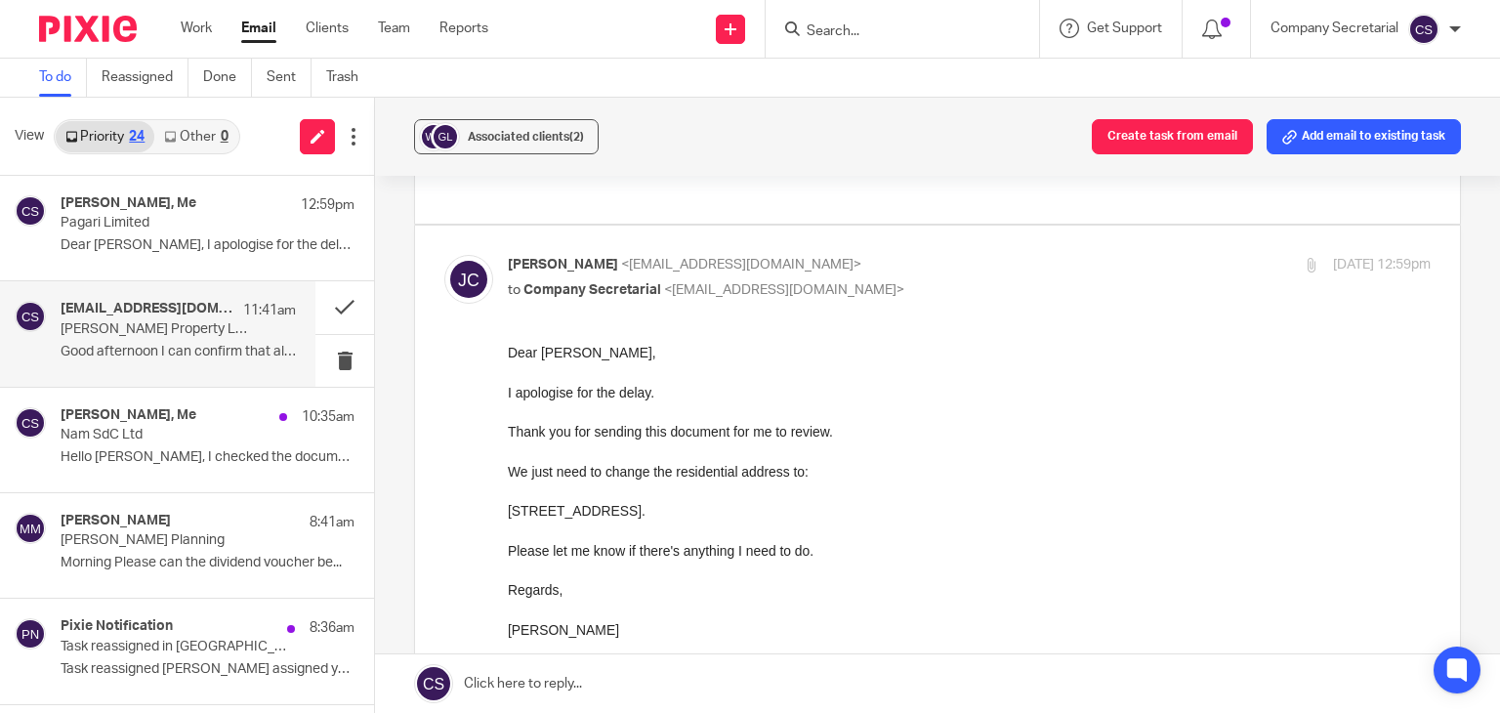
scroll to position [172, 0]
click at [180, 358] on p "Good afternoon I can confirm that all the..." at bounding box center [178, 352] width 235 height 17
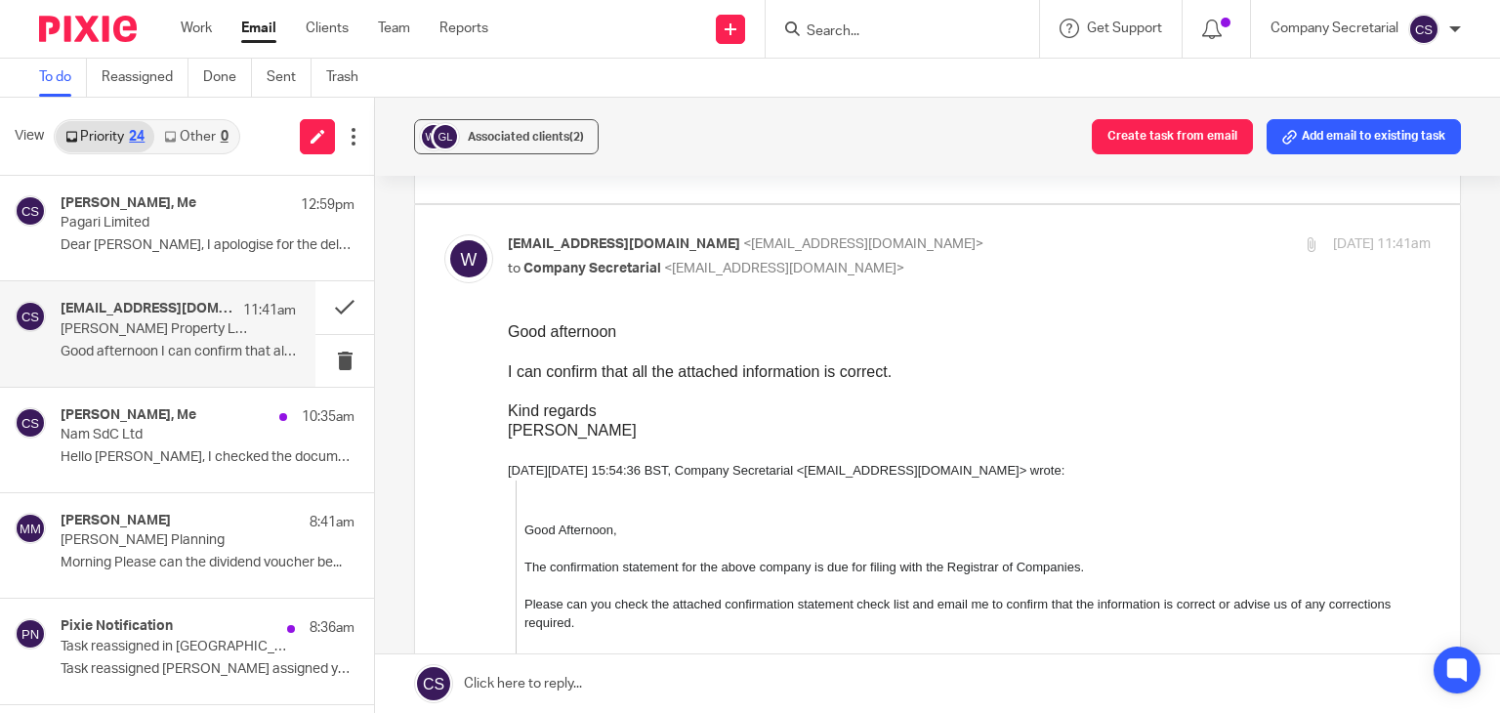
scroll to position [0, 0]
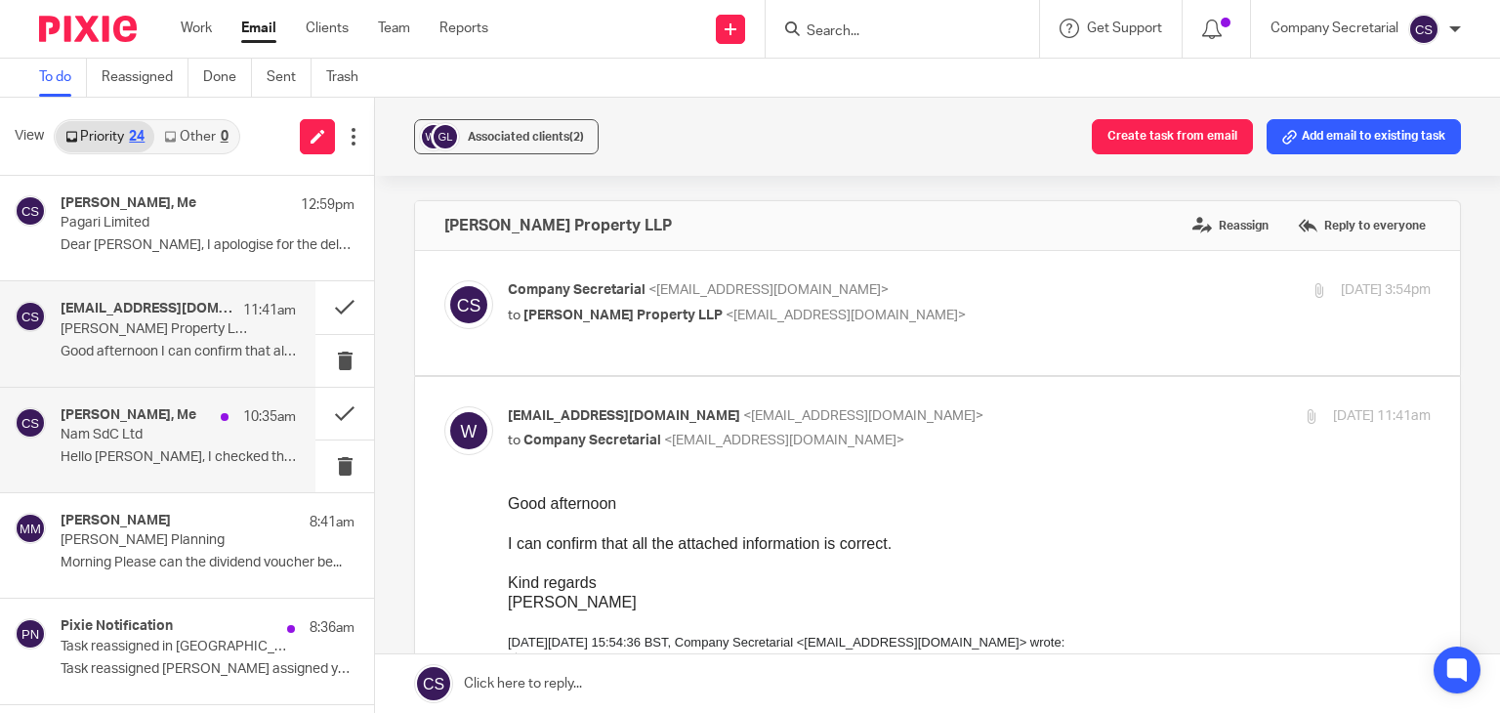
click at [189, 463] on p "Hello Sam, I checked the documents and it..." at bounding box center [178, 457] width 235 height 17
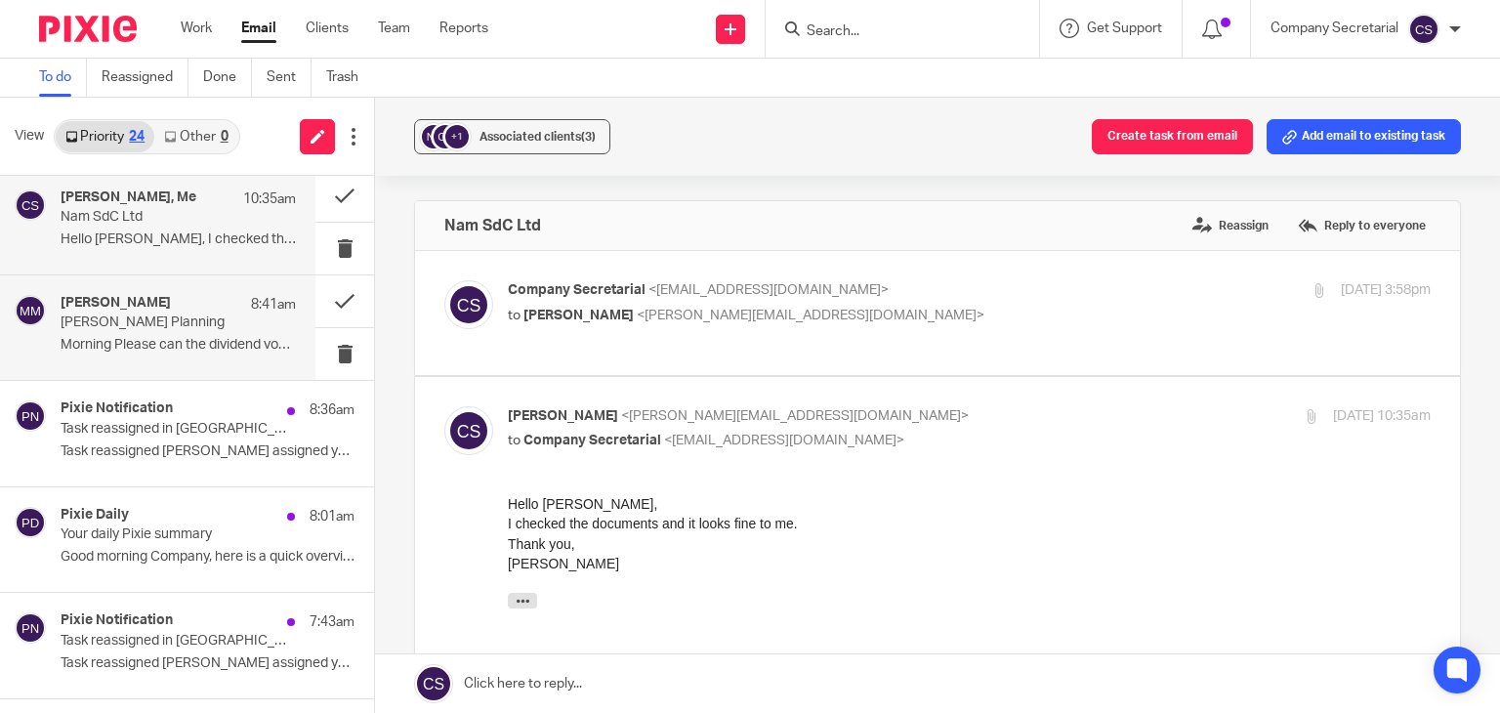
scroll to position [226, 0]
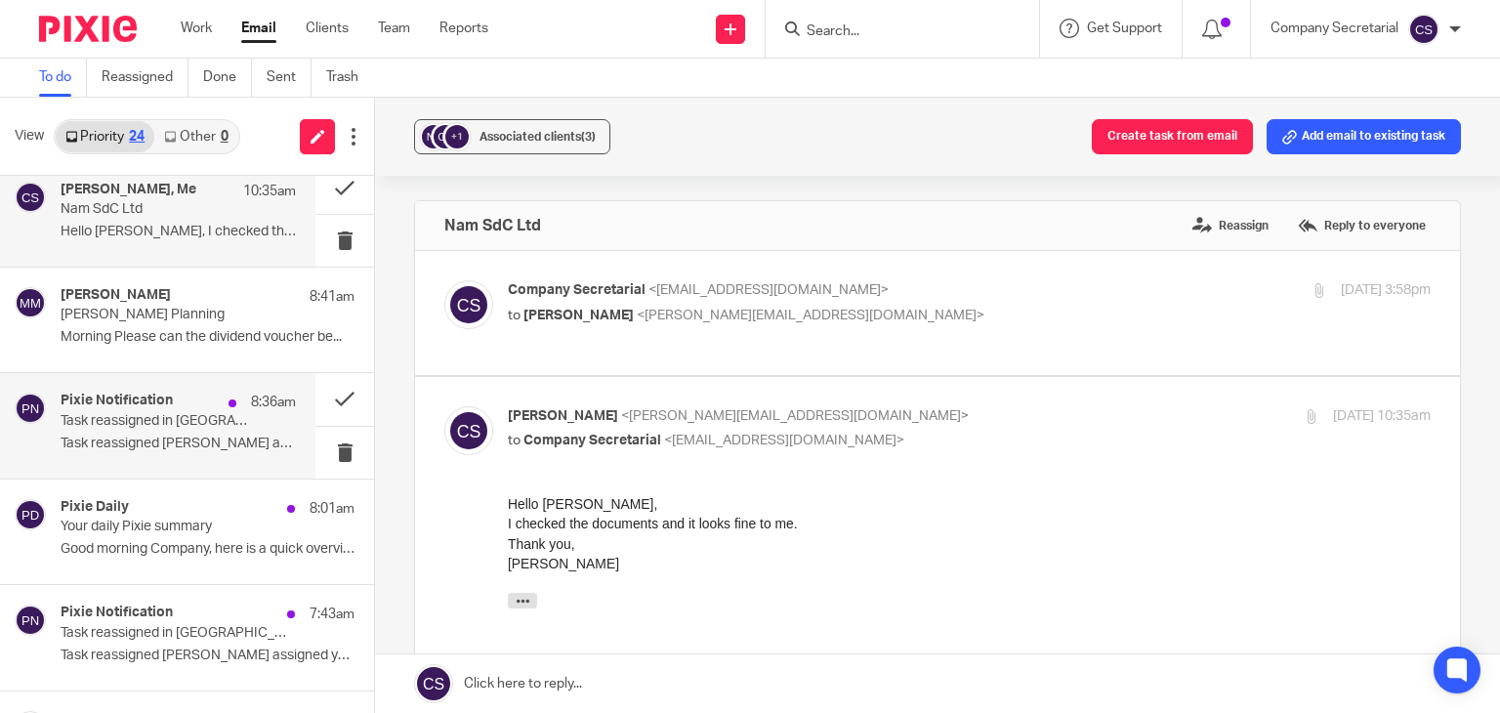
click at [170, 435] on p "Task reassigned Michaela Moloney assigned you..." at bounding box center [178, 443] width 235 height 17
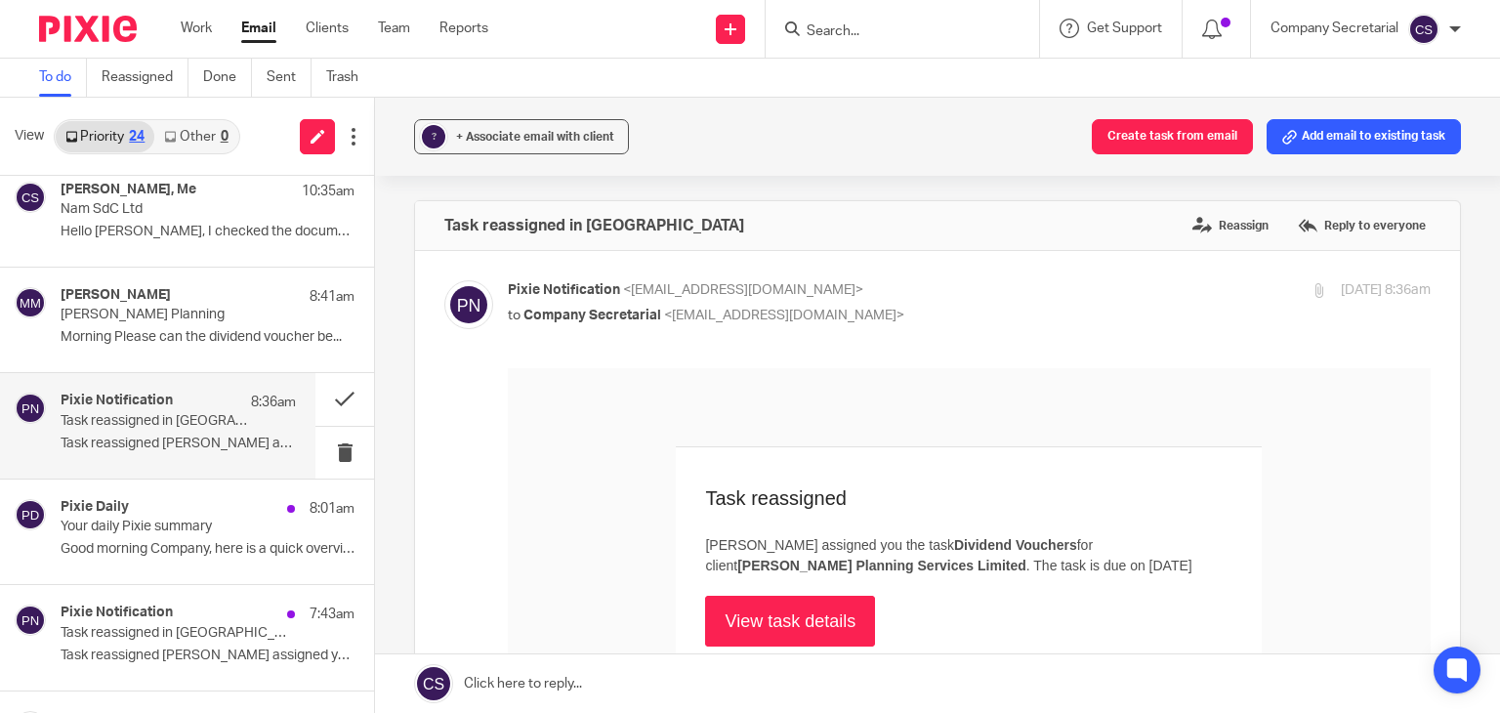
scroll to position [0, 0]
click at [315, 393] on button at bounding box center [344, 399] width 59 height 52
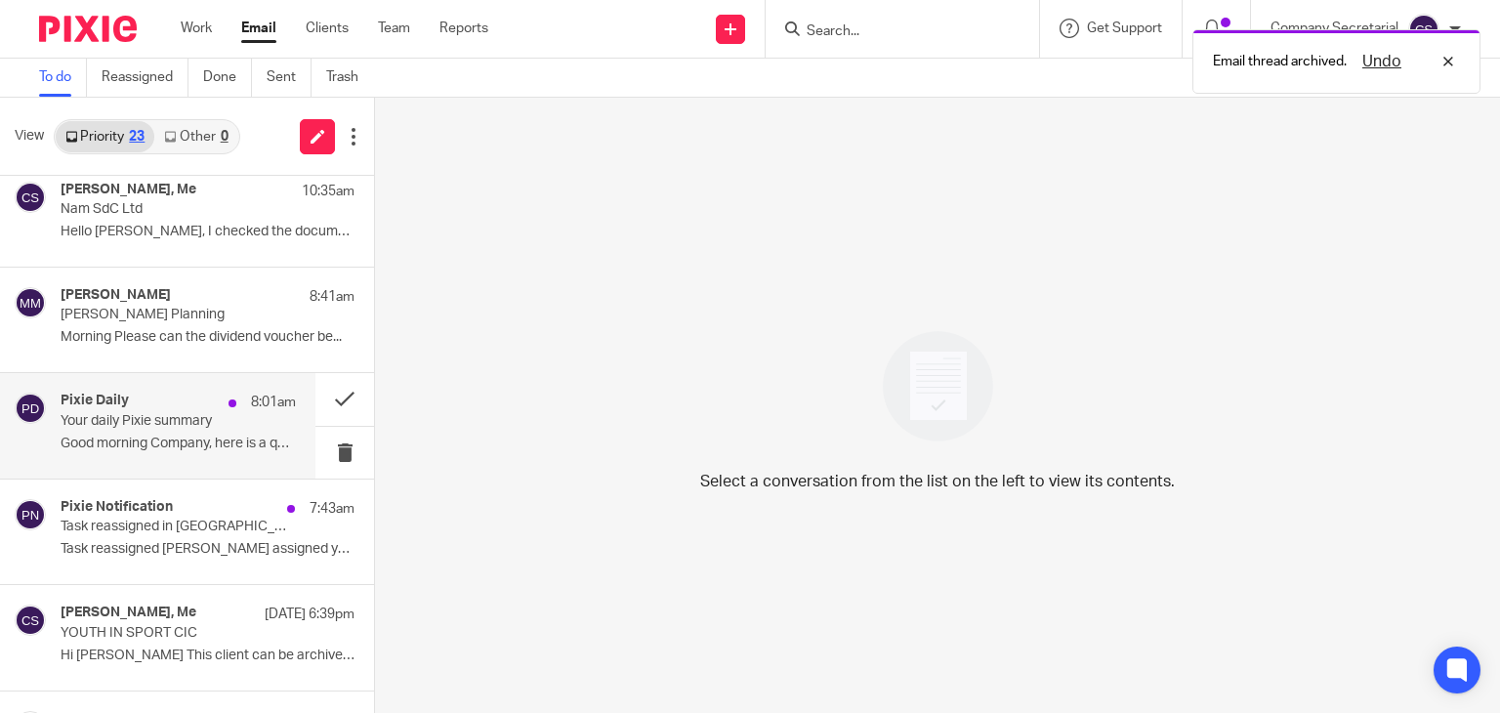
click at [214, 413] on p "Your daily Pixie summary" at bounding box center [155, 421] width 188 height 17
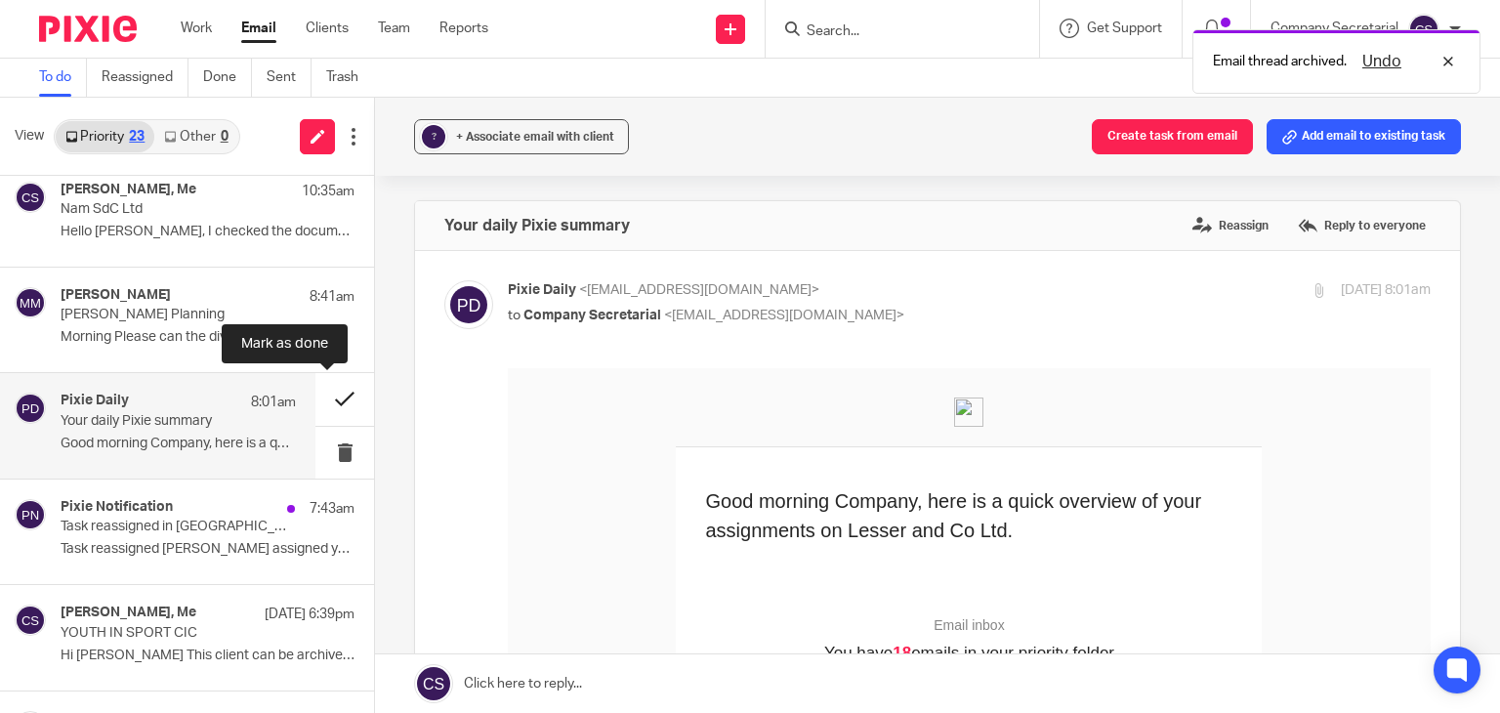
click at [322, 401] on button at bounding box center [344, 399] width 59 height 52
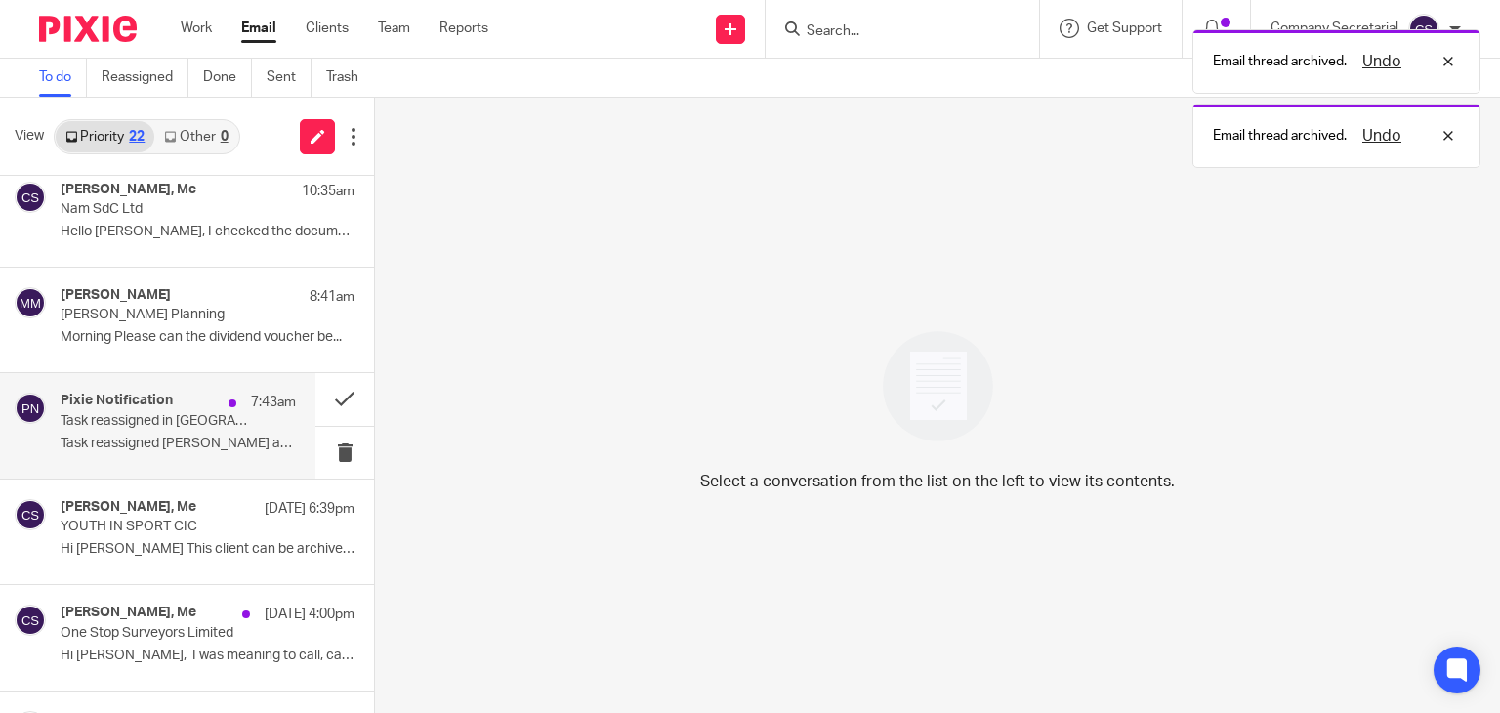
click at [202, 415] on p "Task reassigned in Pixie" at bounding box center [155, 421] width 188 height 17
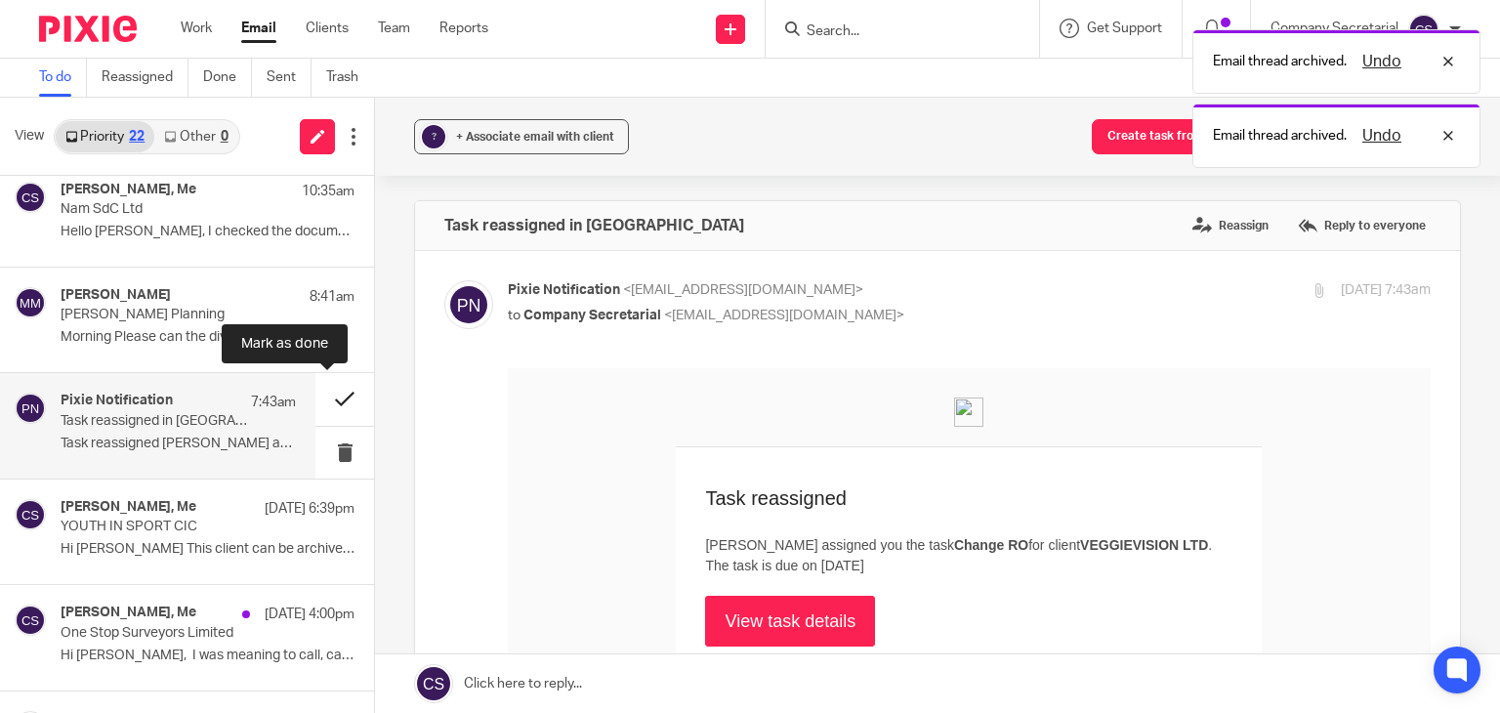
click at [325, 393] on button at bounding box center [344, 399] width 59 height 52
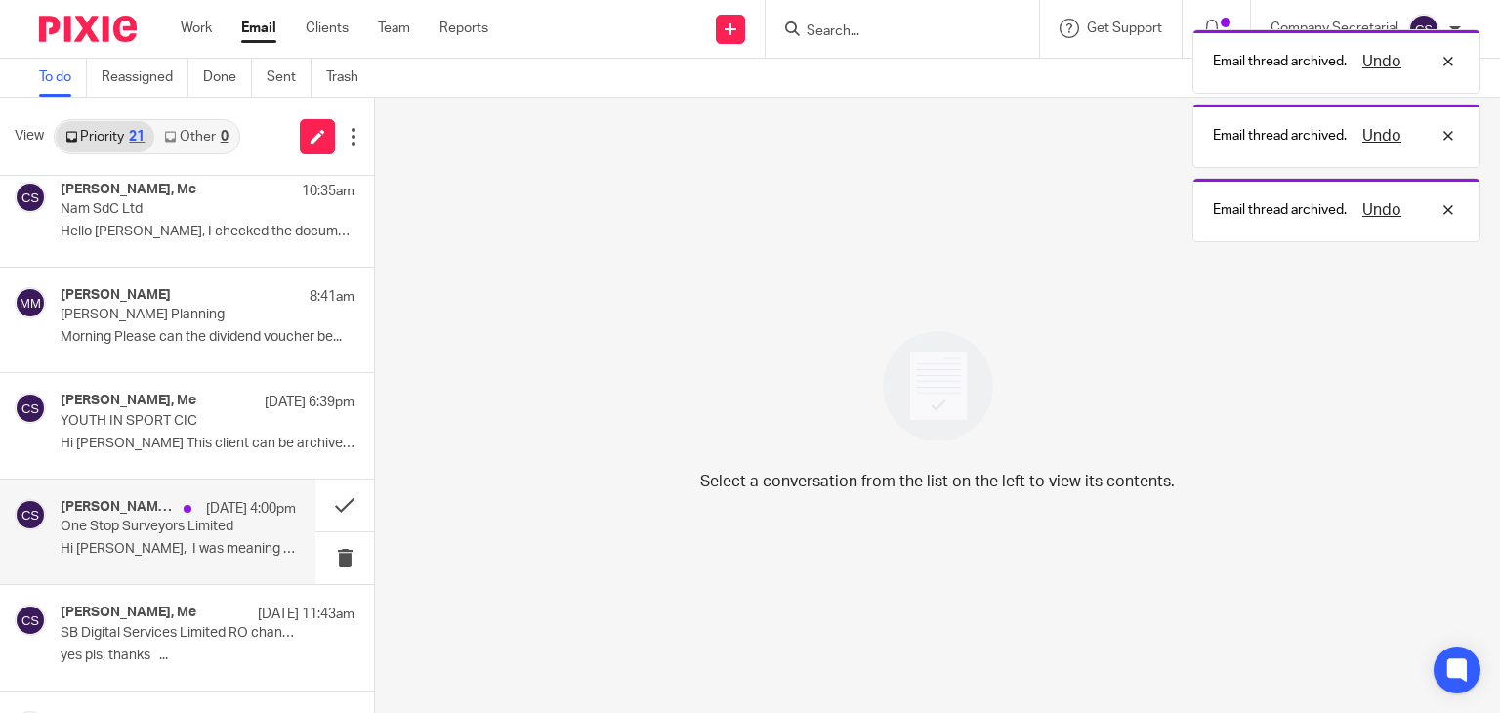
click at [189, 554] on p "Hi Sam, I was meaning to call, can we..." at bounding box center [178, 549] width 235 height 17
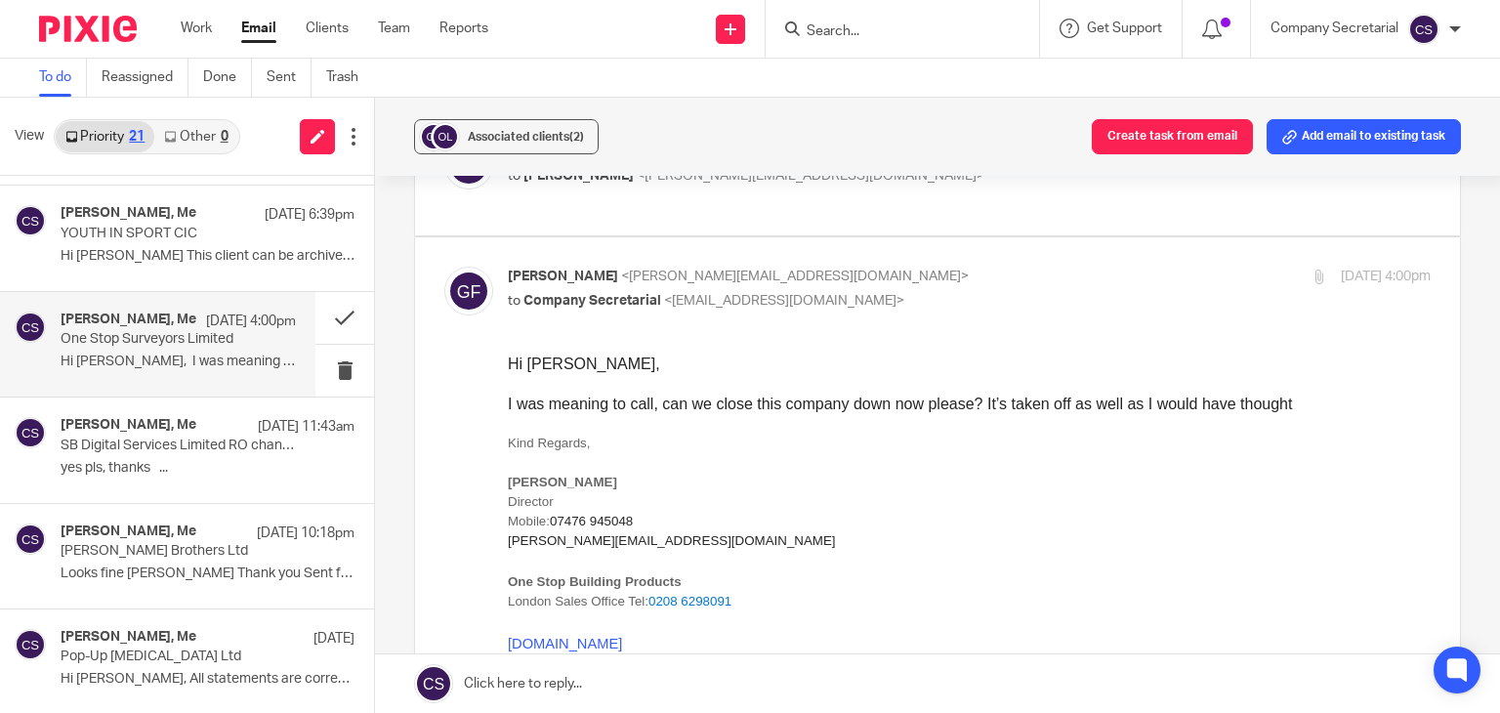
scroll to position [414, 0]
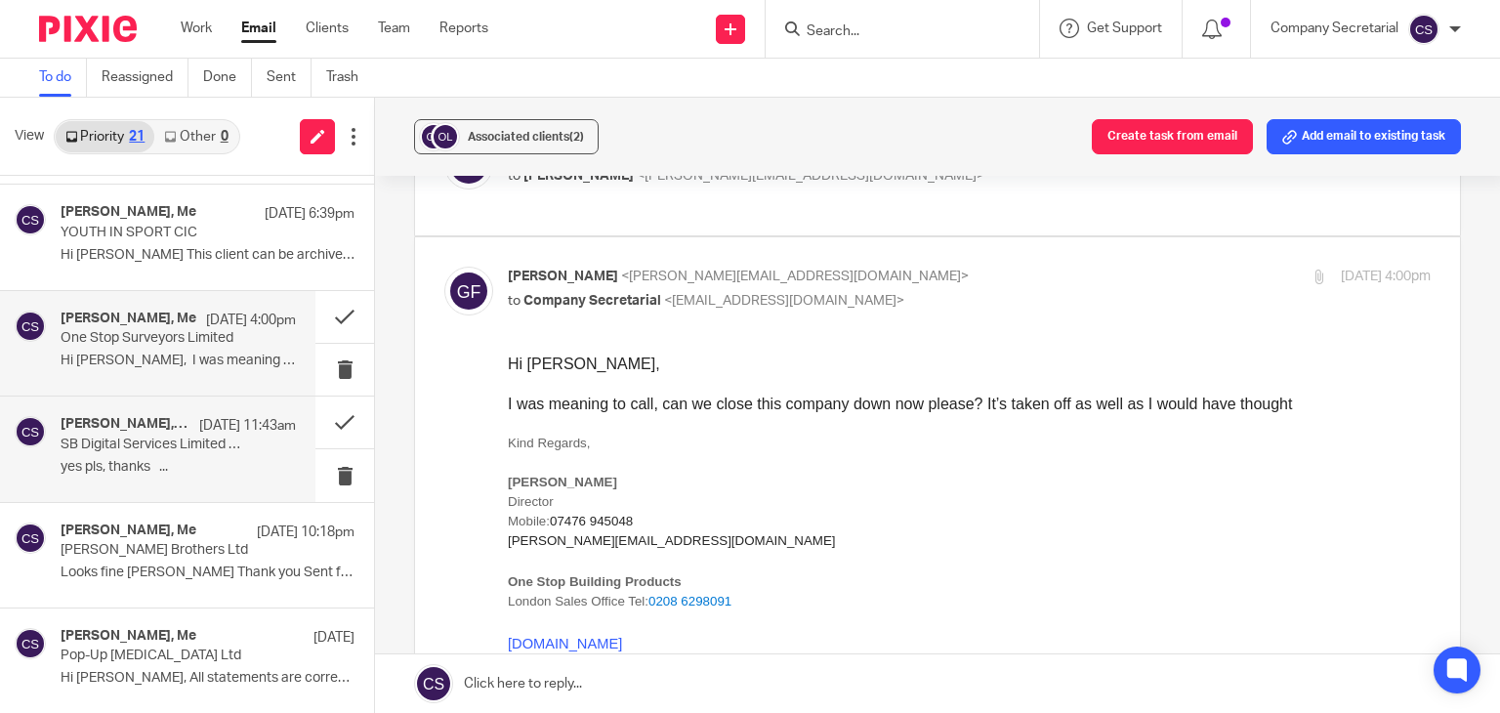
click at [192, 459] on p "yes pls, thanks ..." at bounding box center [178, 467] width 235 height 17
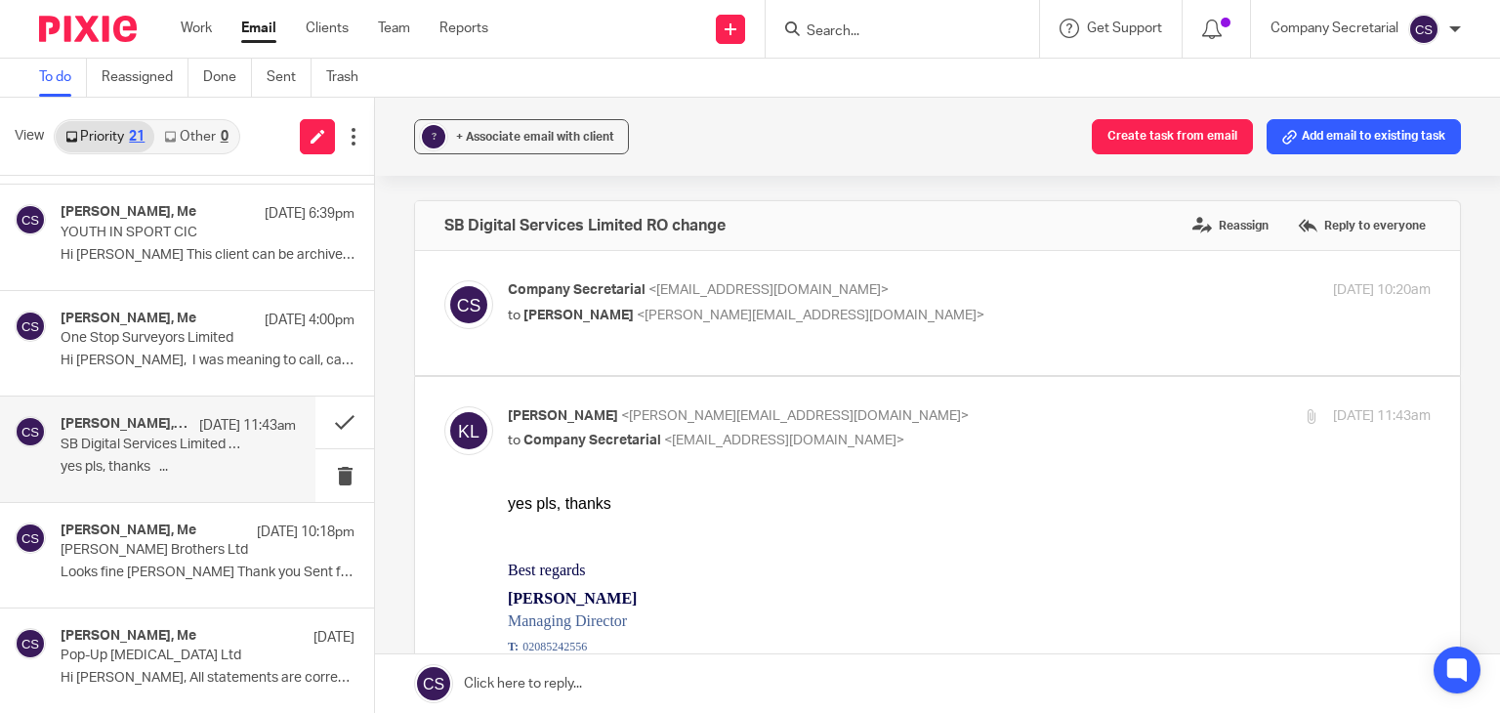
scroll to position [0, 0]
click at [678, 306] on p "to Keith Lesser <keith@lesserandco.com>" at bounding box center [815, 316] width 615 height 21
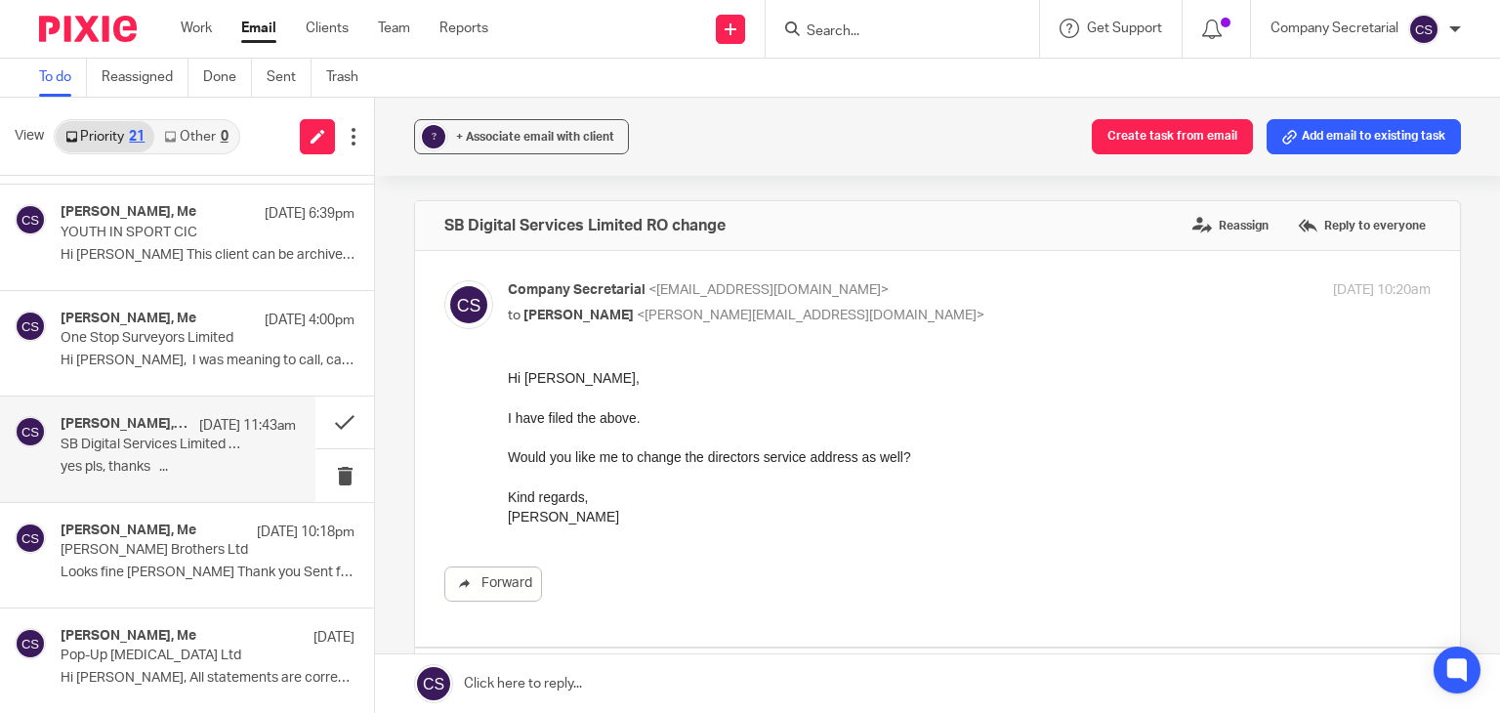
click at [678, 306] on p "to Keith Lesser <keith@lesserandco.com>" at bounding box center [815, 316] width 615 height 21
checkbox input "false"
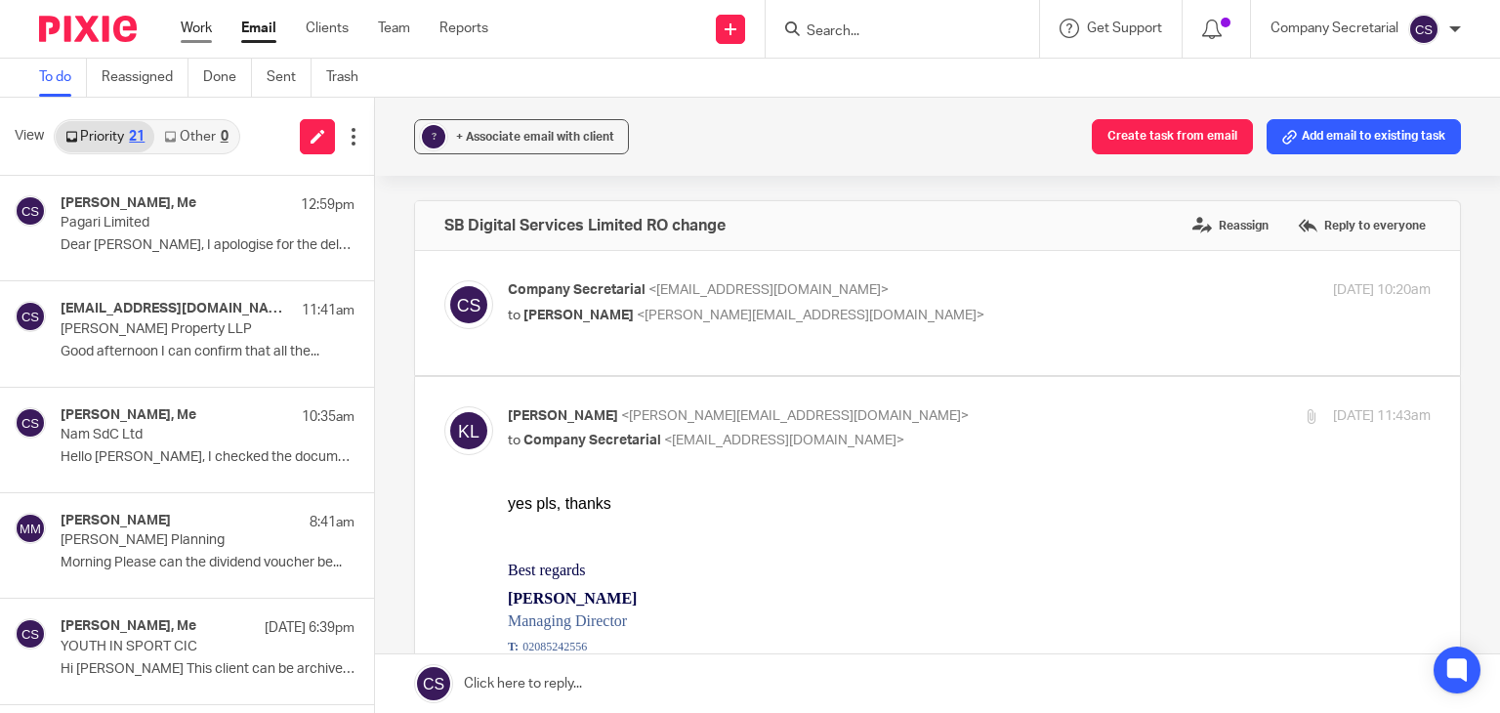
click at [197, 32] on link "Work" at bounding box center [196, 29] width 31 height 20
